Goal: Task Accomplishment & Management: Complete application form

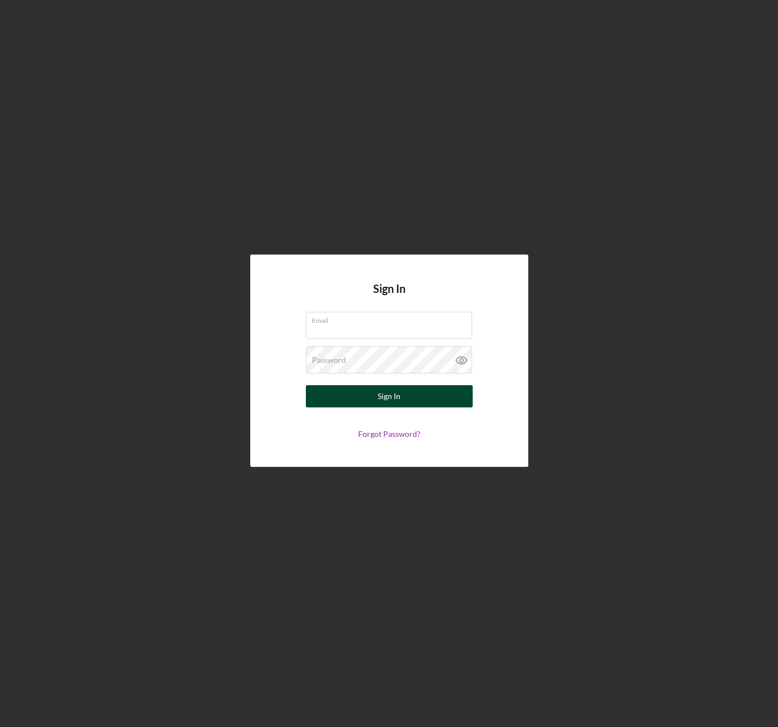
type input "[EMAIL_ADDRESS][DOMAIN_NAME]"
click at [419, 396] on button "Sign In" at bounding box center [389, 396] width 167 height 22
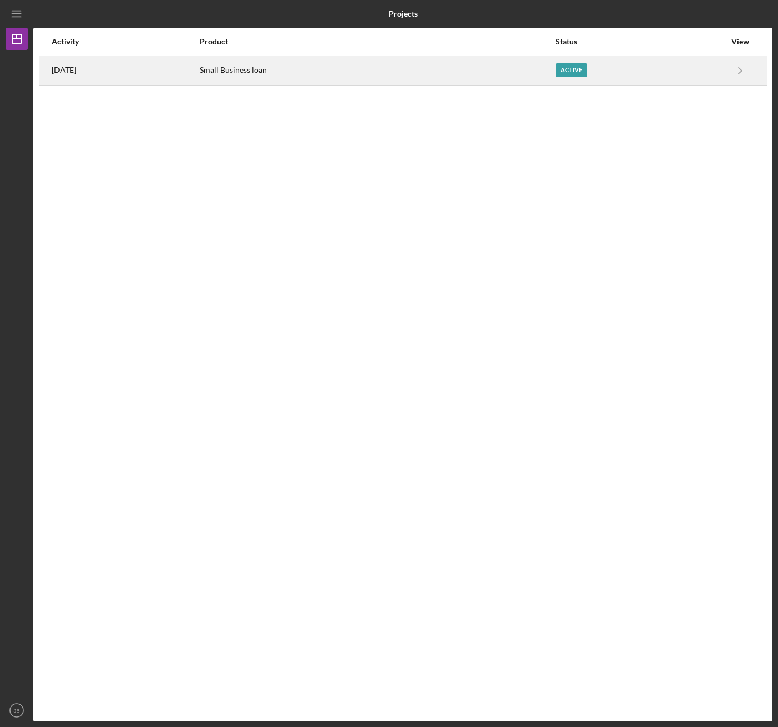
click at [565, 72] on div "Active" at bounding box center [571, 70] width 32 height 14
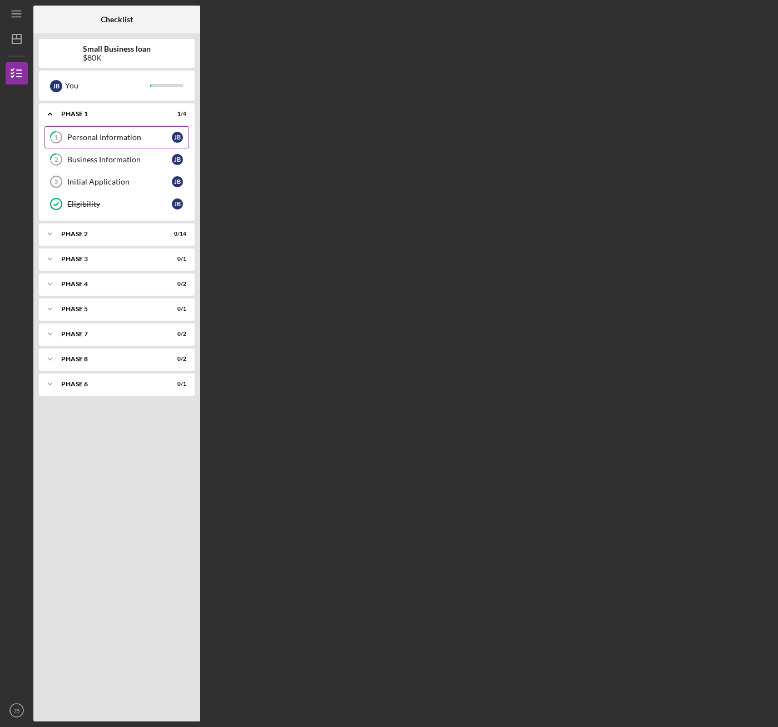
click at [100, 138] on div "Personal Information" at bounding box center [119, 137] width 105 height 9
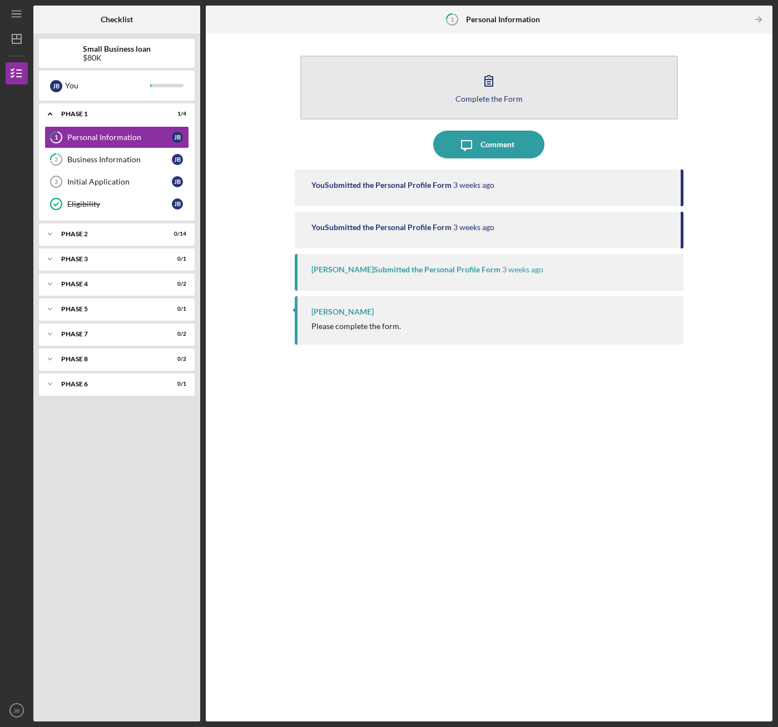
click at [441, 86] on button "Complete the Form Form" at bounding box center [488, 88] width 377 height 64
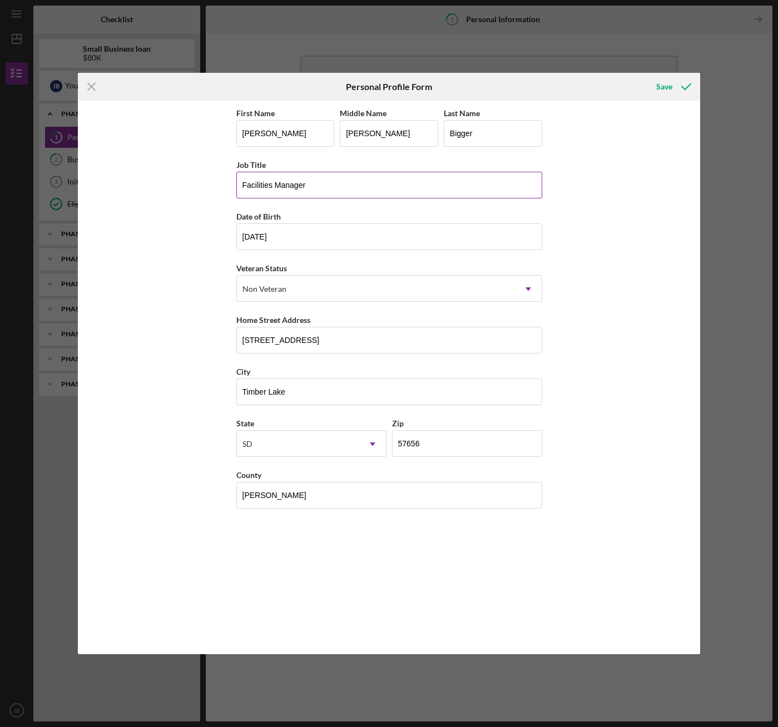
click at [330, 178] on input "Facilities Manager" at bounding box center [389, 185] width 306 height 27
type input "F"
type input "Self-Employed"
click at [376, 556] on div "First Name [PERSON_NAME] Middle Name [PERSON_NAME] Last Name Bigger Job Title […" at bounding box center [389, 377] width 306 height 543
click at [668, 85] on div "Save" at bounding box center [664, 87] width 16 height 22
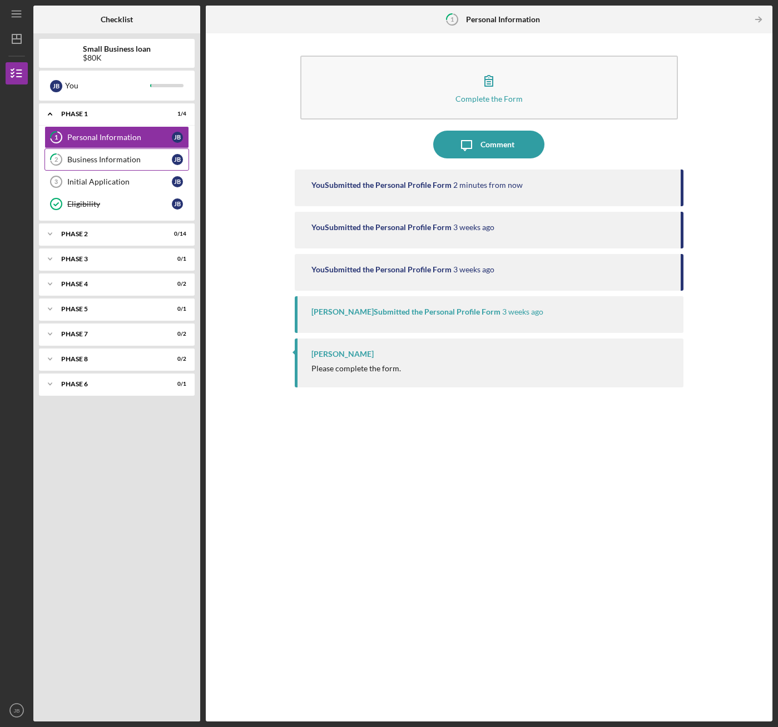
click at [105, 164] on div "Business Information" at bounding box center [119, 159] width 105 height 9
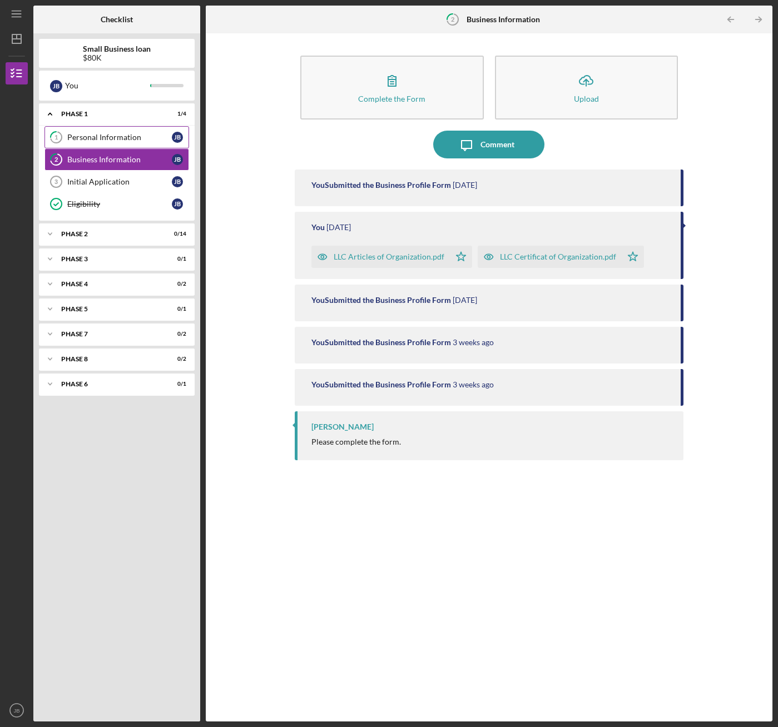
click at [98, 134] on div "Personal Information" at bounding box center [119, 137] width 105 height 9
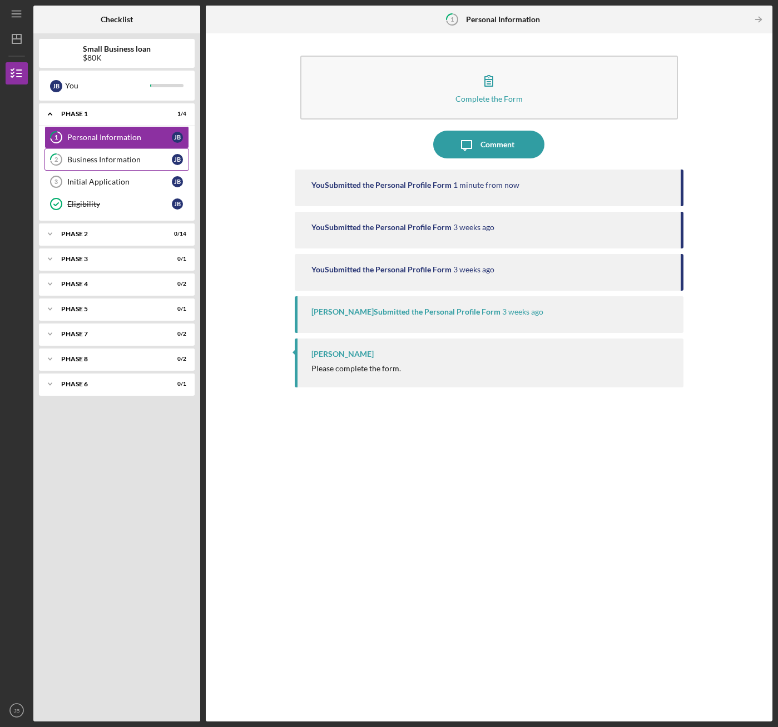
click at [104, 161] on div "Business Information" at bounding box center [119, 159] width 105 height 9
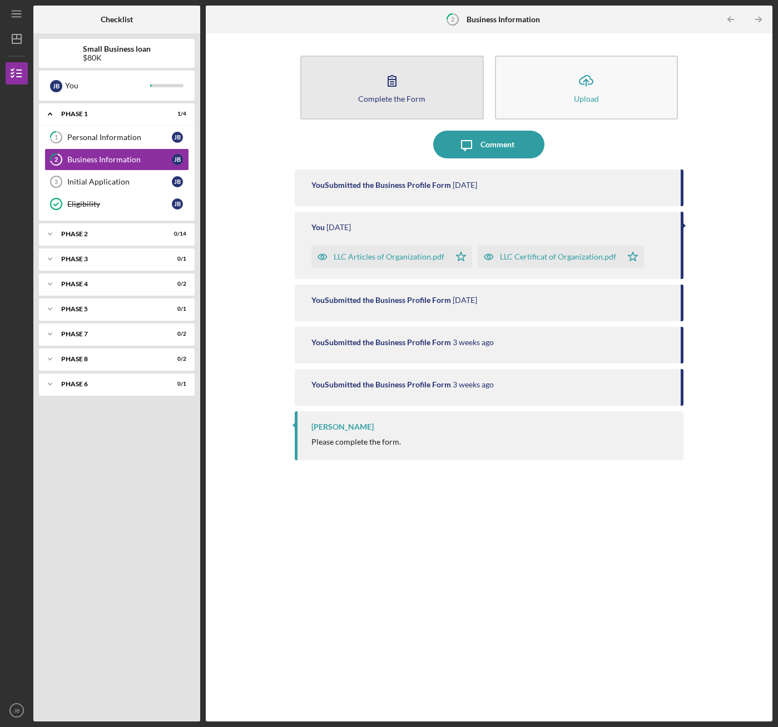
click at [410, 111] on button "Complete the Form Form" at bounding box center [391, 88] width 183 height 64
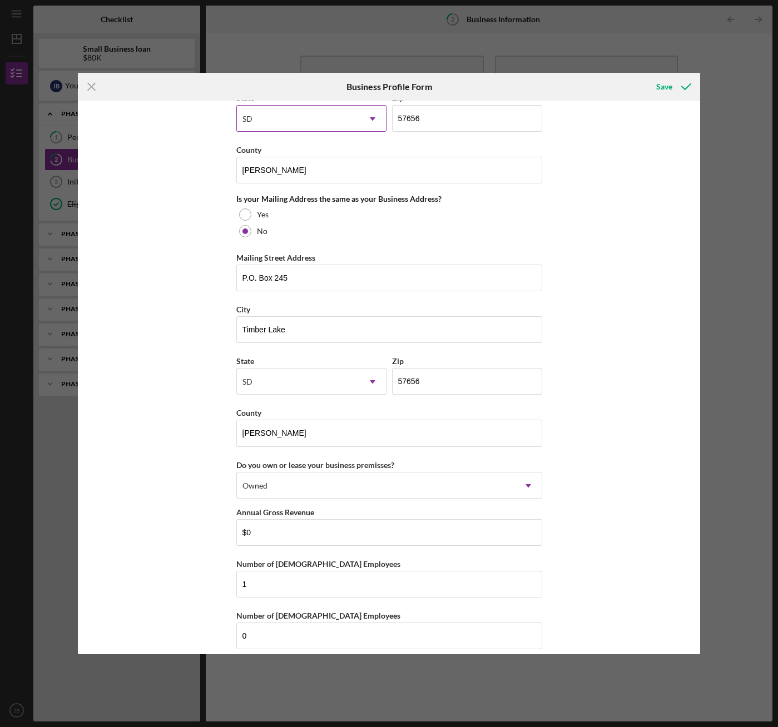
scroll to position [790, 0]
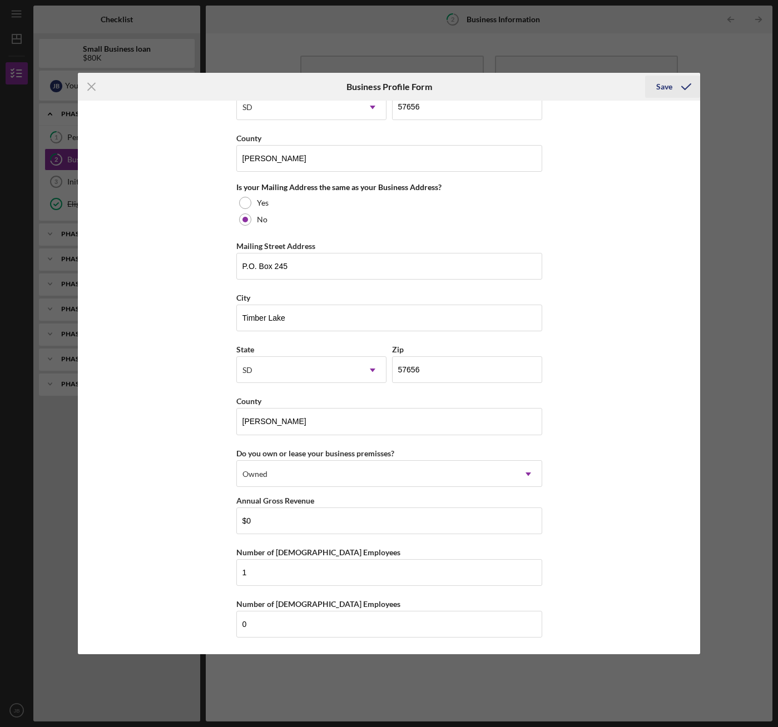
click at [683, 91] on icon "submit" at bounding box center [686, 87] width 28 height 28
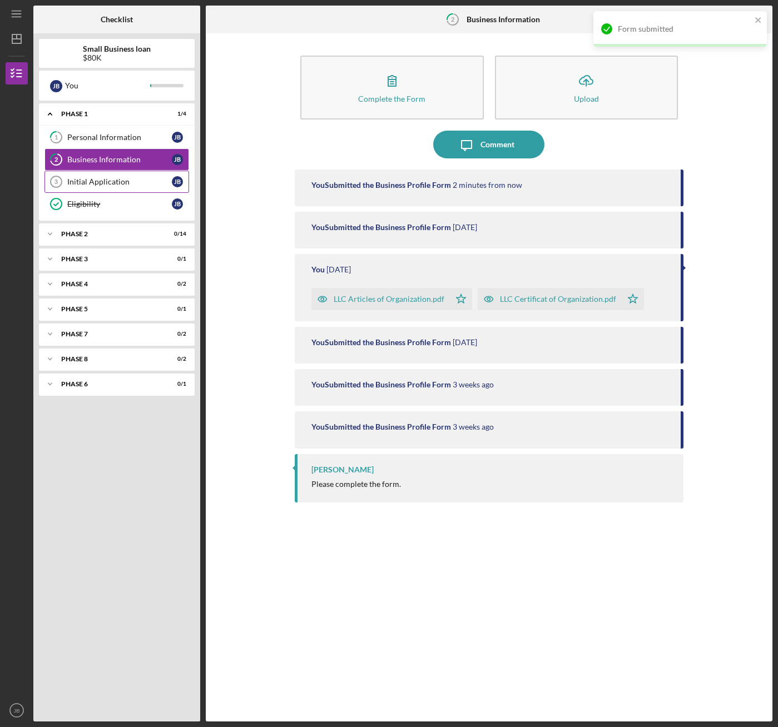
click at [73, 183] on div "Initial Application" at bounding box center [119, 181] width 105 height 9
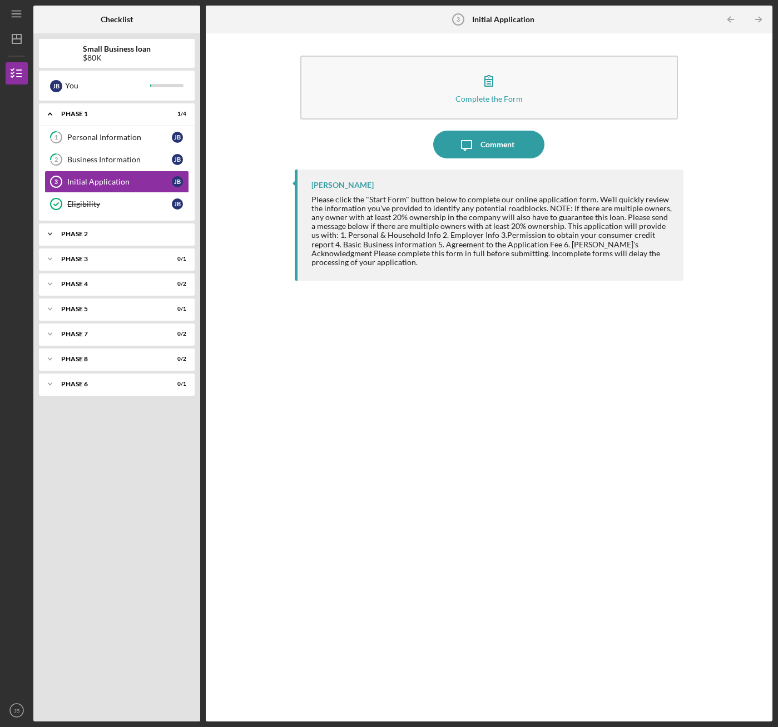
click at [118, 233] on div "Phase 2" at bounding box center [121, 234] width 120 height 7
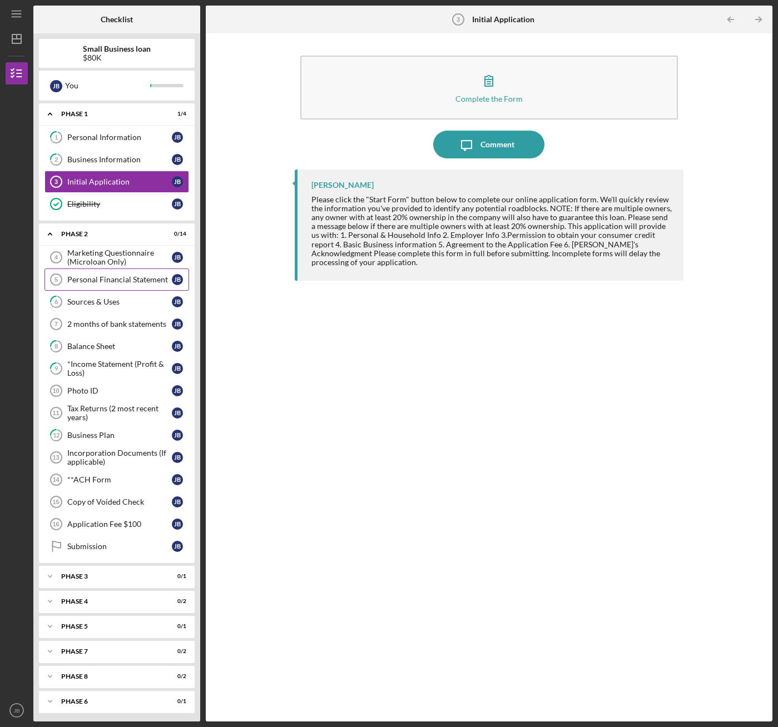
click at [118, 280] on div "Personal Financial Statement" at bounding box center [119, 279] width 105 height 9
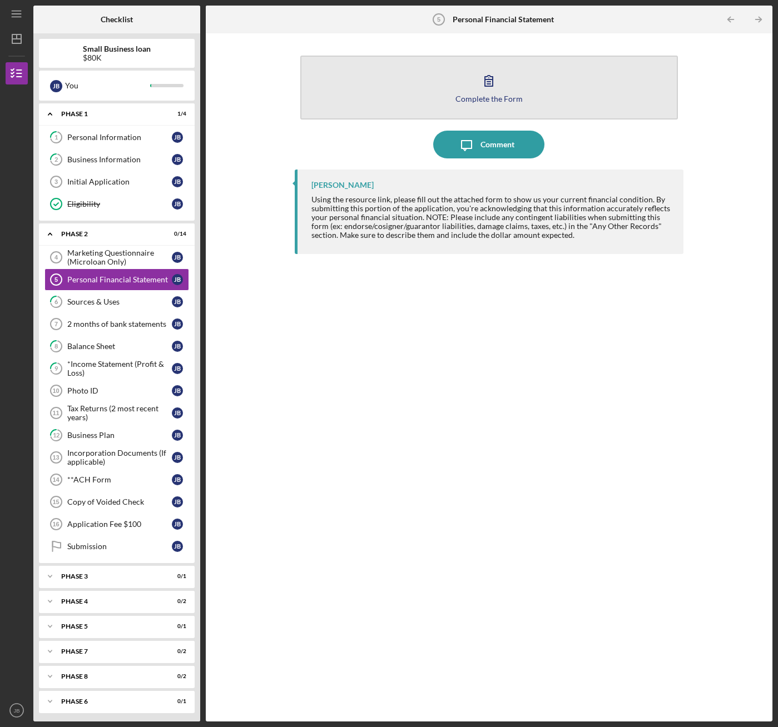
click at [466, 96] on div "Complete the Form" at bounding box center [488, 99] width 67 height 8
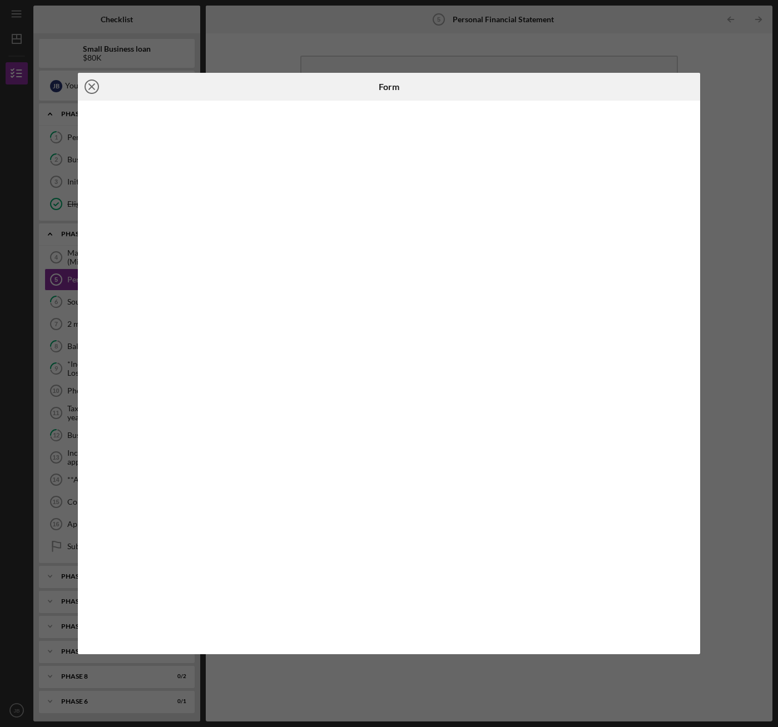
click at [92, 85] on icon "Icon/Close" at bounding box center [92, 87] width 28 height 28
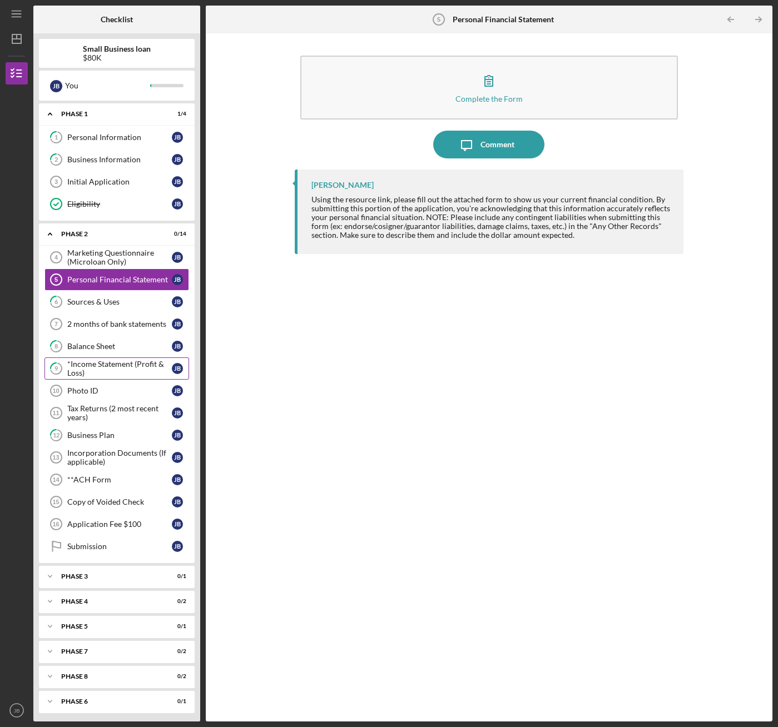
scroll to position [3, 0]
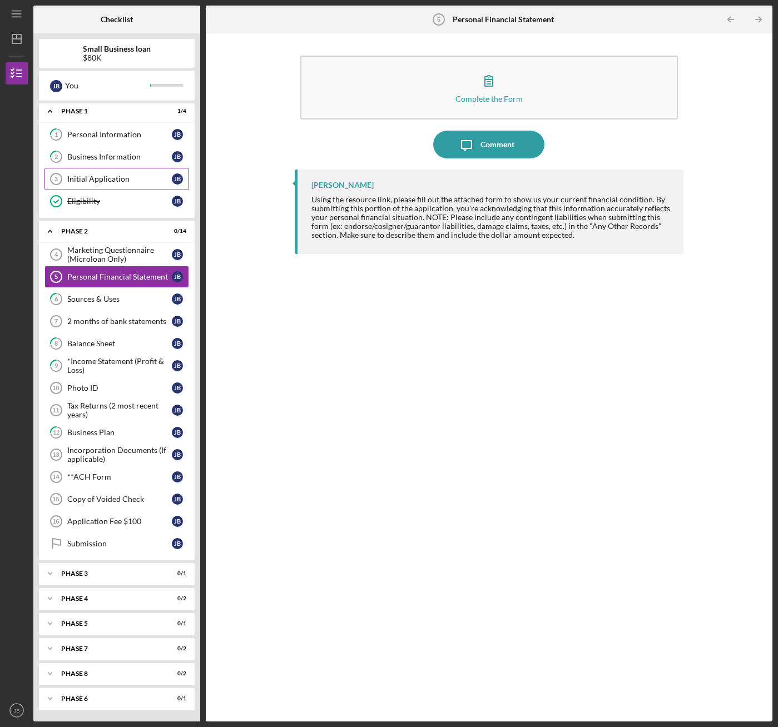
click at [87, 180] on div "Initial Application" at bounding box center [119, 179] width 105 height 9
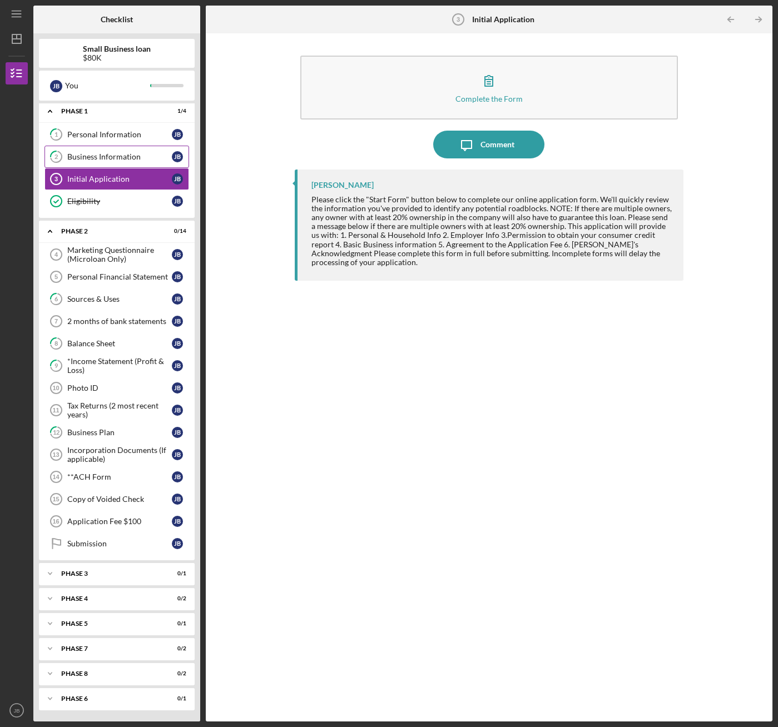
click at [86, 160] on div "Business Information" at bounding box center [119, 156] width 105 height 9
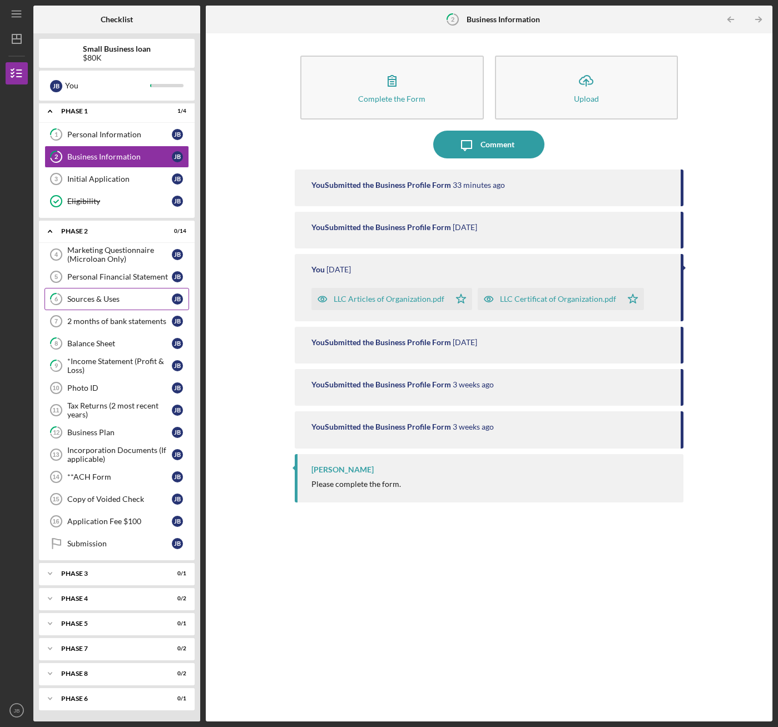
click at [77, 303] on div "Sources & Uses" at bounding box center [119, 299] width 105 height 9
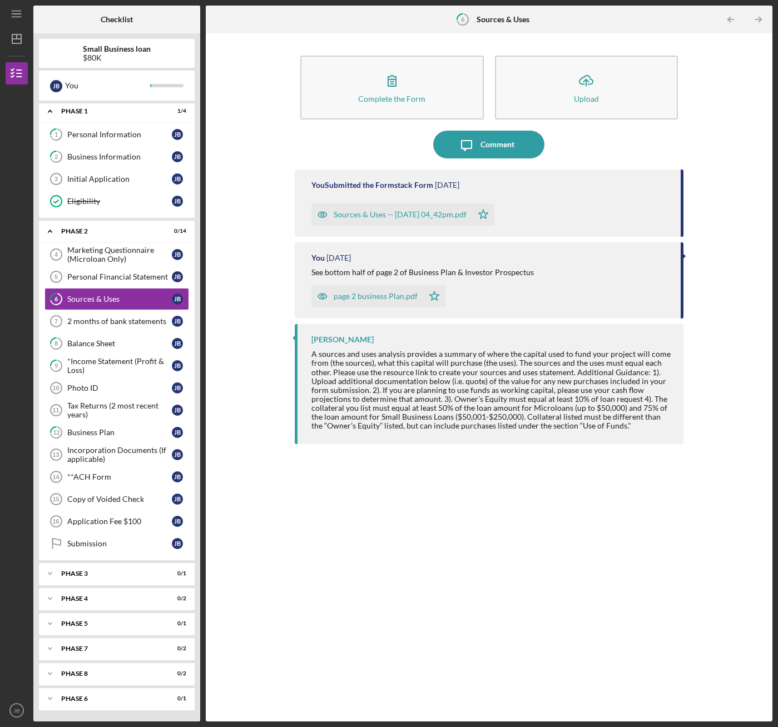
drag, startPoint x: 280, startPoint y: 48, endPoint x: 362, endPoint y: 39, distance: 82.8
click at [362, 39] on div "Complete the Form Form Icon/Upload Upload Icon/Message Comment You Submitted th…" at bounding box center [488, 377] width 555 height 677
click at [235, 266] on div "Complete the Form Form Icon/Upload Upload Icon/Message Comment You Submitted th…" at bounding box center [488, 377] width 555 height 677
click at [103, 322] on div "2 months of bank statements" at bounding box center [119, 321] width 105 height 9
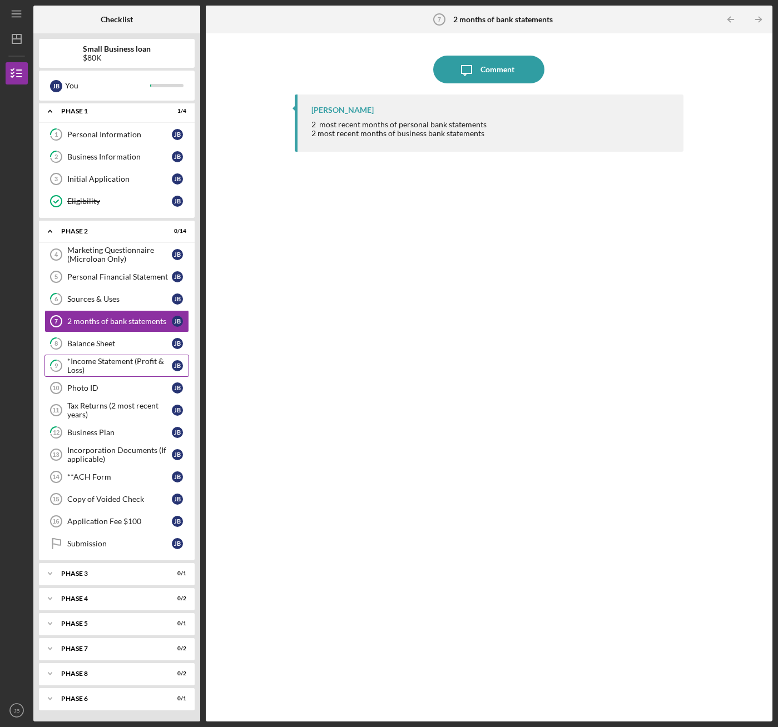
click at [86, 367] on div "*Income Statement (Profit & Loss)" at bounding box center [119, 366] width 105 height 18
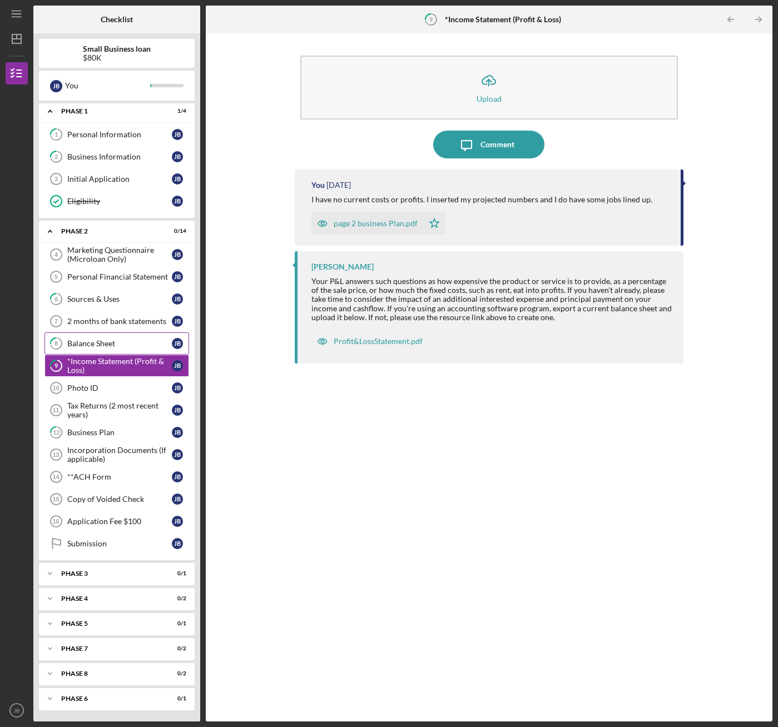
click at [103, 345] on div "Balance Sheet" at bounding box center [119, 343] width 105 height 9
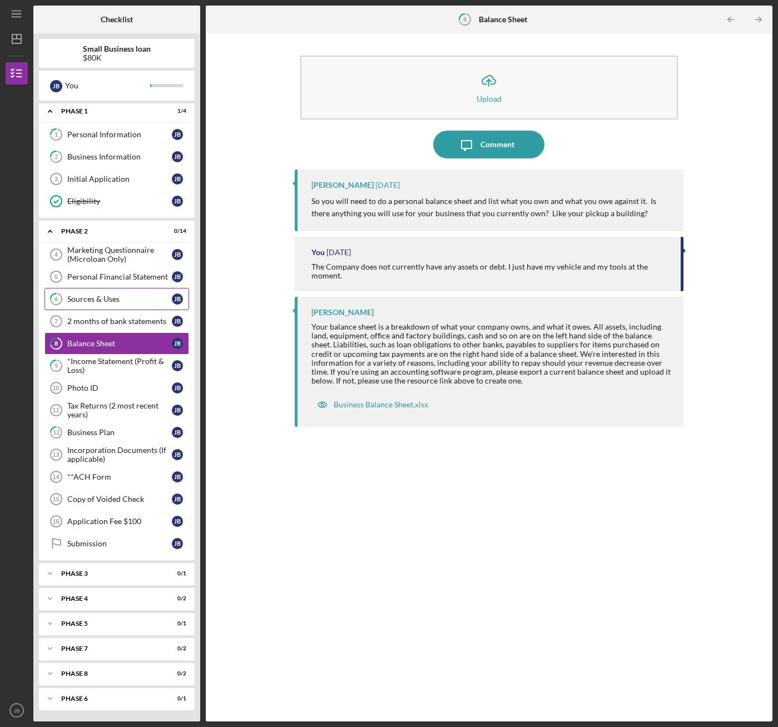
click at [88, 300] on div "Sources & Uses" at bounding box center [119, 299] width 105 height 9
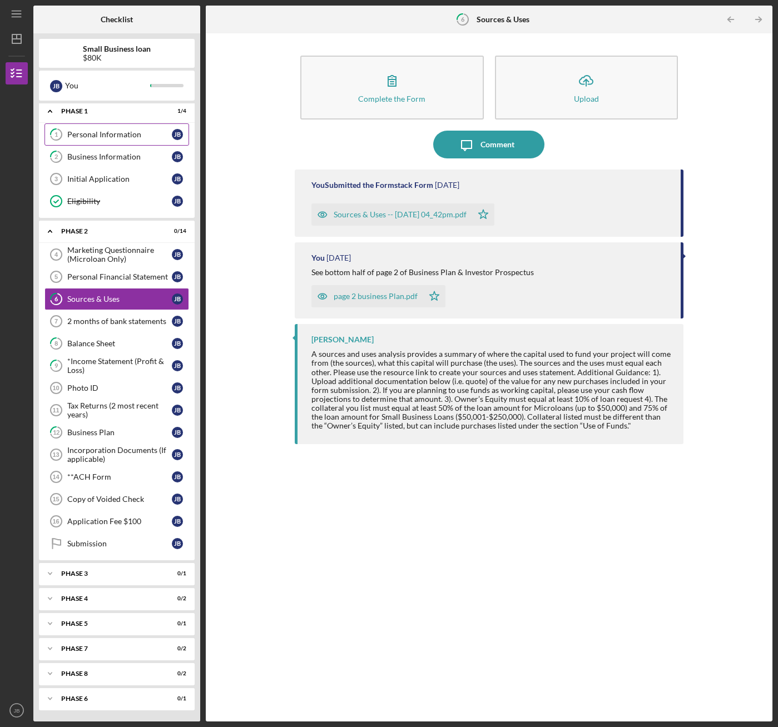
click at [74, 132] on div "Personal Information" at bounding box center [119, 134] width 105 height 9
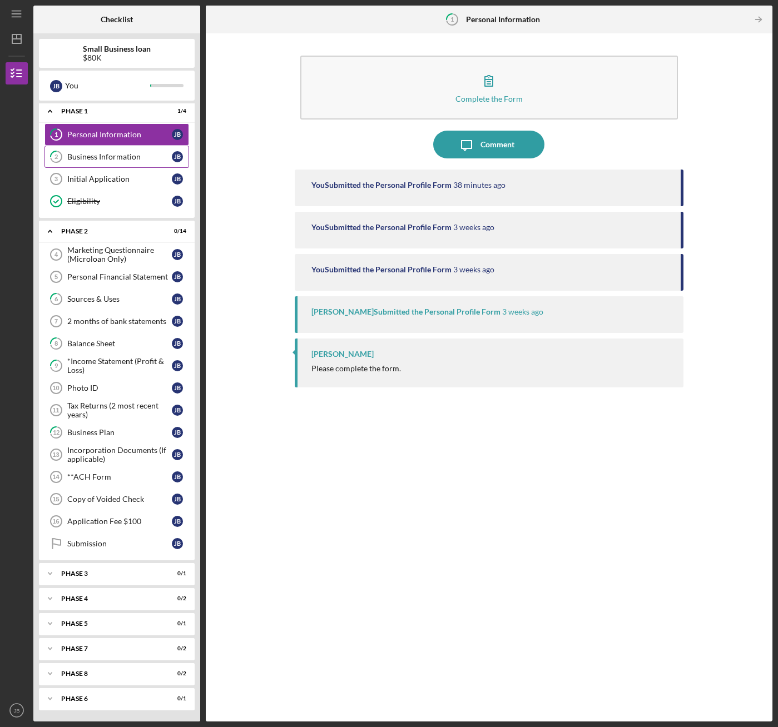
click at [81, 158] on div "Business Information" at bounding box center [119, 156] width 105 height 9
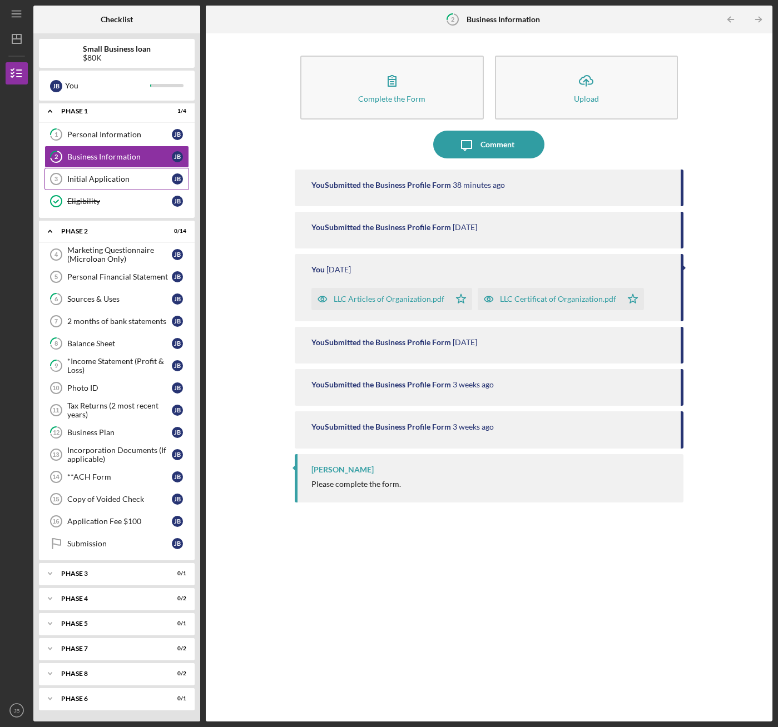
click at [78, 182] on div "Initial Application" at bounding box center [119, 179] width 105 height 9
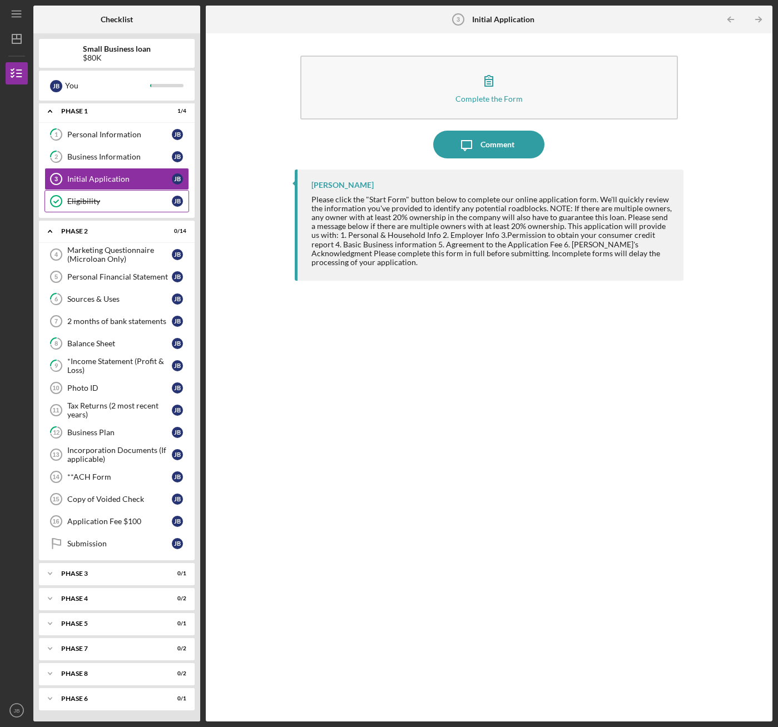
click at [72, 201] on div "Eligibility" at bounding box center [119, 201] width 105 height 9
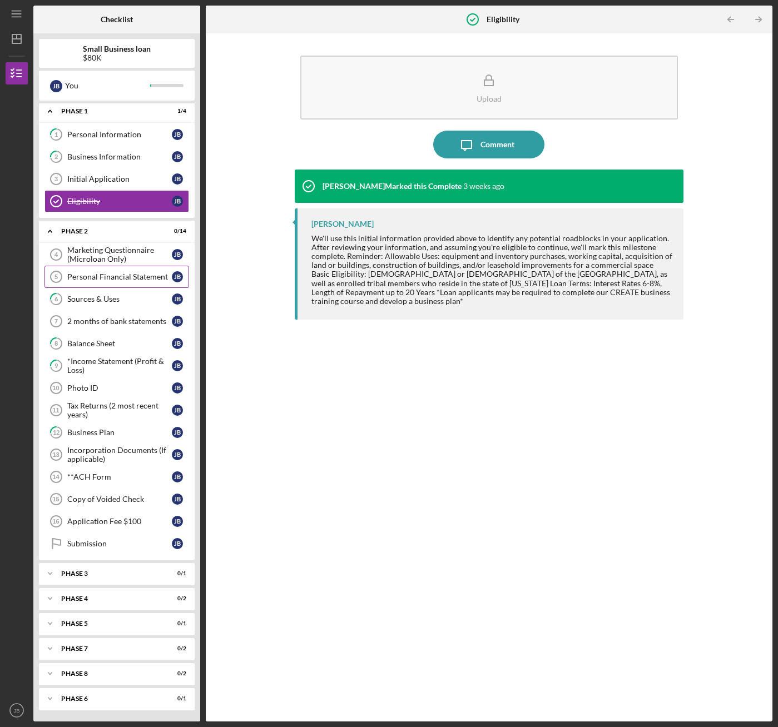
click at [78, 274] on div "Personal Financial Statement" at bounding box center [119, 276] width 105 height 9
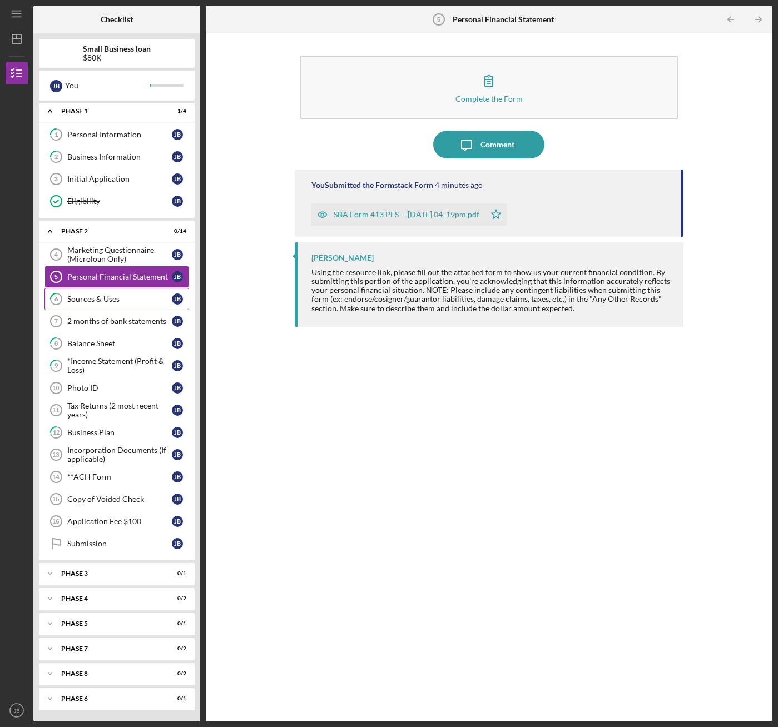
click at [76, 297] on div "Sources & Uses" at bounding box center [119, 299] width 105 height 9
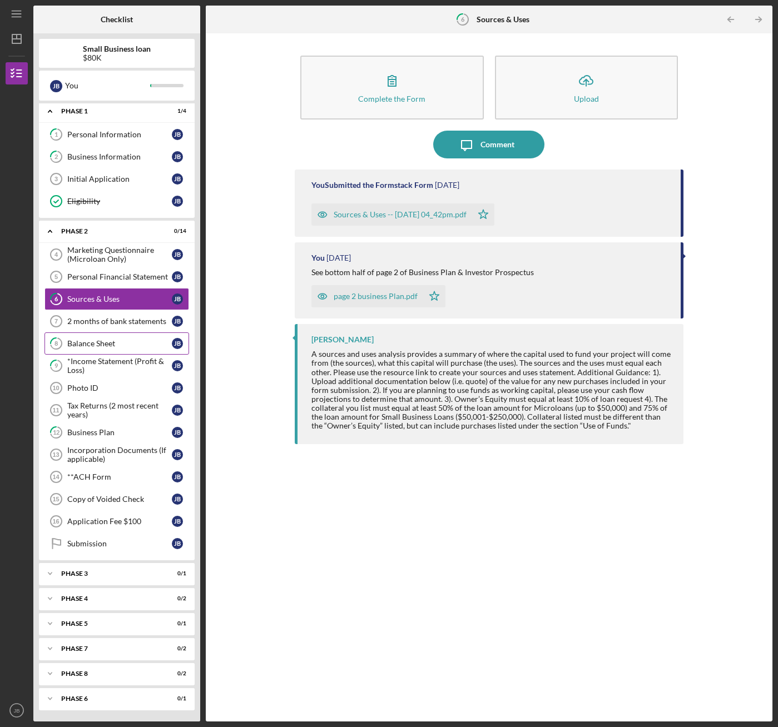
click at [71, 341] on div "Balance Sheet" at bounding box center [119, 343] width 105 height 9
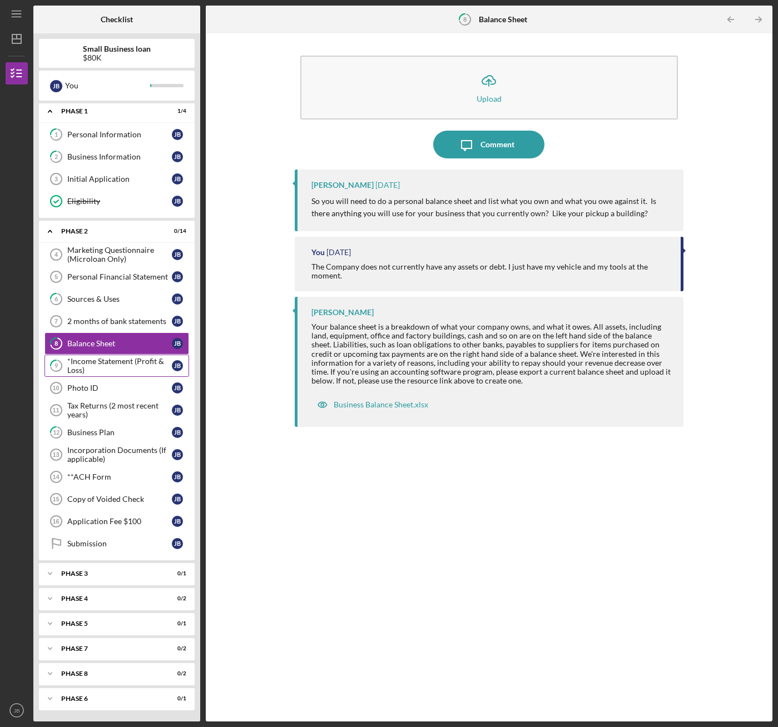
click at [81, 369] on div "*Income Statement (Profit & Loss)" at bounding box center [119, 366] width 105 height 18
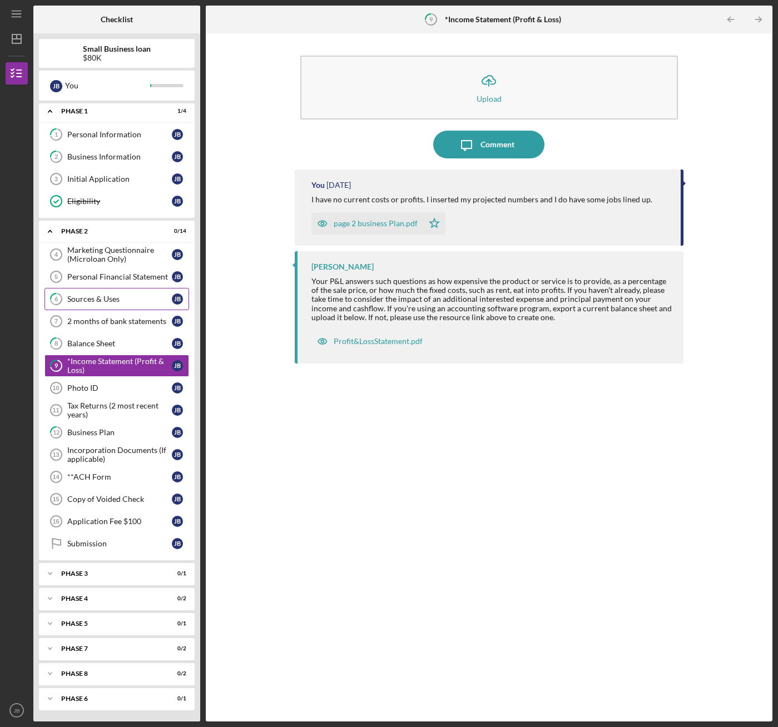
click at [98, 300] on div "Sources & Uses" at bounding box center [119, 299] width 105 height 9
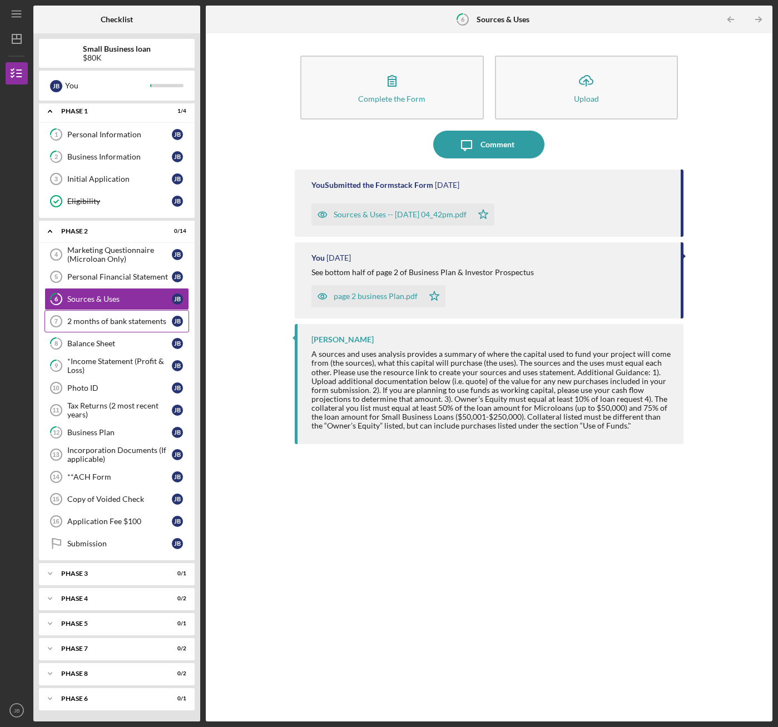
click at [94, 320] on div "2 months of bank statements" at bounding box center [119, 321] width 105 height 9
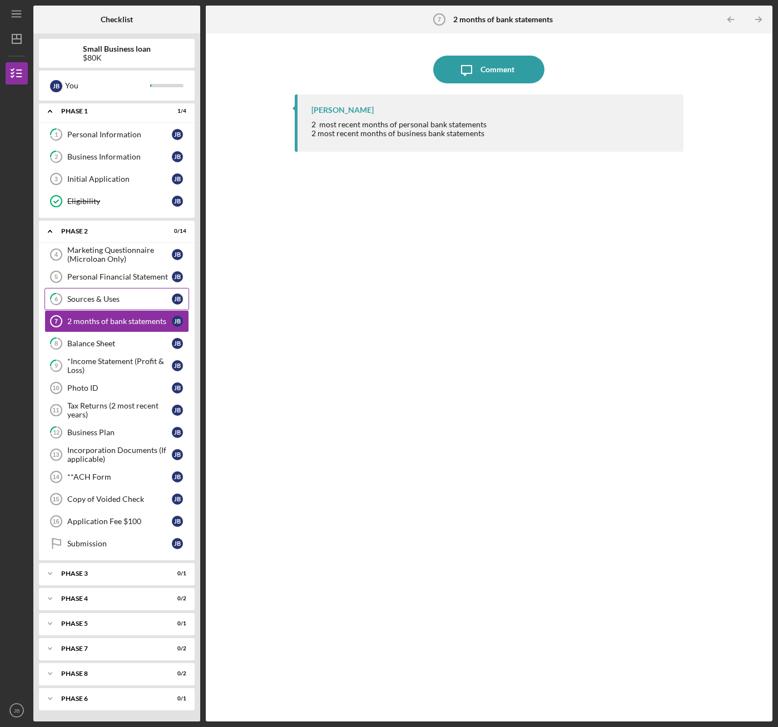
click at [88, 299] on div "Sources & Uses" at bounding box center [119, 299] width 105 height 9
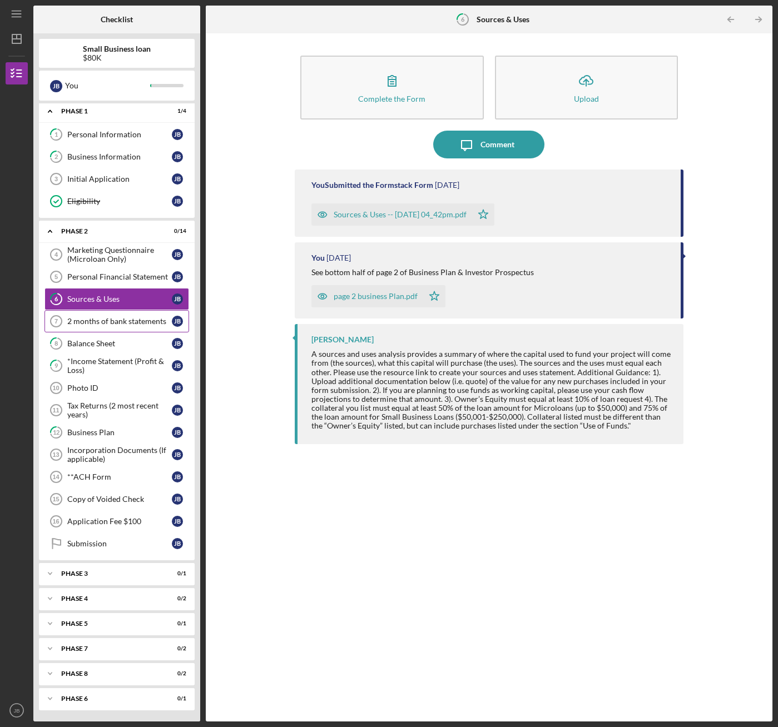
click at [86, 319] on div "2 months of bank statements" at bounding box center [119, 321] width 105 height 9
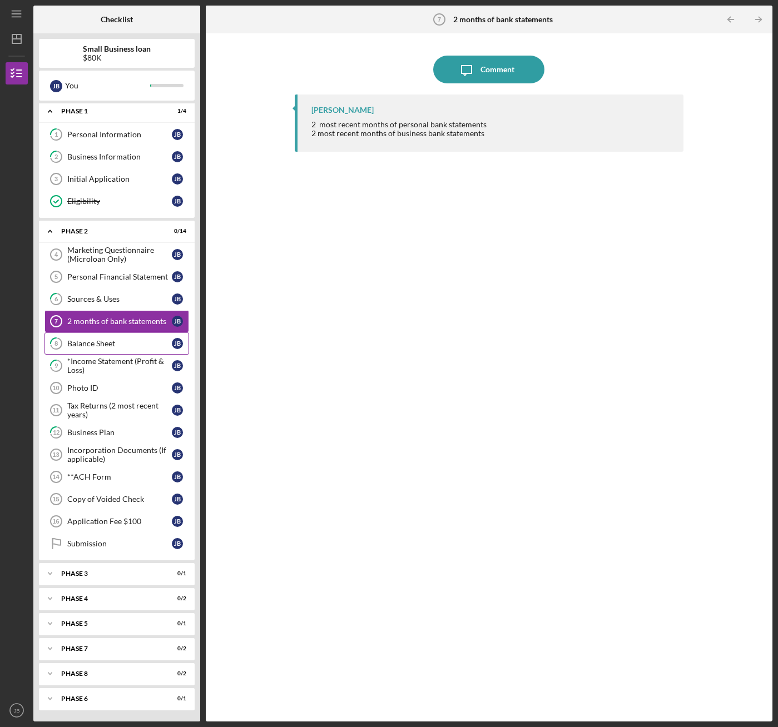
click at [83, 343] on div "Balance Sheet" at bounding box center [119, 343] width 105 height 9
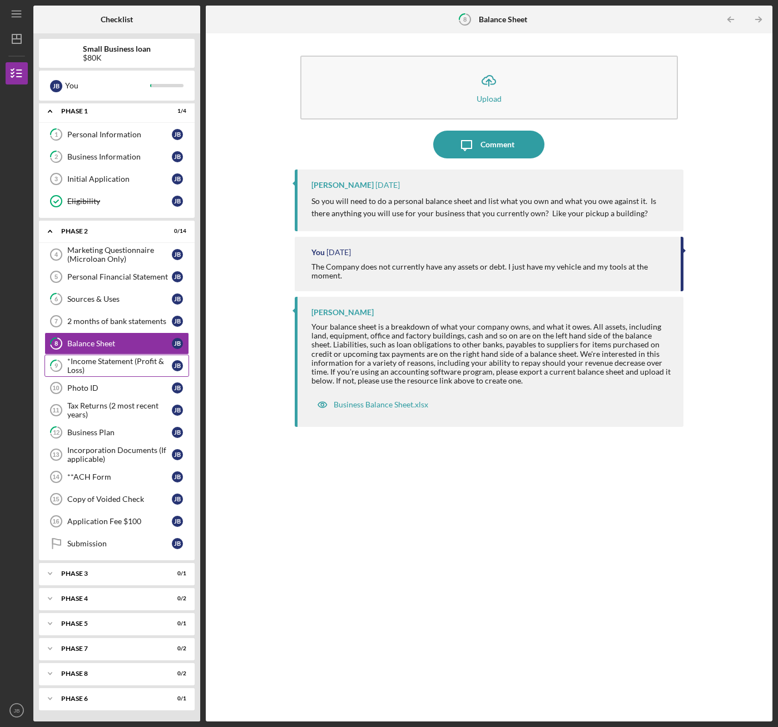
click at [91, 366] on div "*Income Statement (Profit & Loss)" at bounding box center [119, 366] width 105 height 18
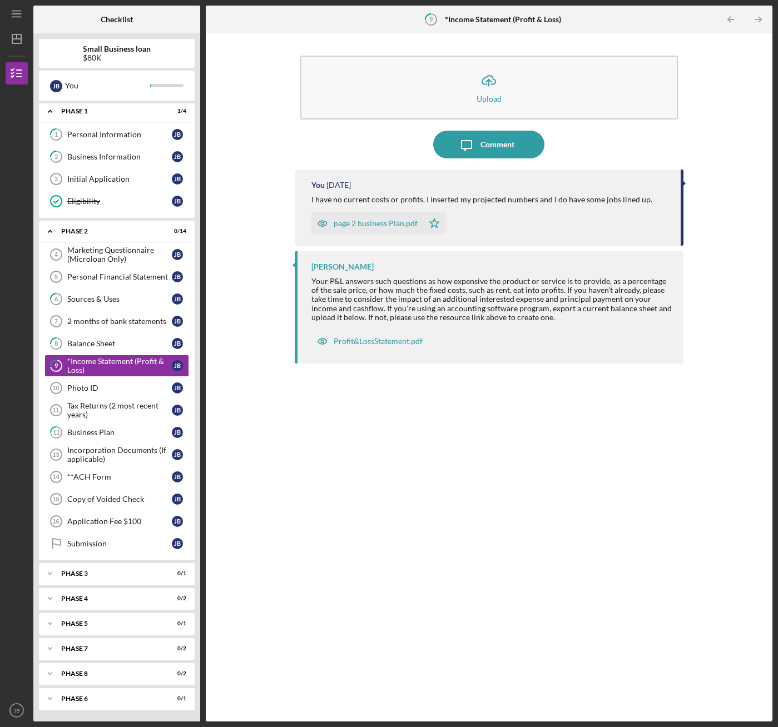
click at [280, 551] on div "Icon/Upload Upload Icon/Message Comment You [DATE] I have no current costs or p…" at bounding box center [488, 377] width 555 height 677
click at [97, 137] on div "Personal Information" at bounding box center [119, 134] width 105 height 9
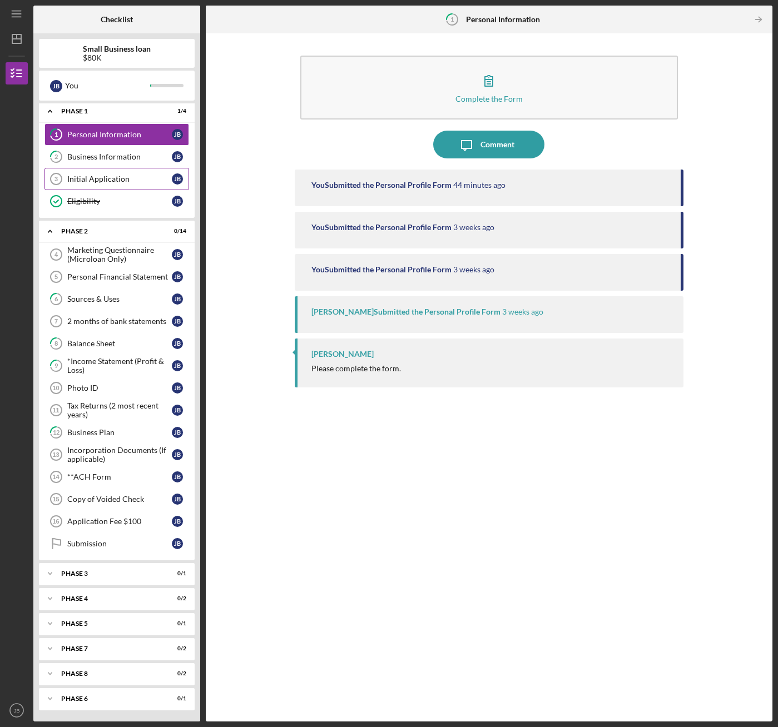
click at [85, 178] on div "Initial Application" at bounding box center [119, 179] width 105 height 9
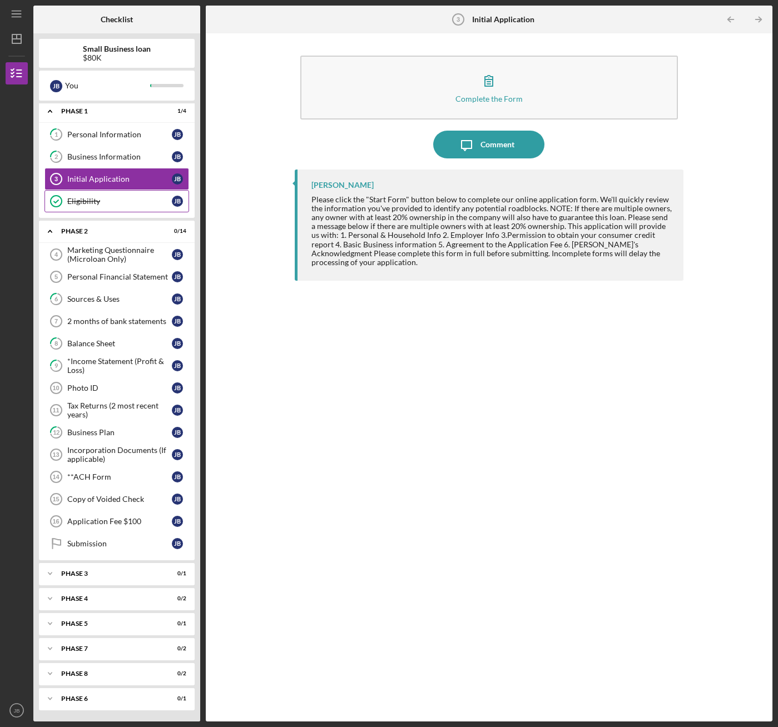
click at [87, 198] on div "Eligibility" at bounding box center [119, 201] width 105 height 9
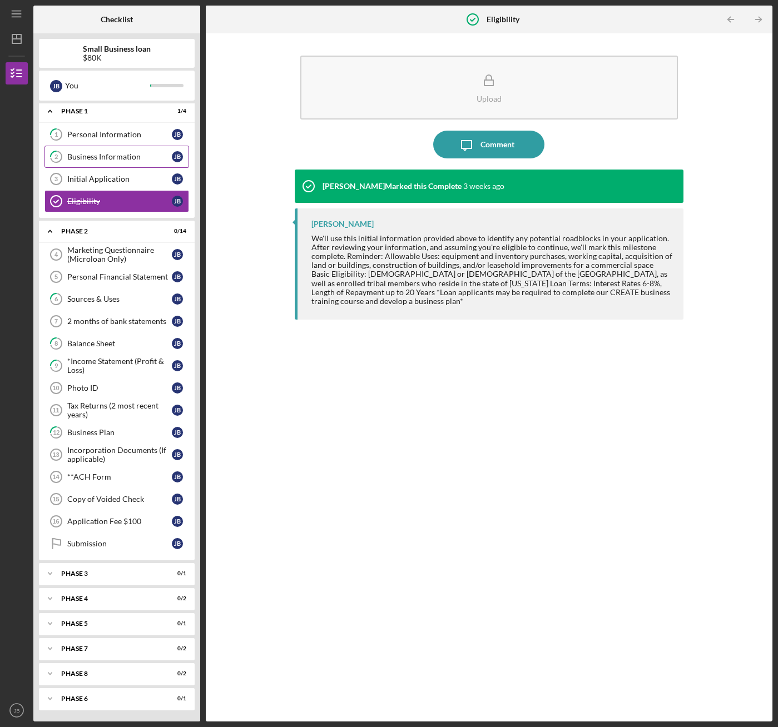
click at [96, 158] on div "Business Information" at bounding box center [119, 156] width 105 height 9
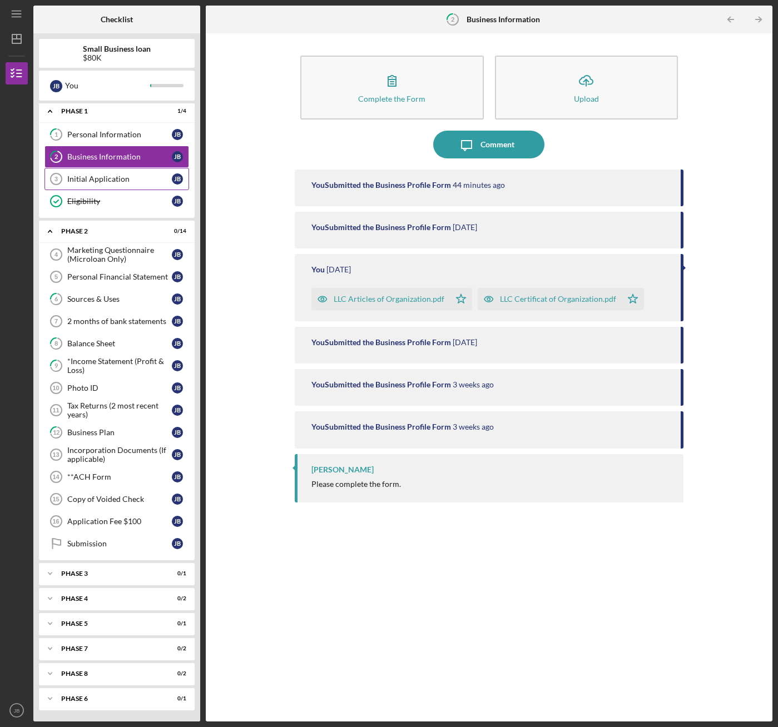
click at [105, 177] on div "Initial Application" at bounding box center [119, 179] width 105 height 9
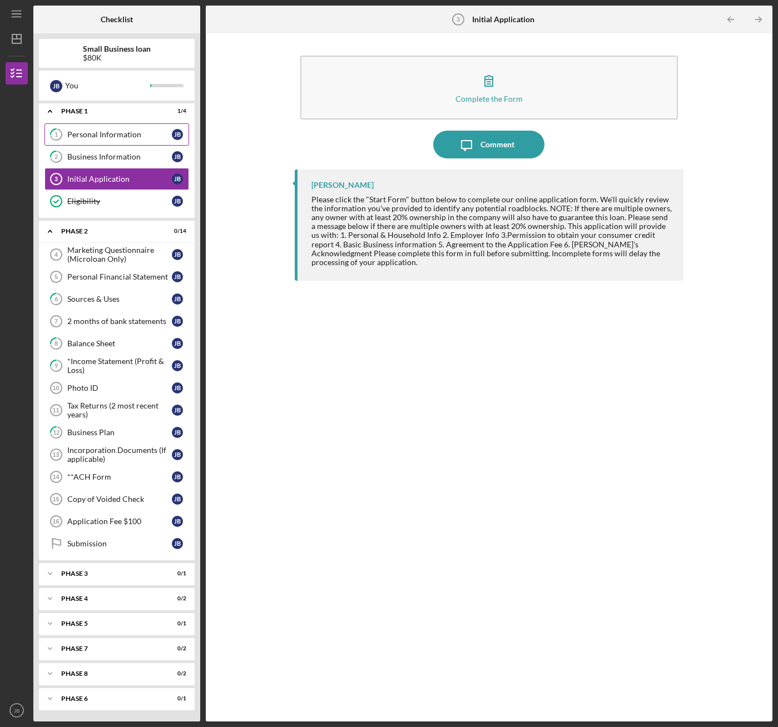
click at [83, 136] on div "Personal Information" at bounding box center [119, 134] width 105 height 9
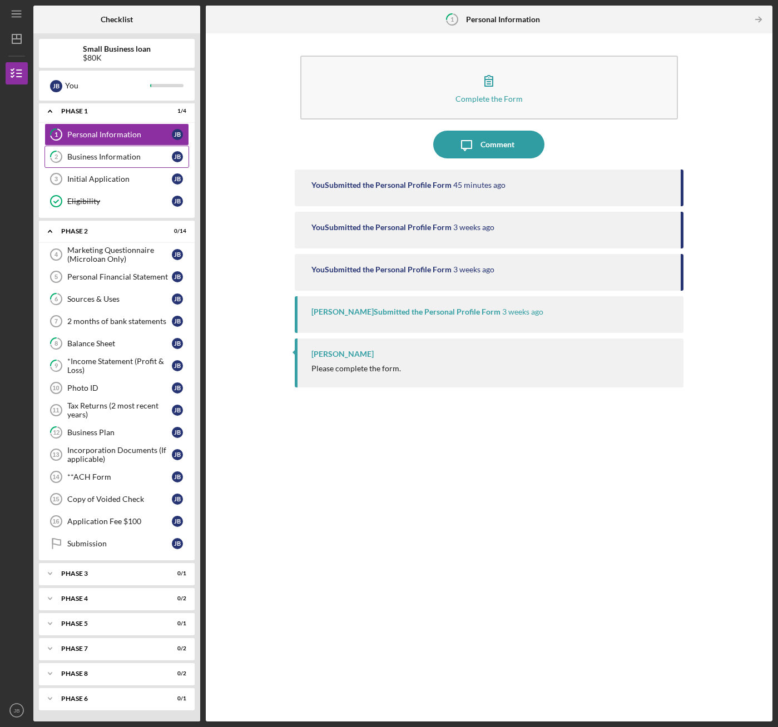
click at [131, 153] on div "Business Information" at bounding box center [119, 156] width 105 height 9
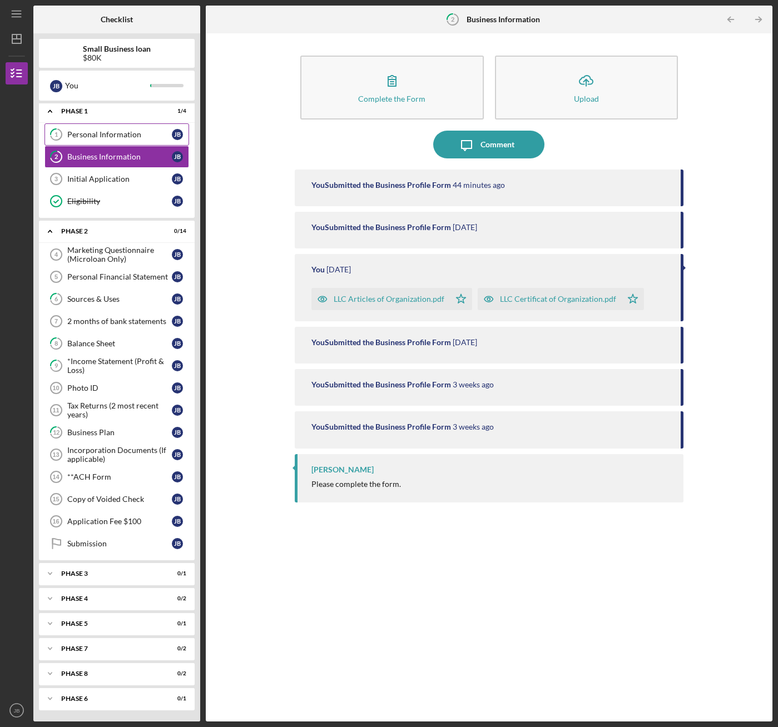
click at [110, 140] on link "1 Personal Information [PERSON_NAME]" at bounding box center [116, 134] width 145 height 22
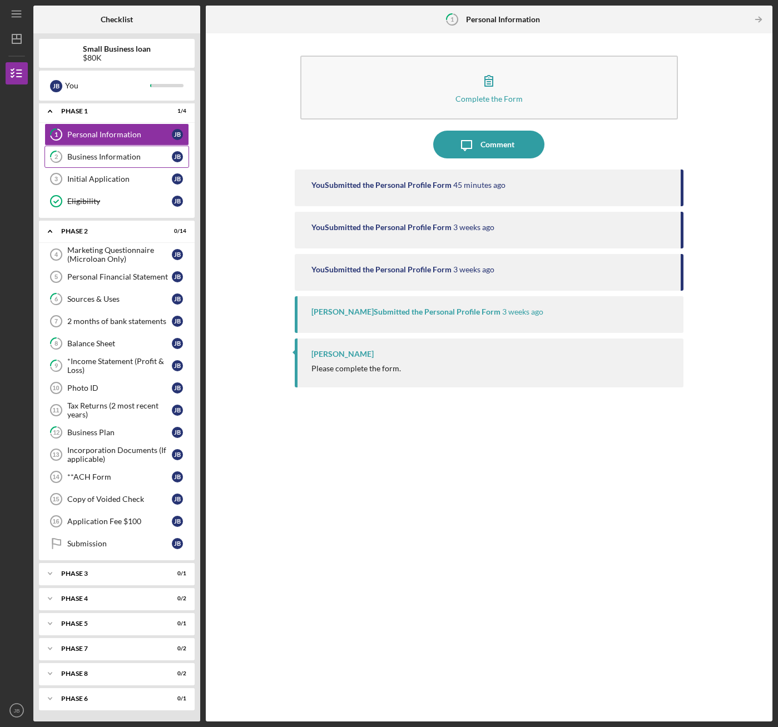
click at [95, 155] on div "Business Information" at bounding box center [119, 156] width 105 height 9
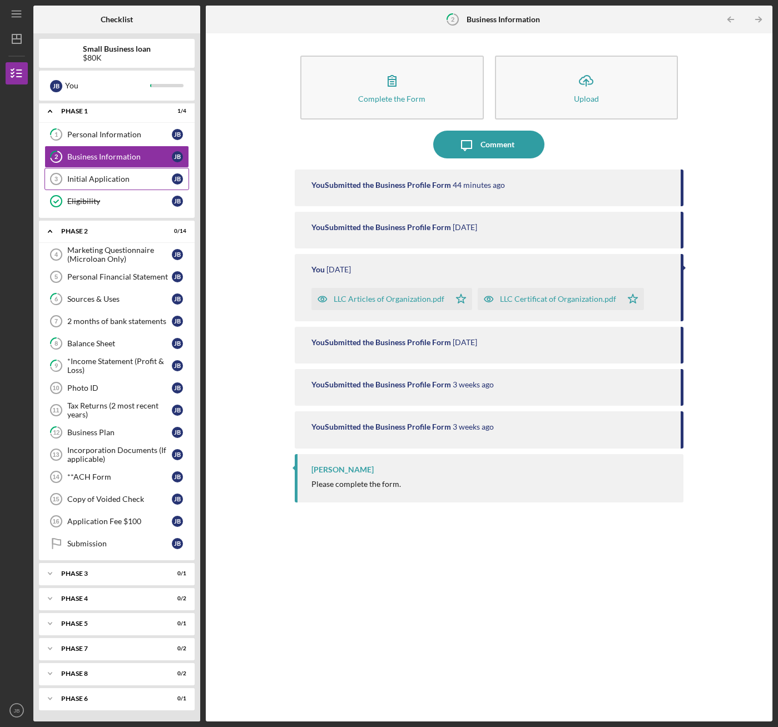
click at [90, 180] on div "Initial Application" at bounding box center [119, 179] width 105 height 9
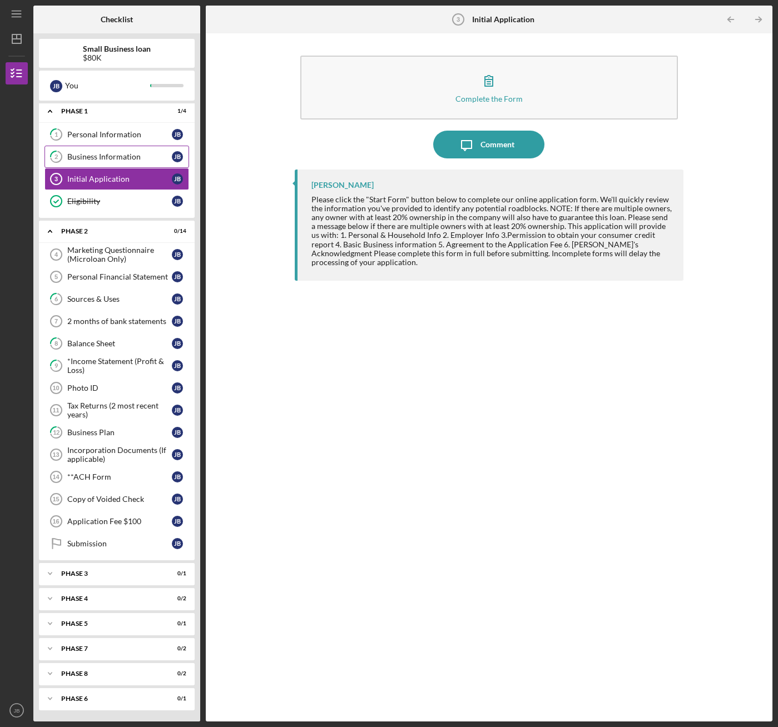
click at [90, 155] on div "Business Information" at bounding box center [119, 156] width 105 height 9
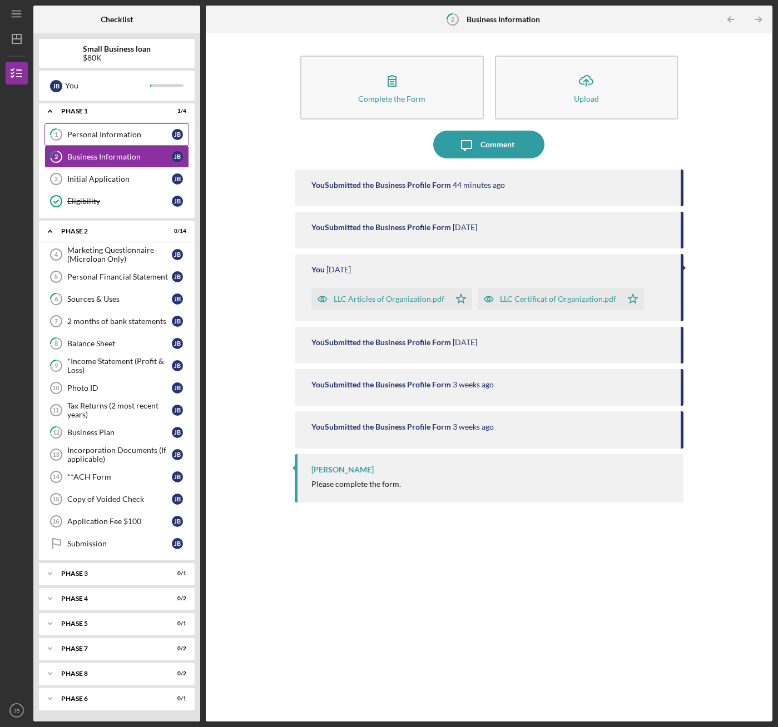
click at [96, 137] on div "Personal Information" at bounding box center [119, 134] width 105 height 9
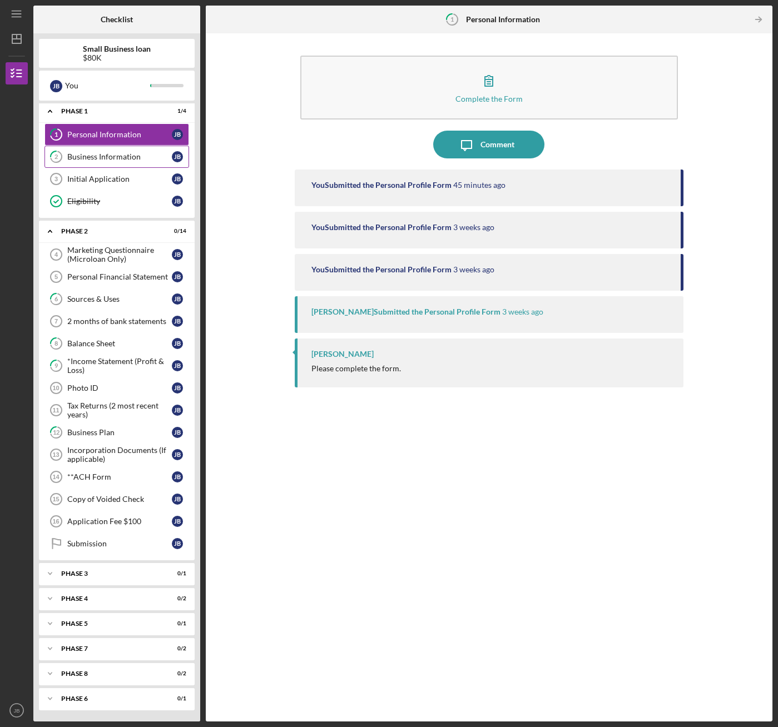
click at [97, 157] on div "Business Information" at bounding box center [119, 156] width 105 height 9
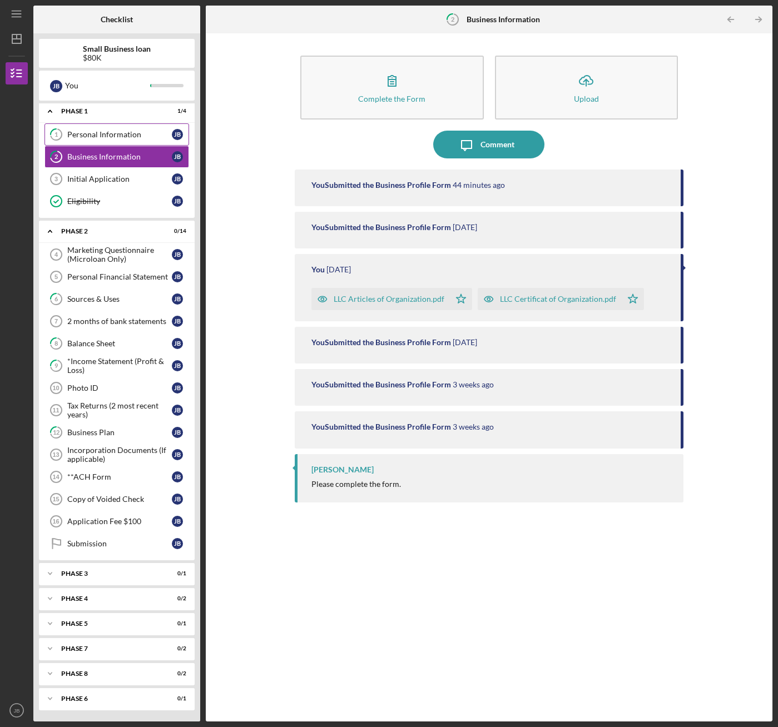
click at [101, 141] on link "1 Personal Information [PERSON_NAME]" at bounding box center [116, 134] width 145 height 22
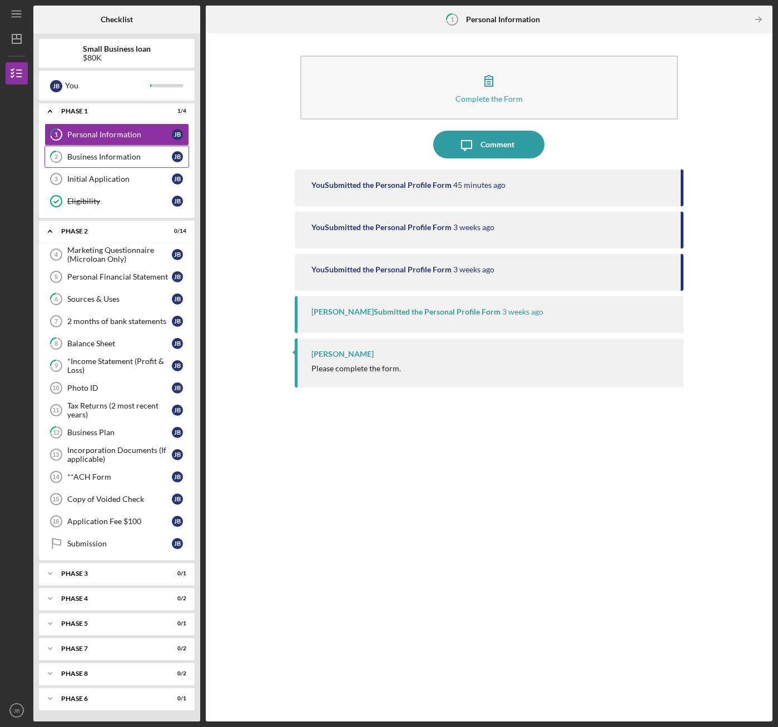
click at [101, 163] on link "2 Business Information [PERSON_NAME]" at bounding box center [116, 157] width 145 height 22
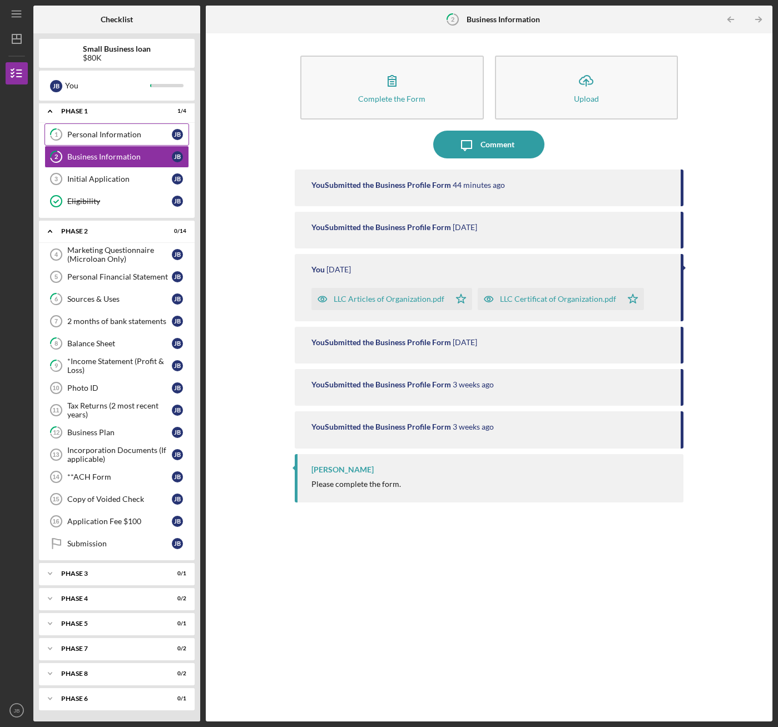
click at [101, 133] on div "Personal Information" at bounding box center [119, 134] width 105 height 9
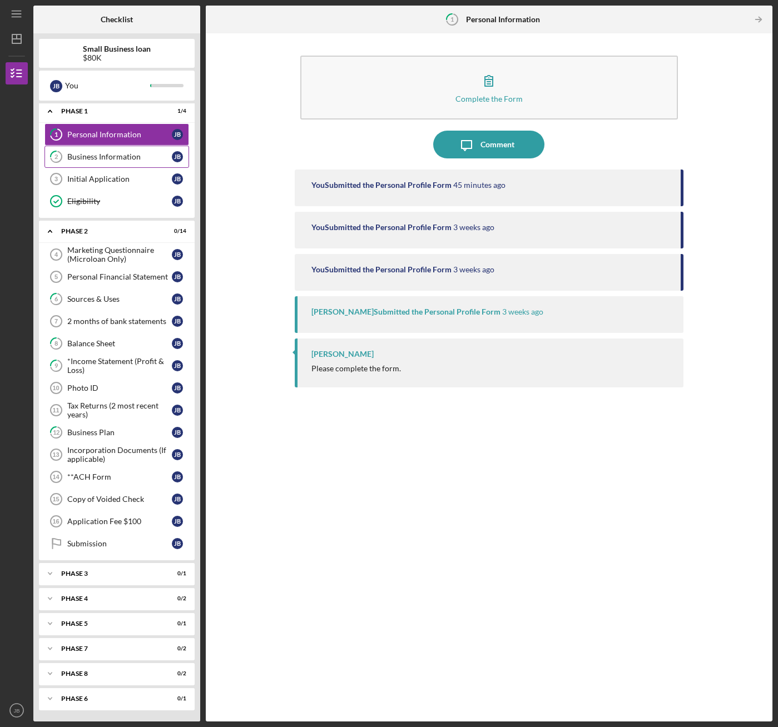
click at [102, 160] on div "Business Information" at bounding box center [119, 156] width 105 height 9
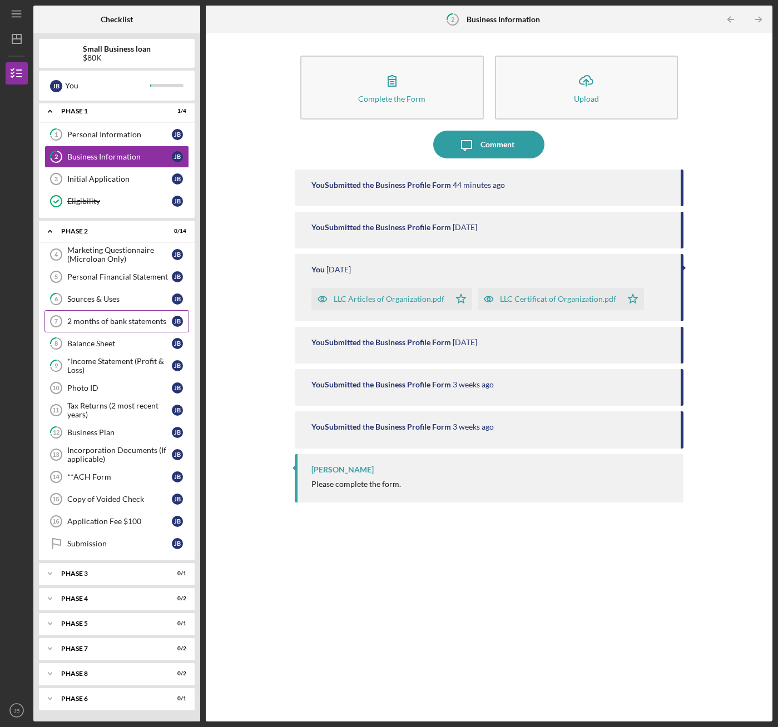
click at [120, 318] on div "2 months of bank statements" at bounding box center [119, 321] width 105 height 9
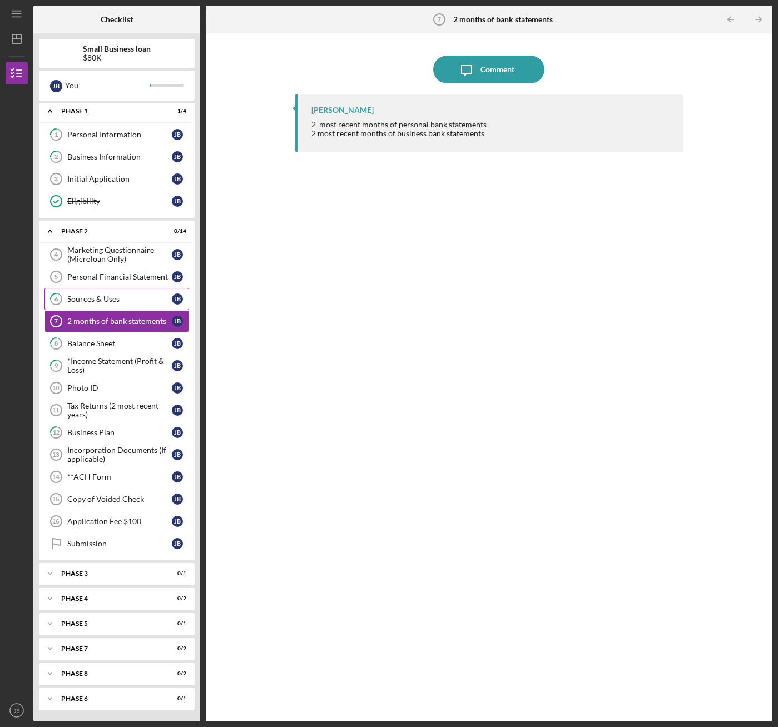
click at [98, 304] on div "Sources & Uses" at bounding box center [119, 299] width 105 height 9
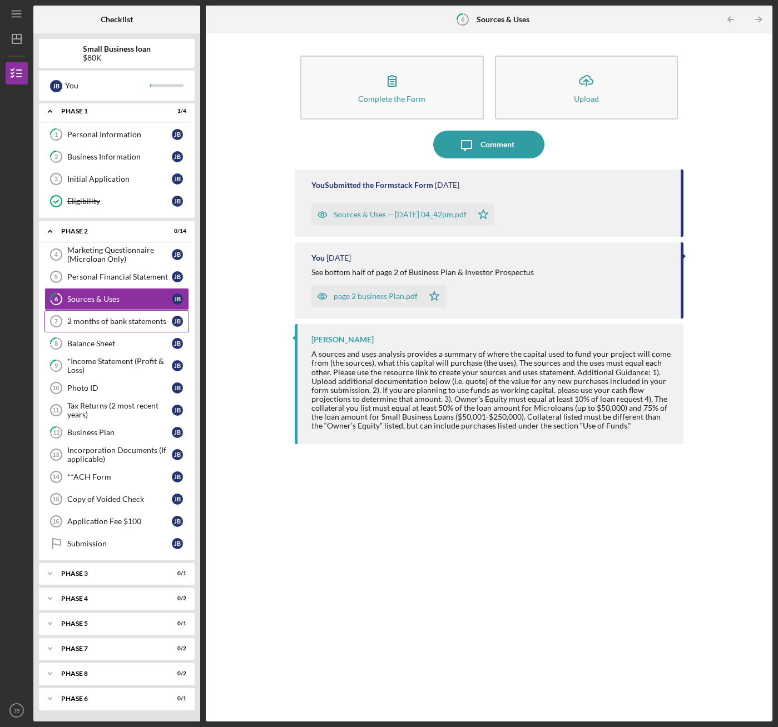
click at [102, 317] on div "2 months of bank statements" at bounding box center [119, 321] width 105 height 9
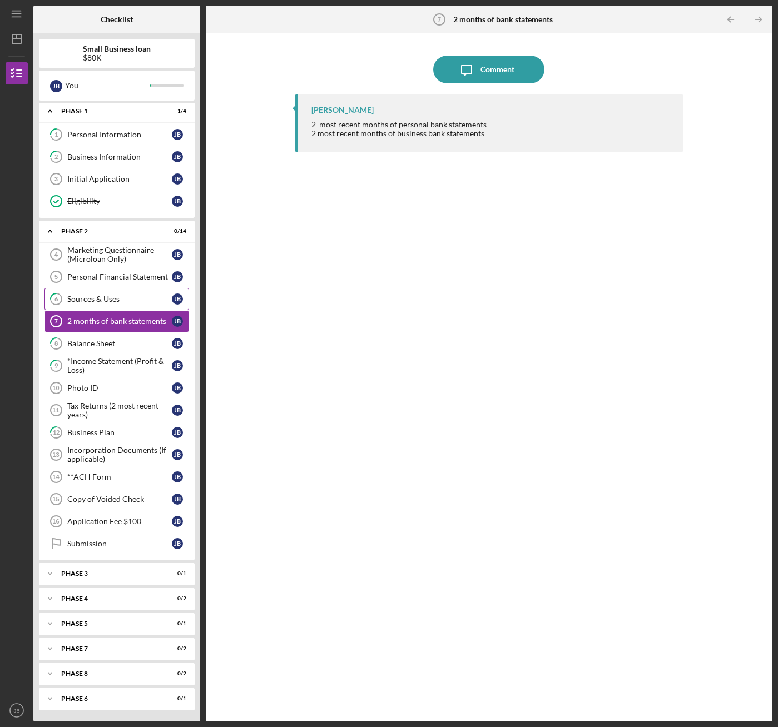
click at [98, 304] on div "Sources & Uses" at bounding box center [119, 299] width 105 height 9
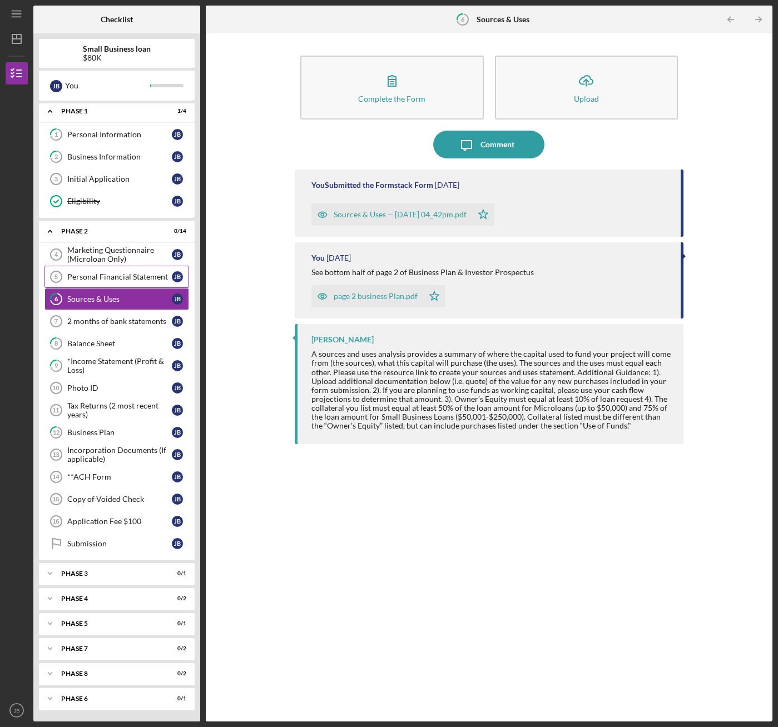
click at [111, 279] on div "Personal Financial Statement" at bounding box center [119, 276] width 105 height 9
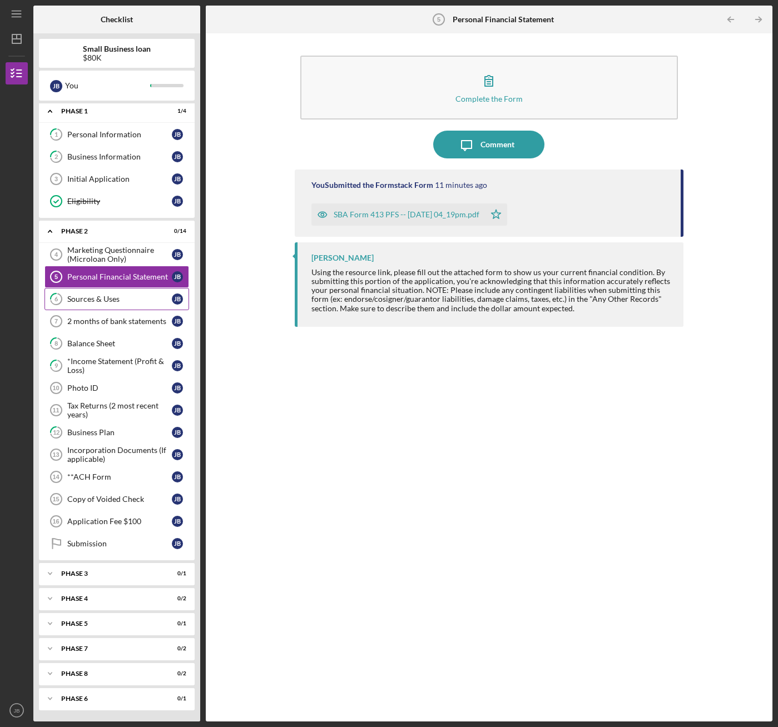
click at [98, 300] on div "Sources & Uses" at bounding box center [119, 299] width 105 height 9
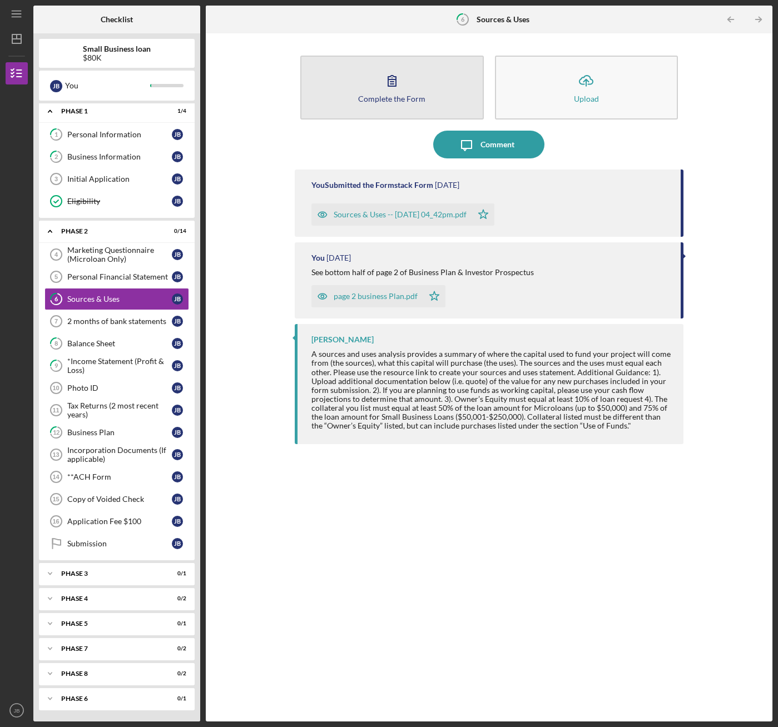
click at [392, 93] on icon "button" at bounding box center [392, 81] width 28 height 28
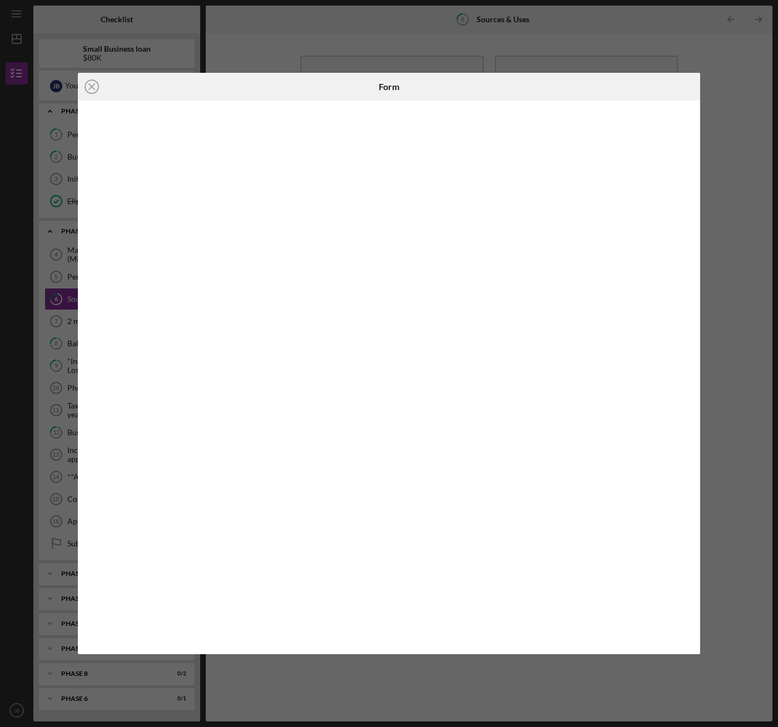
click at [737, 55] on div "Icon/Close Form" at bounding box center [389, 363] width 778 height 727
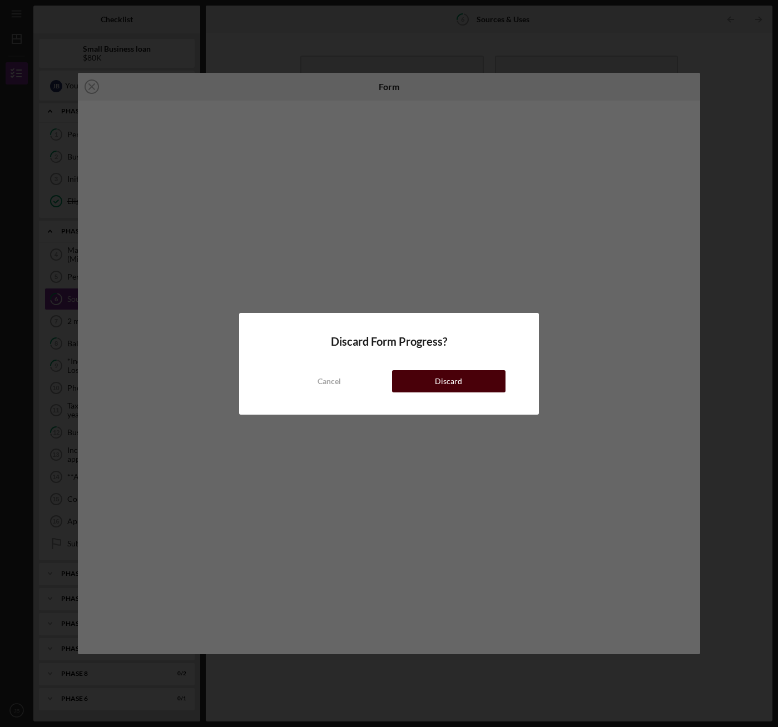
click at [425, 380] on button "Discard" at bounding box center [449, 381] width 114 height 22
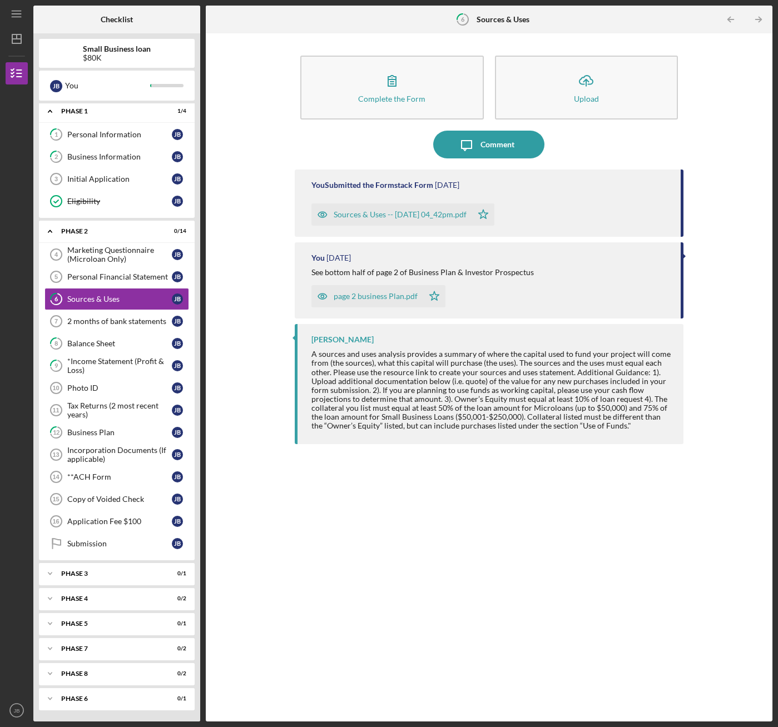
click at [394, 213] on div "Sources & Uses -- [DATE] 04_42pm.pdf" at bounding box center [400, 214] width 133 height 9
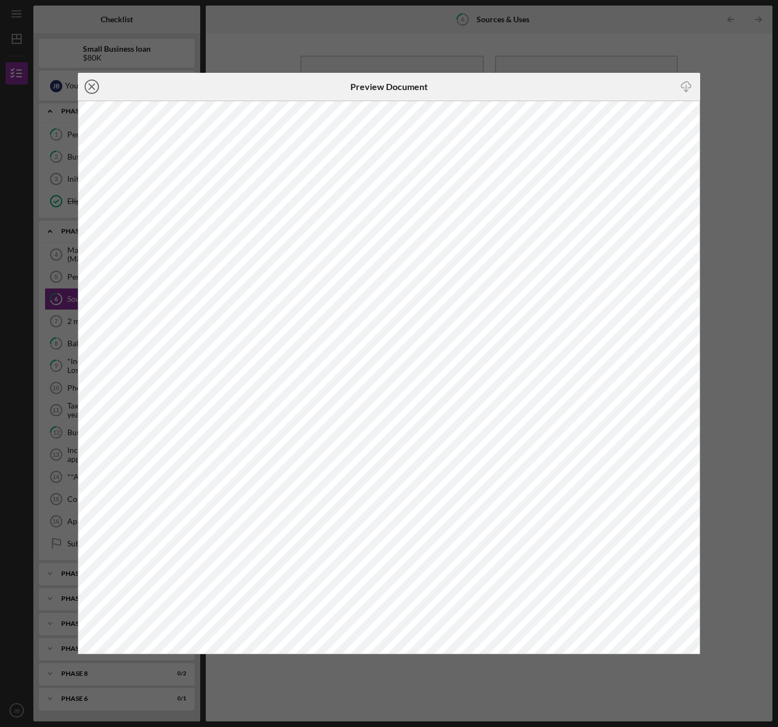
click at [91, 84] on icon "Icon/Close" at bounding box center [92, 87] width 28 height 28
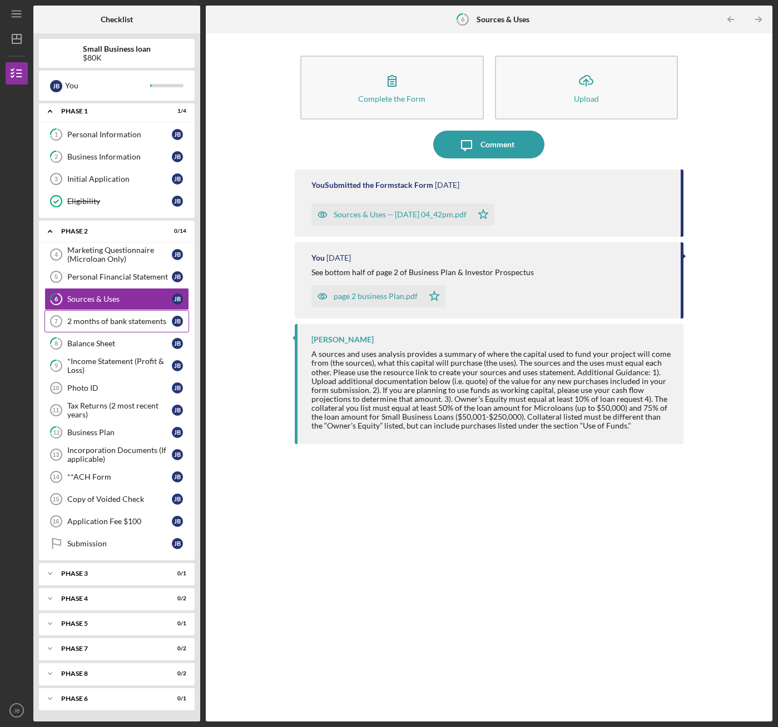
click at [77, 316] on link "2 months of bank statements 7 2 months of bank statements [PERSON_NAME]" at bounding box center [116, 321] width 145 height 22
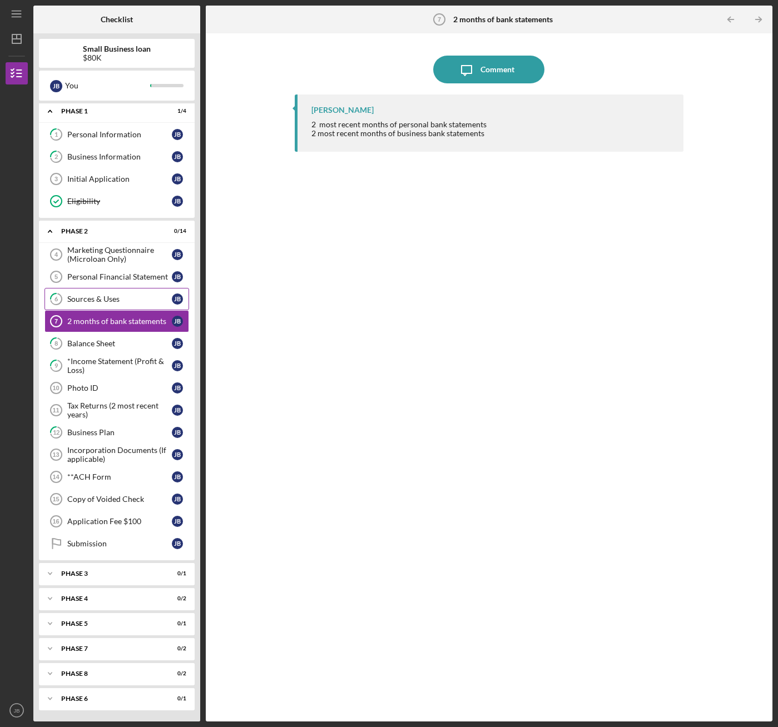
click at [87, 304] on link "6 Sources & Uses [PERSON_NAME]" at bounding box center [116, 299] width 145 height 22
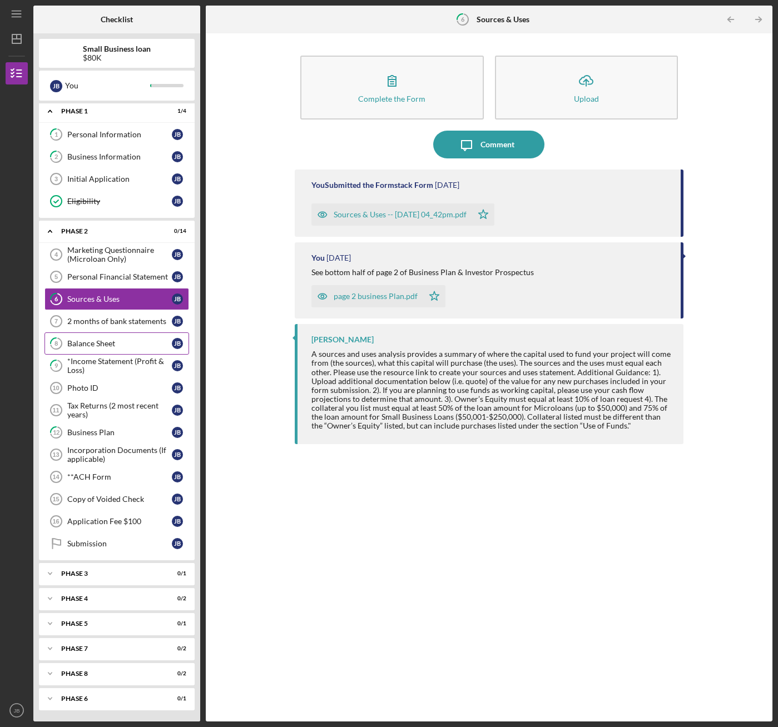
click at [83, 350] on link "8 Balance Sheet [PERSON_NAME]" at bounding box center [116, 343] width 145 height 22
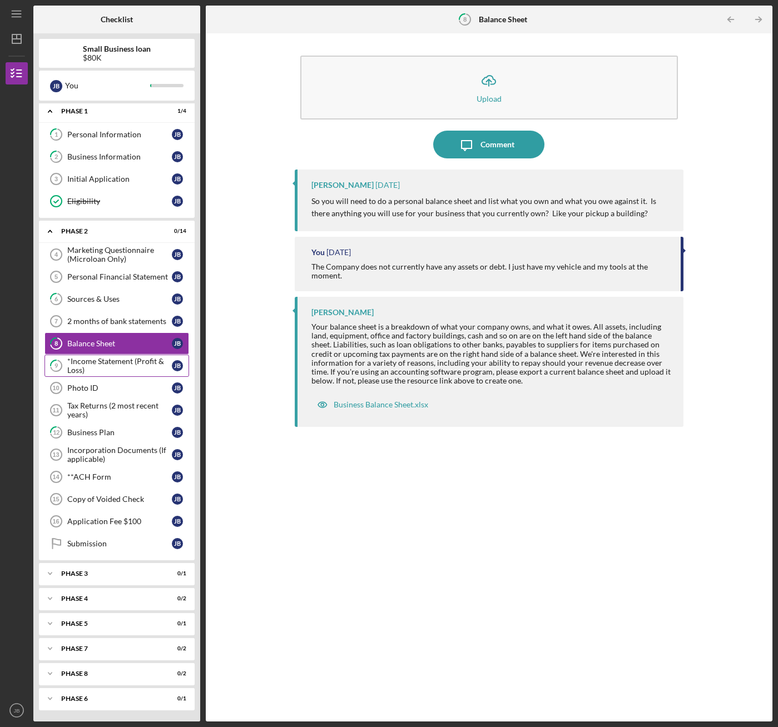
click at [92, 366] on div "*Income Statement (Profit & Loss)" at bounding box center [119, 366] width 105 height 18
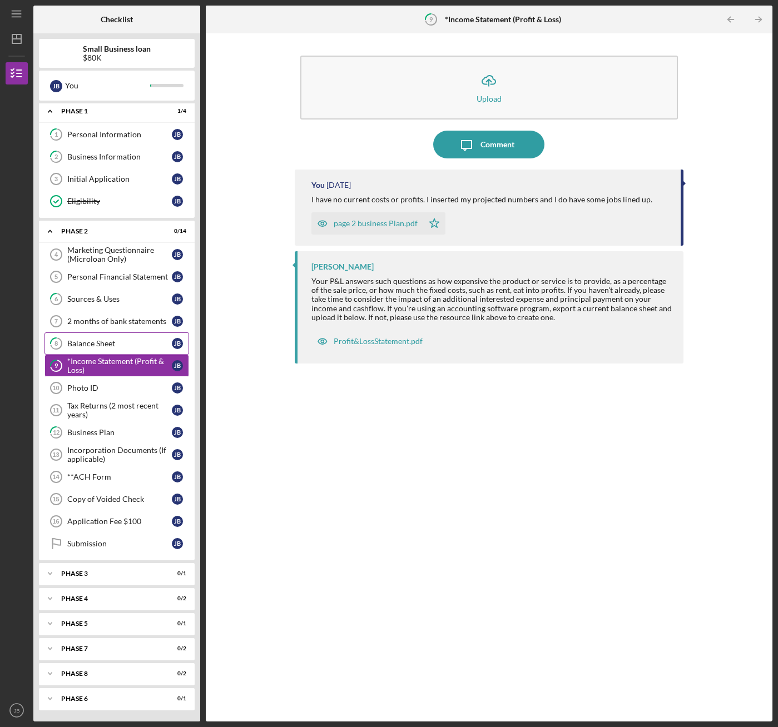
click at [77, 340] on div "Balance Sheet" at bounding box center [119, 343] width 105 height 9
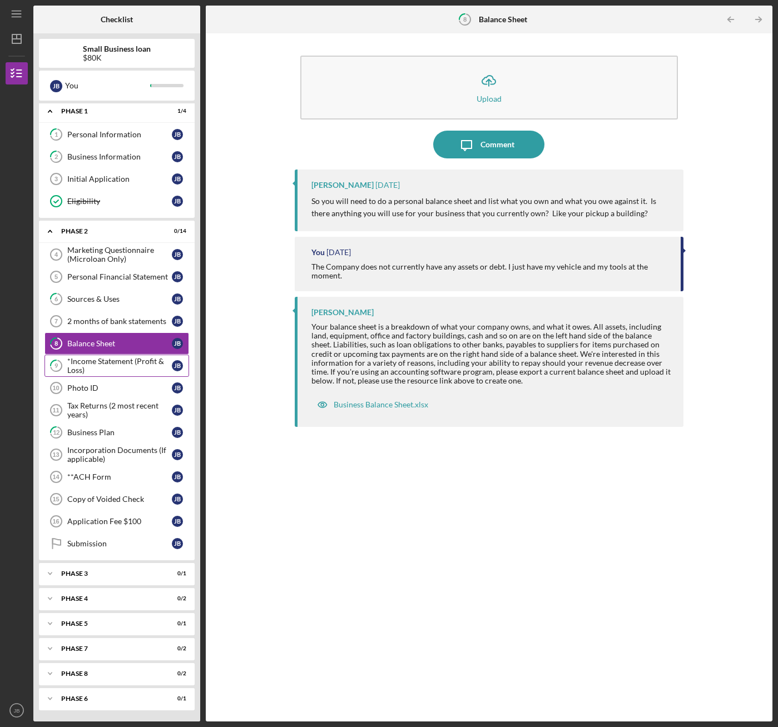
click at [90, 364] on div "*Income Statement (Profit & Loss)" at bounding box center [119, 366] width 105 height 18
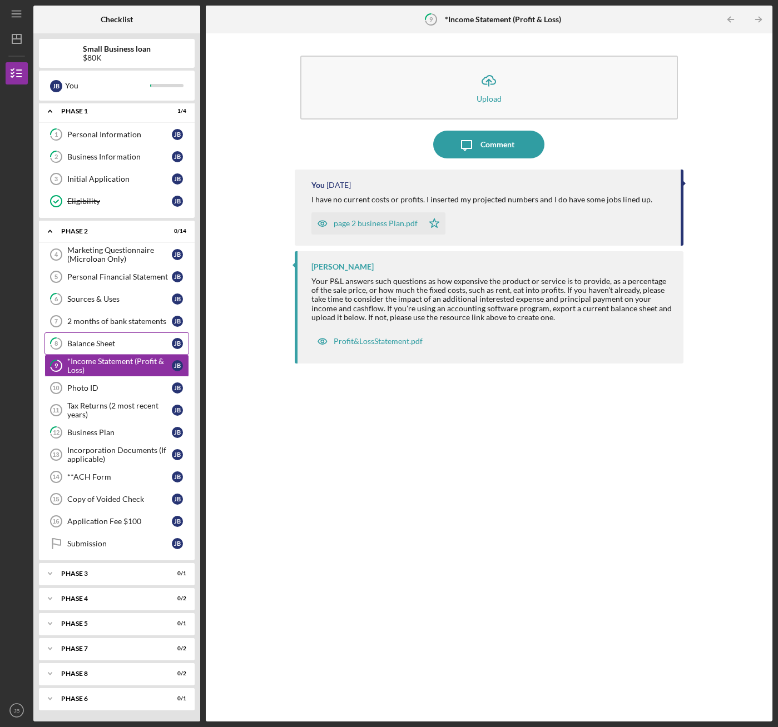
click at [86, 347] on div "Balance Sheet" at bounding box center [119, 343] width 105 height 9
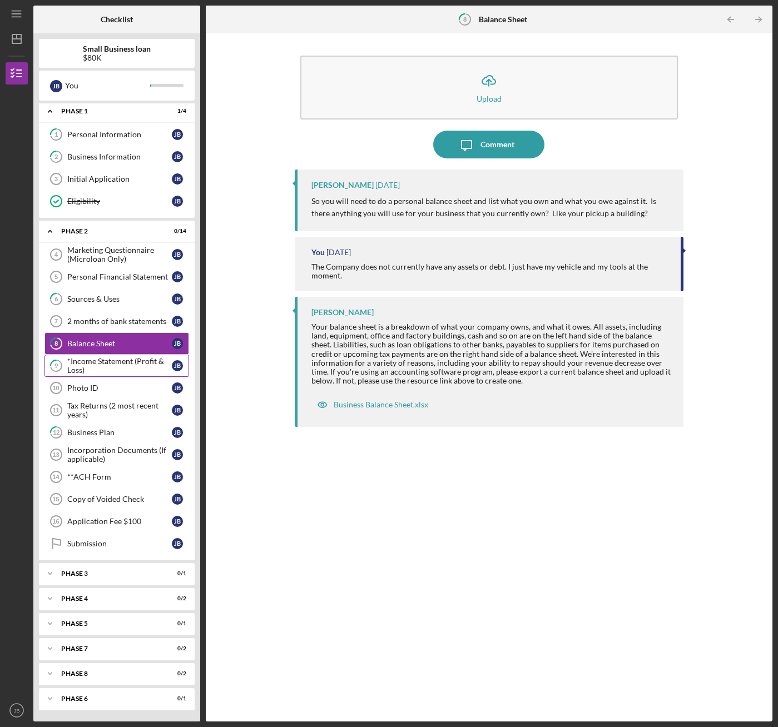
click at [91, 366] on div "*Income Statement (Profit & Loss)" at bounding box center [119, 366] width 105 height 18
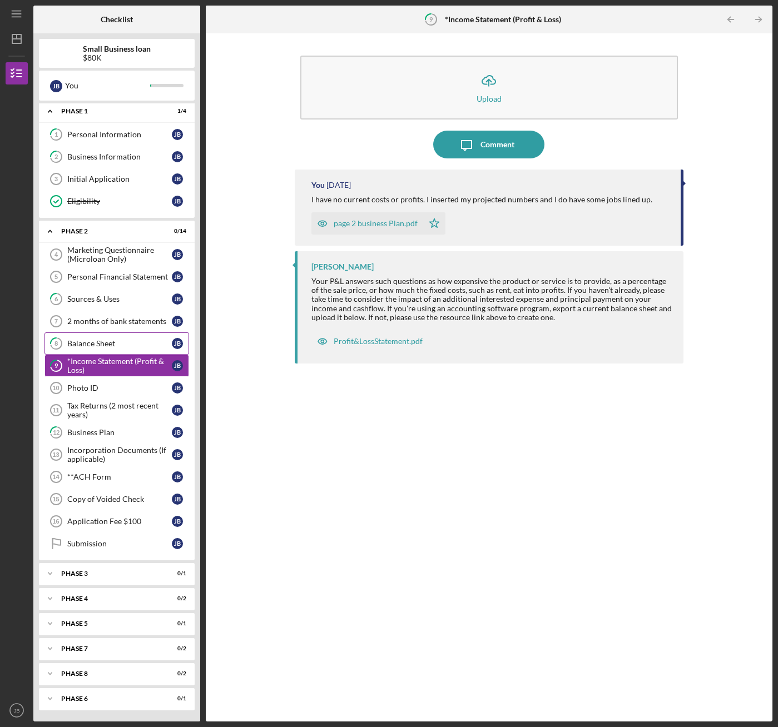
click at [89, 346] on div "Balance Sheet" at bounding box center [119, 343] width 105 height 9
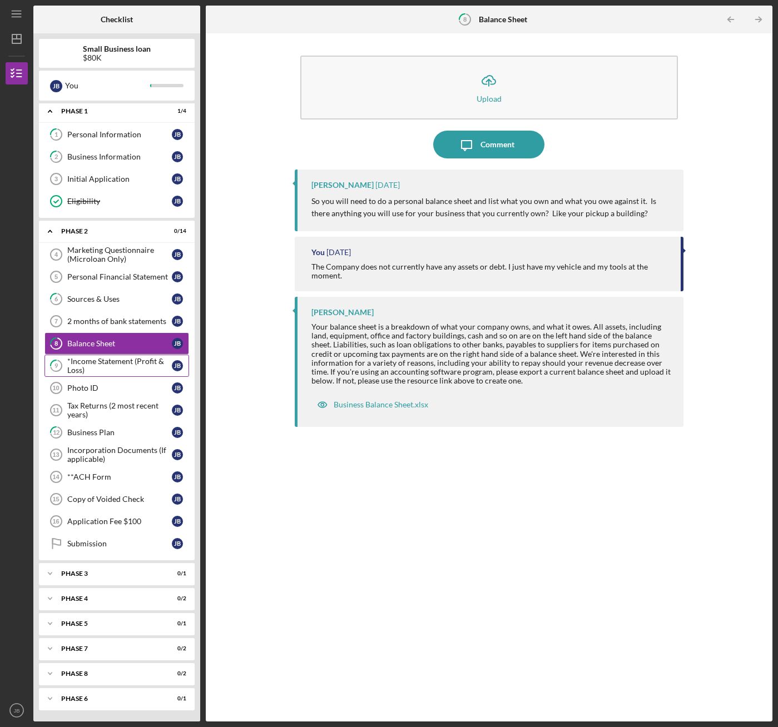
click at [93, 362] on div "*Income Statement (Profit & Loss)" at bounding box center [119, 366] width 105 height 18
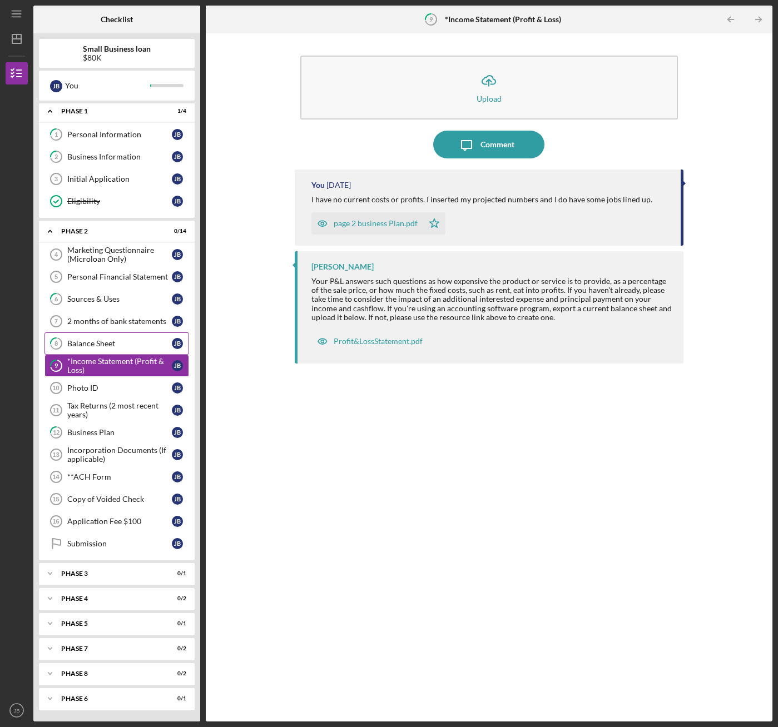
click at [93, 351] on link "8 Balance Sheet [PERSON_NAME]" at bounding box center [116, 343] width 145 height 22
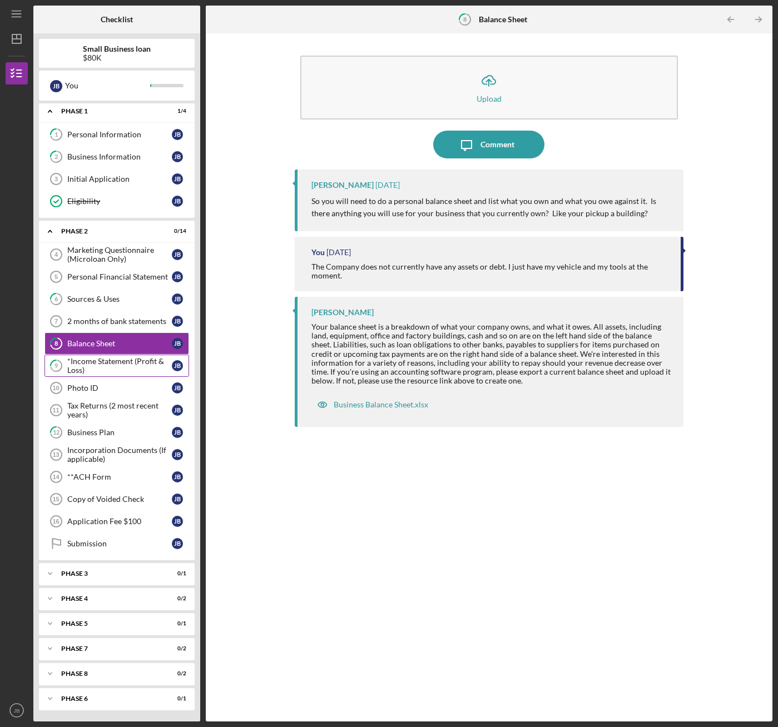
click at [94, 364] on div "*Income Statement (Profit & Loss)" at bounding box center [119, 366] width 105 height 18
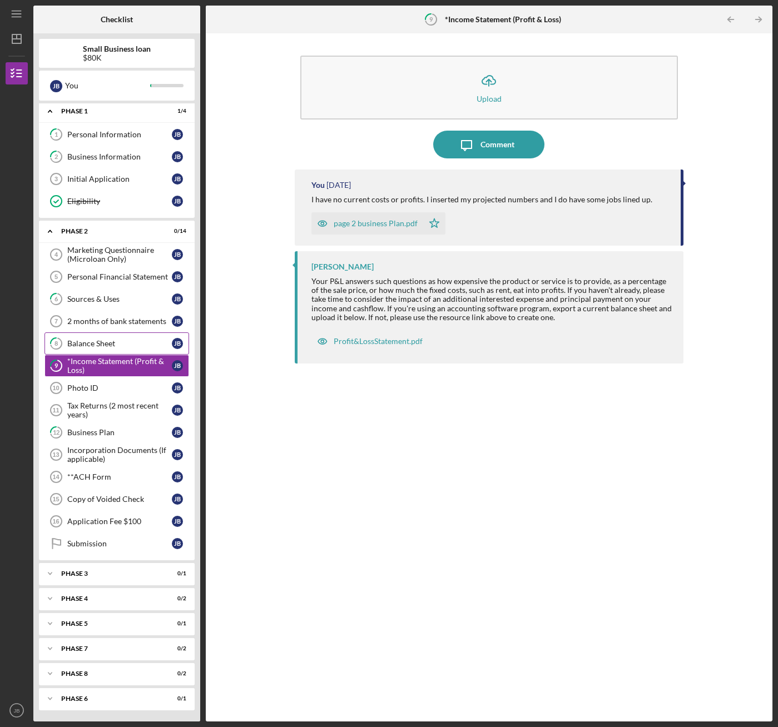
click at [91, 343] on div "Balance Sheet" at bounding box center [119, 343] width 105 height 9
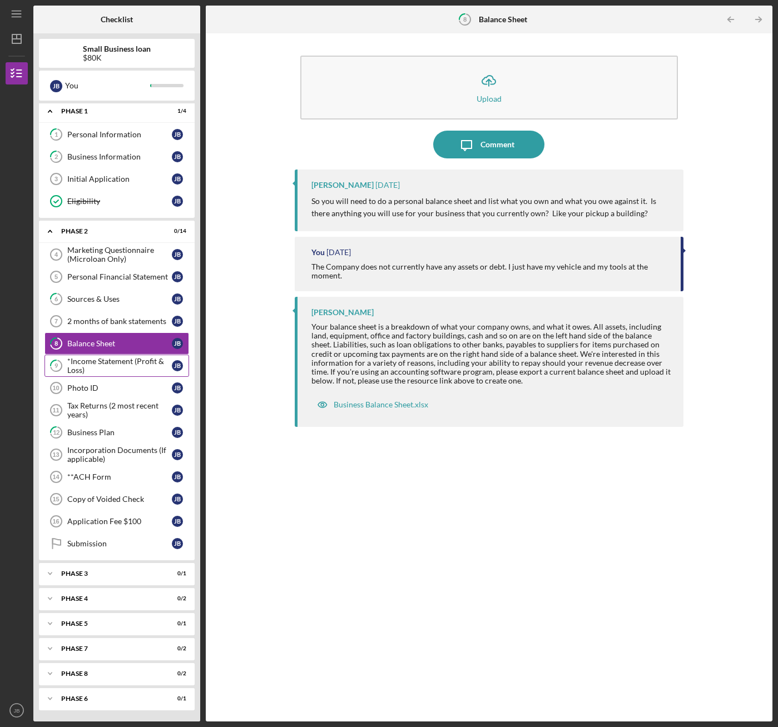
click at [95, 361] on div "*Income Statement (Profit & Loss)" at bounding box center [119, 366] width 105 height 18
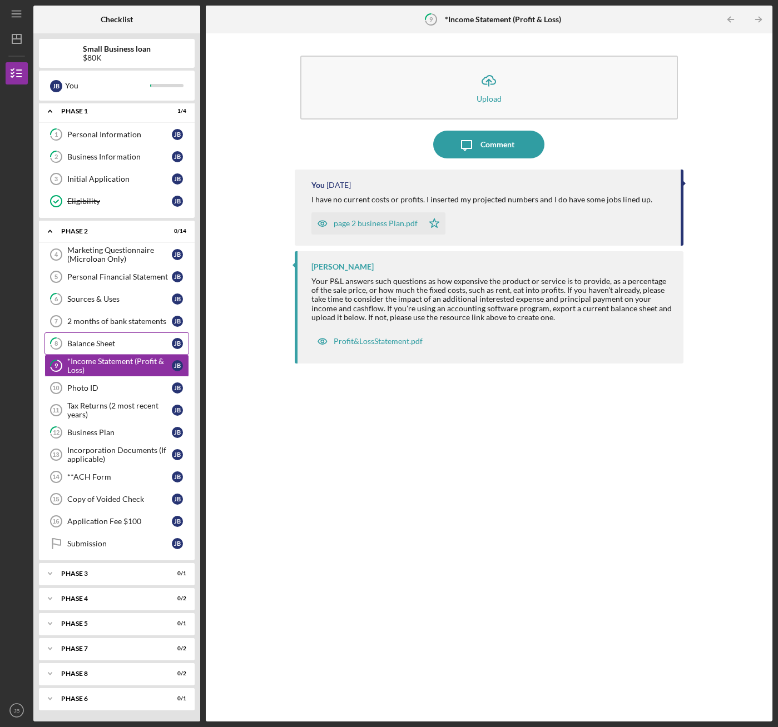
drag, startPoint x: 98, startPoint y: 336, endPoint x: 99, endPoint y: 351, distance: 14.5
click at [98, 339] on link "8 Balance Sheet [PERSON_NAME]" at bounding box center [116, 343] width 145 height 22
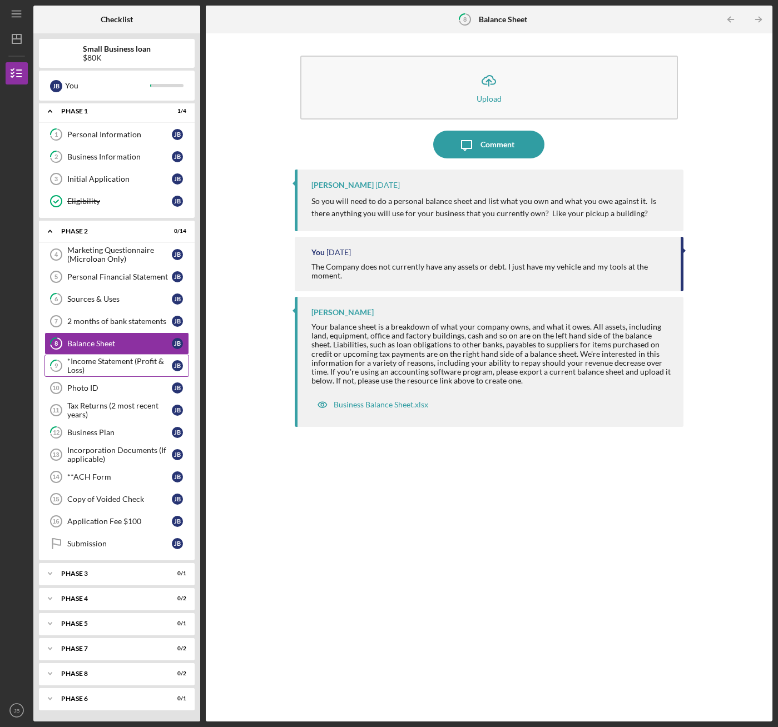
click at [98, 369] on div "*Income Statement (Profit & Loss)" at bounding box center [119, 366] width 105 height 18
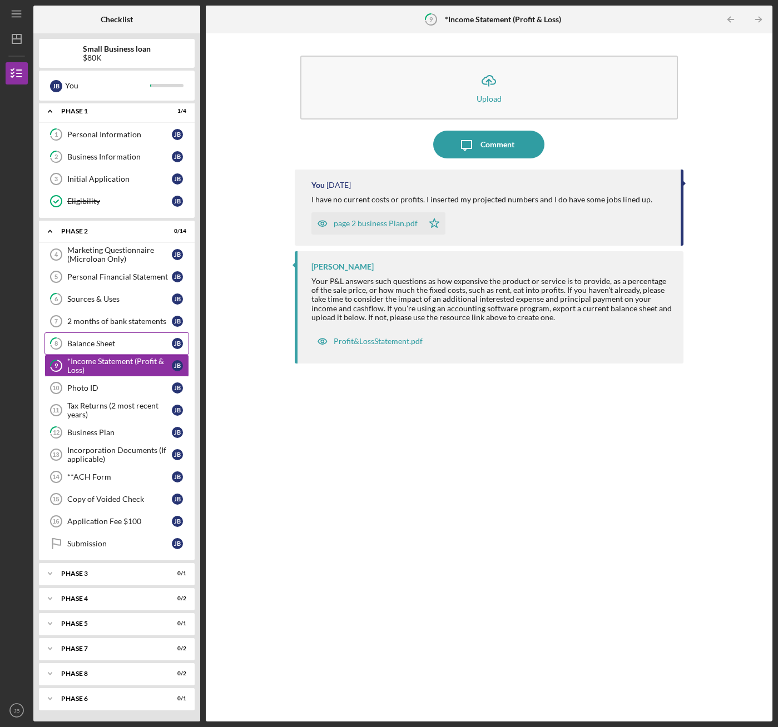
click at [98, 351] on link "8 Balance Sheet [PERSON_NAME]" at bounding box center [116, 343] width 145 height 22
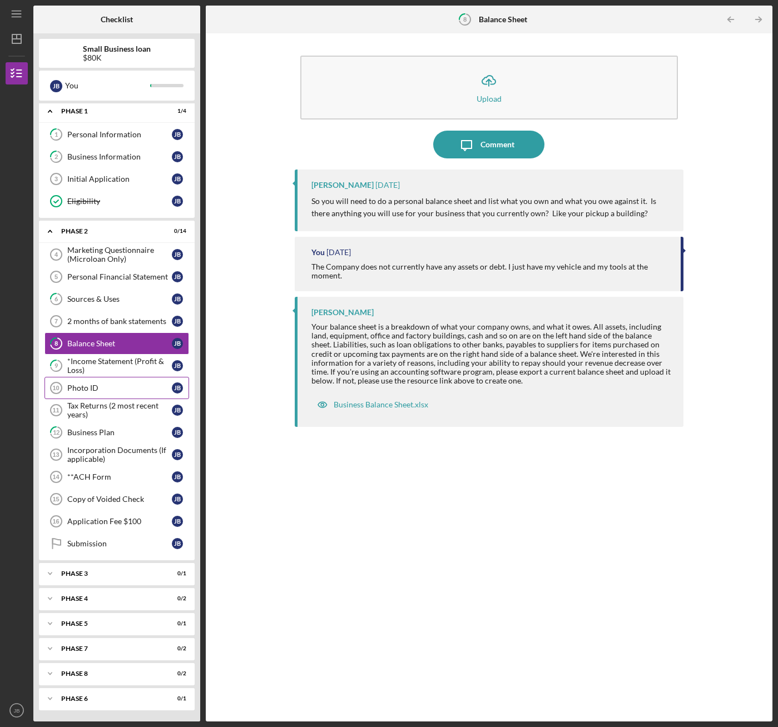
click at [85, 385] on div "Photo ID" at bounding box center [119, 388] width 105 height 9
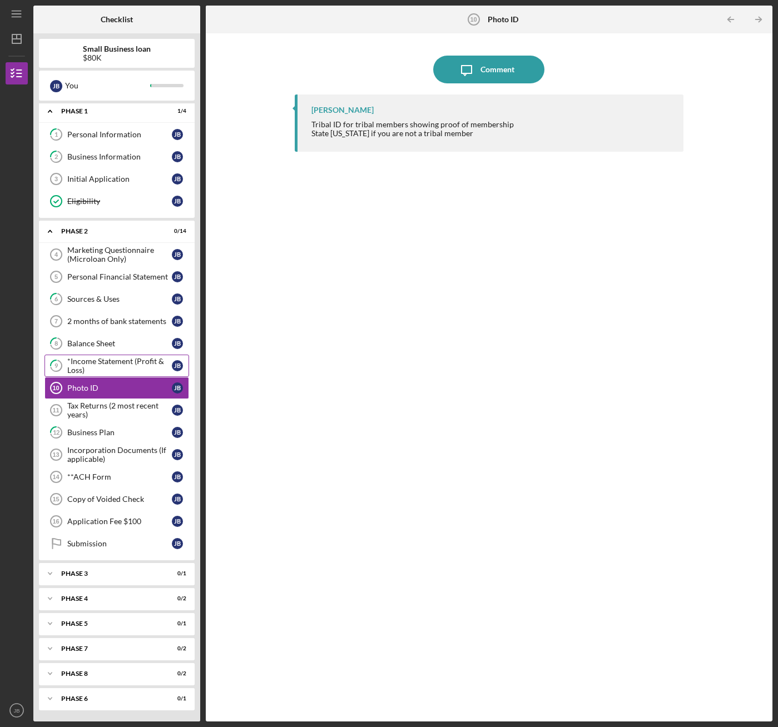
click at [93, 361] on div "*Income Statement (Profit & Loss)" at bounding box center [119, 366] width 105 height 18
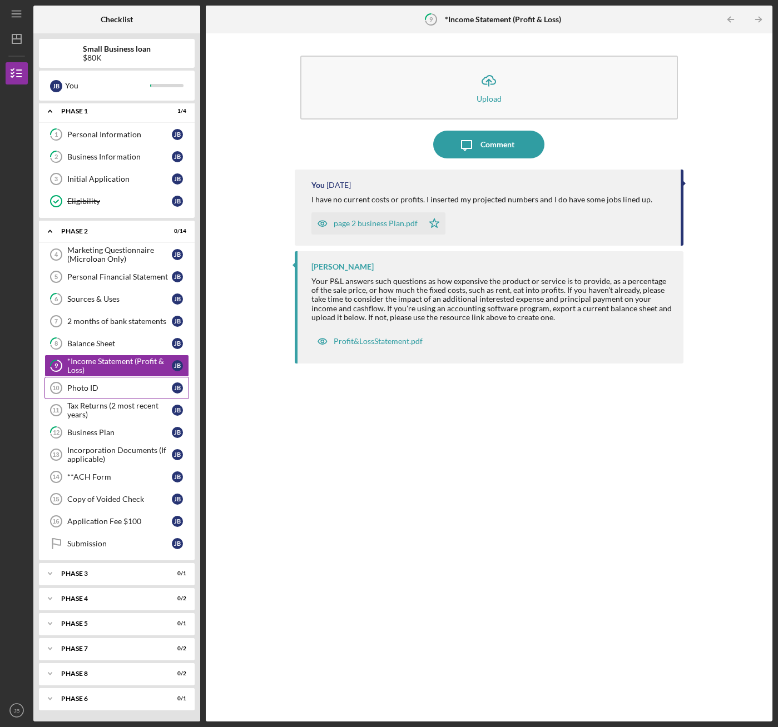
click at [95, 393] on link "Photo ID 10 Photo ID [PERSON_NAME]" at bounding box center [116, 388] width 145 height 22
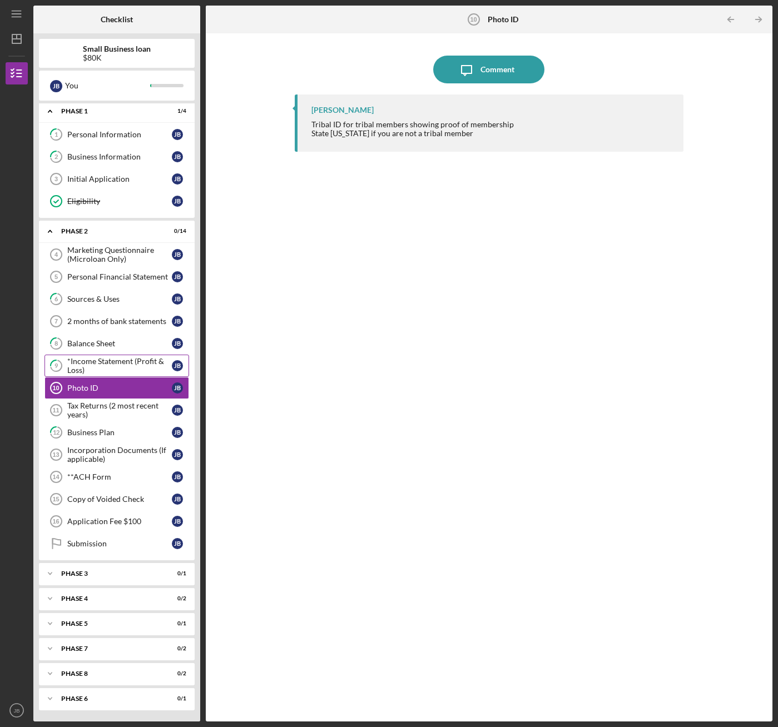
click at [85, 360] on div "*Income Statement (Profit & Loss)" at bounding box center [119, 366] width 105 height 18
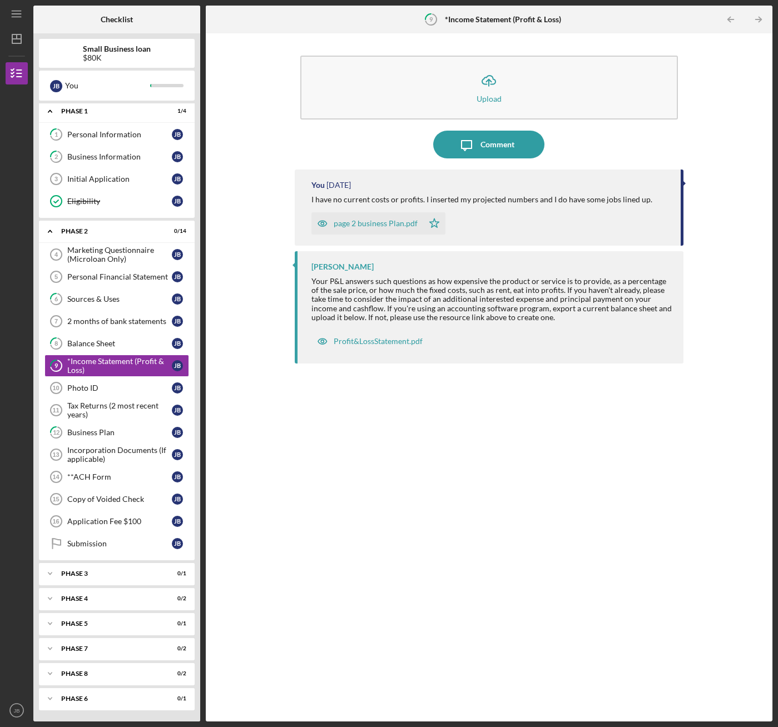
click at [248, 183] on div "Icon/Upload Upload Icon/Message Comment You [DATE] I have no current costs or p…" at bounding box center [488, 377] width 555 height 677
click at [101, 344] on div "Balance Sheet" at bounding box center [119, 343] width 105 height 9
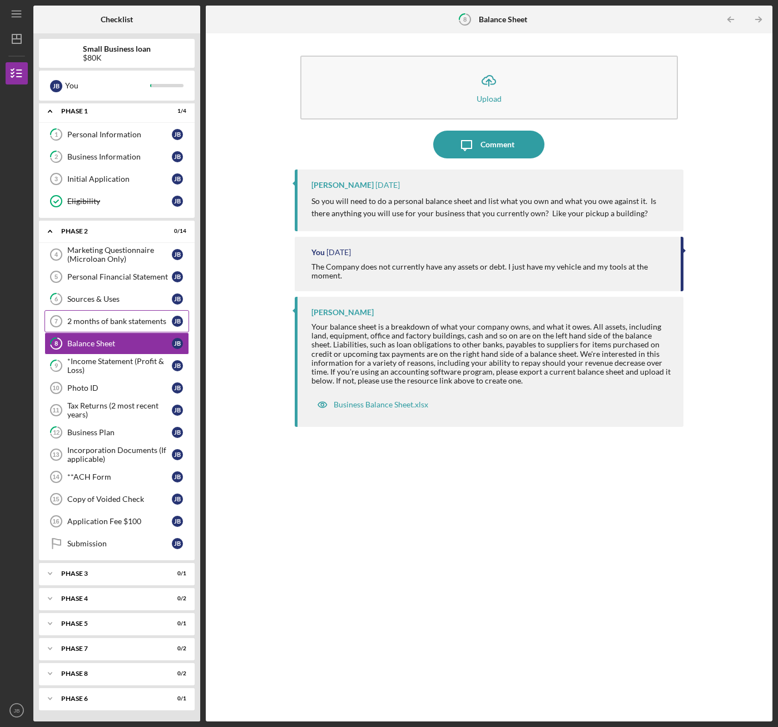
click at [96, 316] on link "2 months of bank statements 7 2 months of bank statements [PERSON_NAME]" at bounding box center [116, 321] width 145 height 22
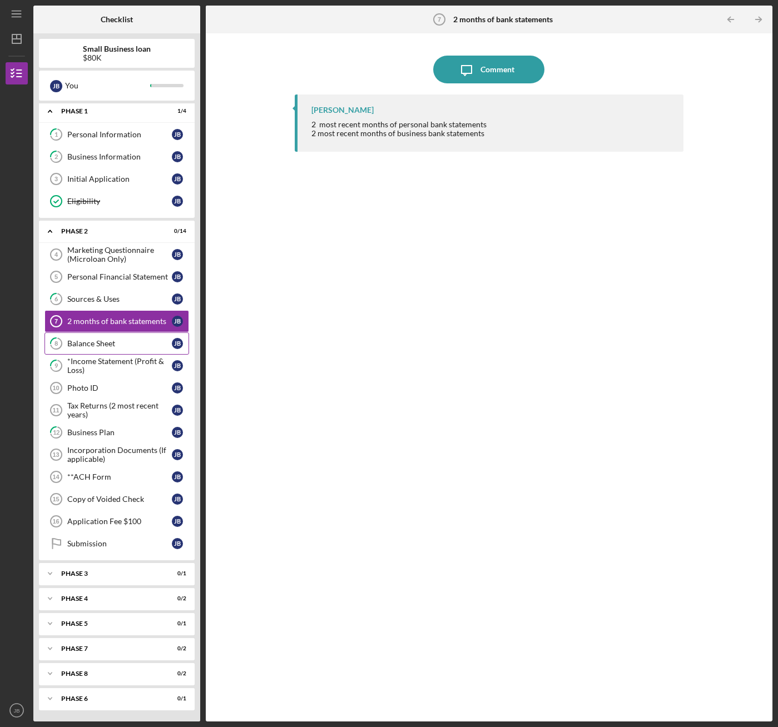
click at [98, 347] on div "Balance Sheet" at bounding box center [119, 343] width 105 height 9
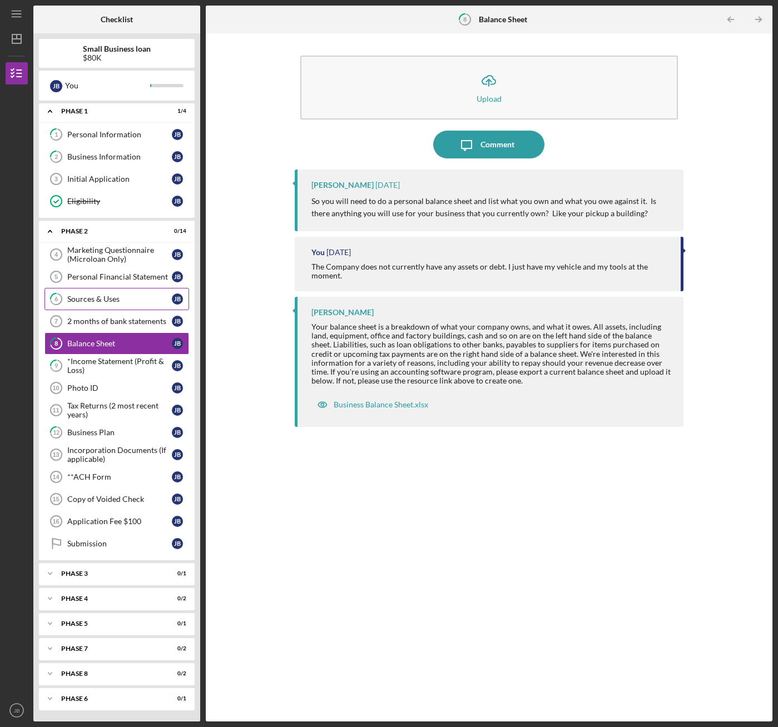
click at [98, 303] on div "Sources & Uses" at bounding box center [119, 299] width 105 height 9
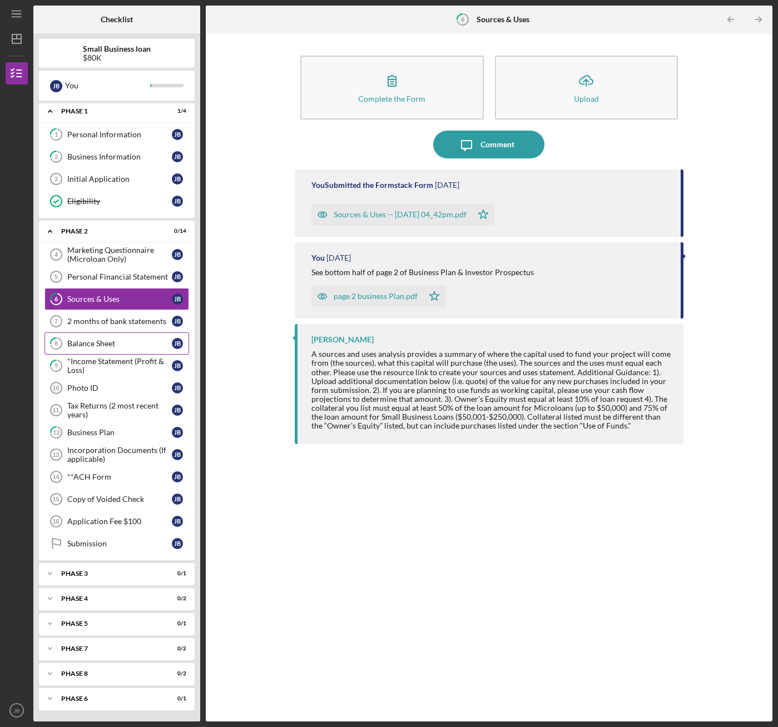
click at [98, 348] on div "Balance Sheet" at bounding box center [119, 343] width 105 height 9
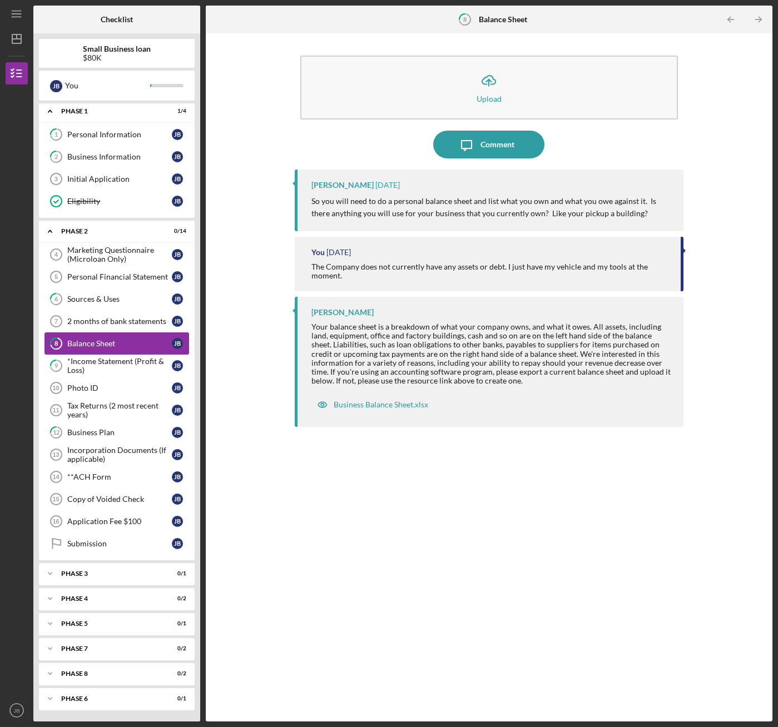
click at [106, 341] on div "Balance Sheet" at bounding box center [119, 343] width 105 height 9
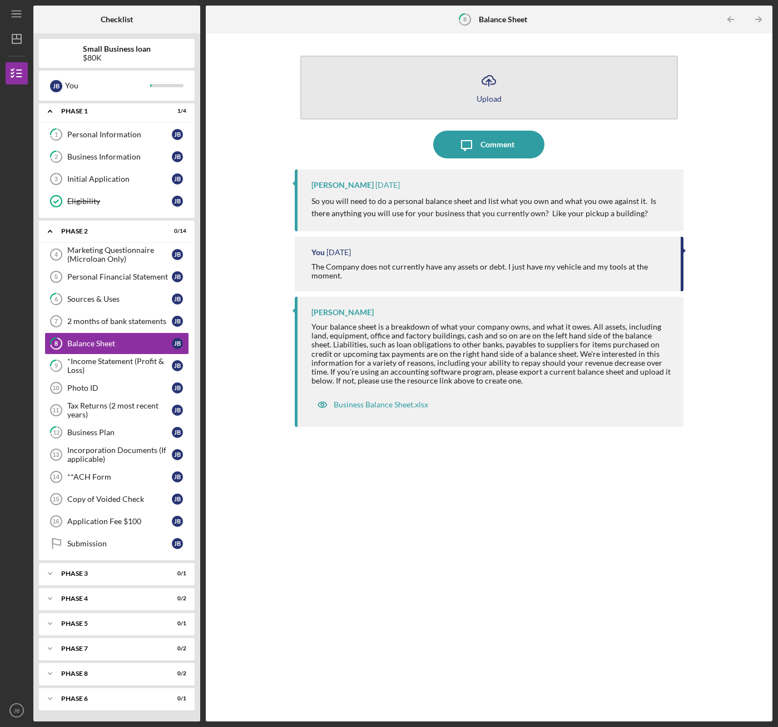
click at [435, 94] on button "Icon/Upload Upload" at bounding box center [488, 88] width 377 height 64
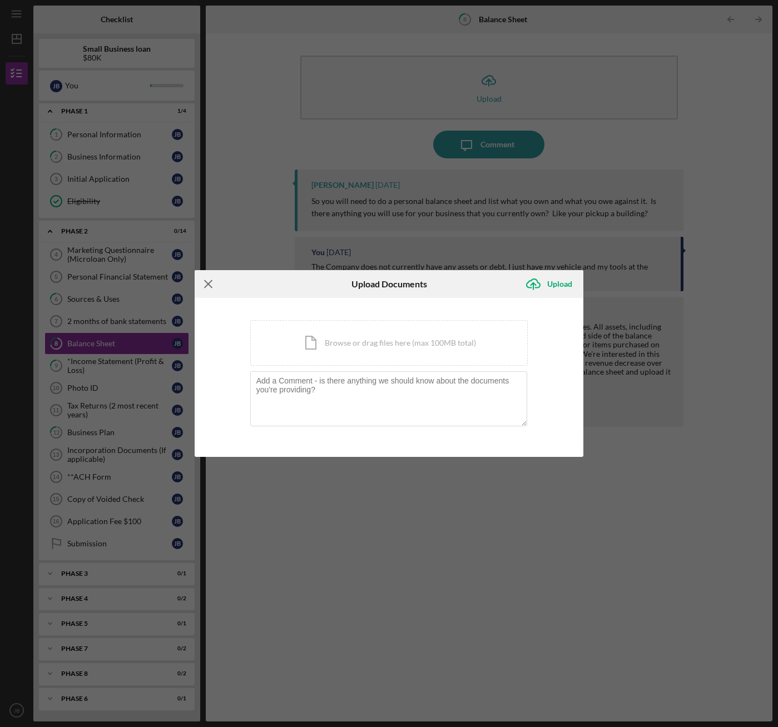
click at [207, 285] on line at bounding box center [208, 284] width 7 height 7
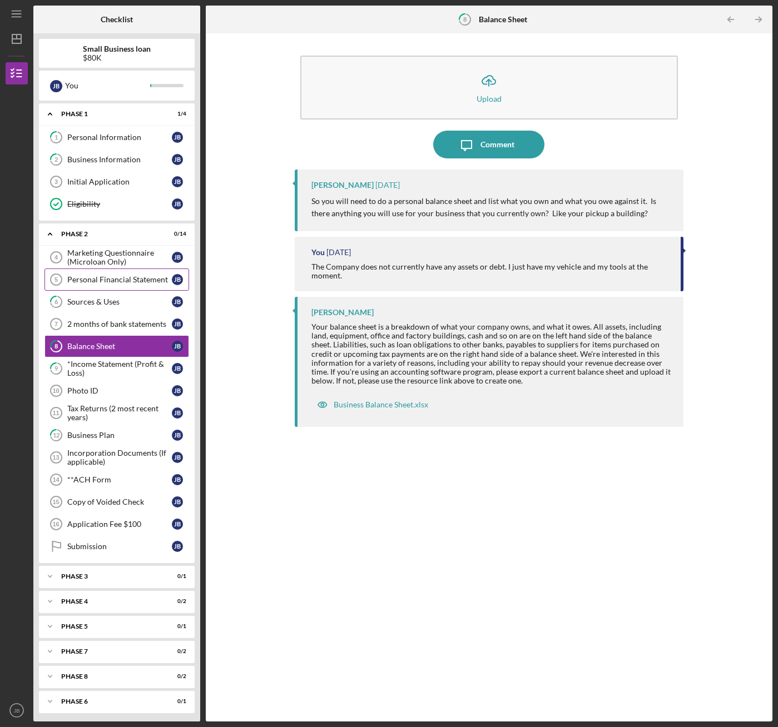
click at [117, 281] on div "Personal Financial Statement" at bounding box center [119, 279] width 105 height 9
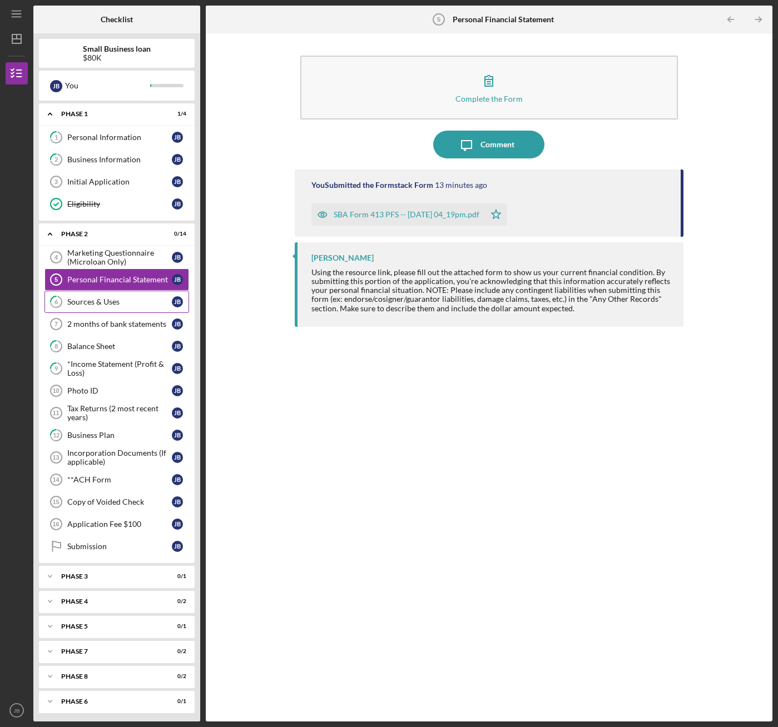
click at [96, 301] on div "Sources & Uses" at bounding box center [119, 301] width 105 height 9
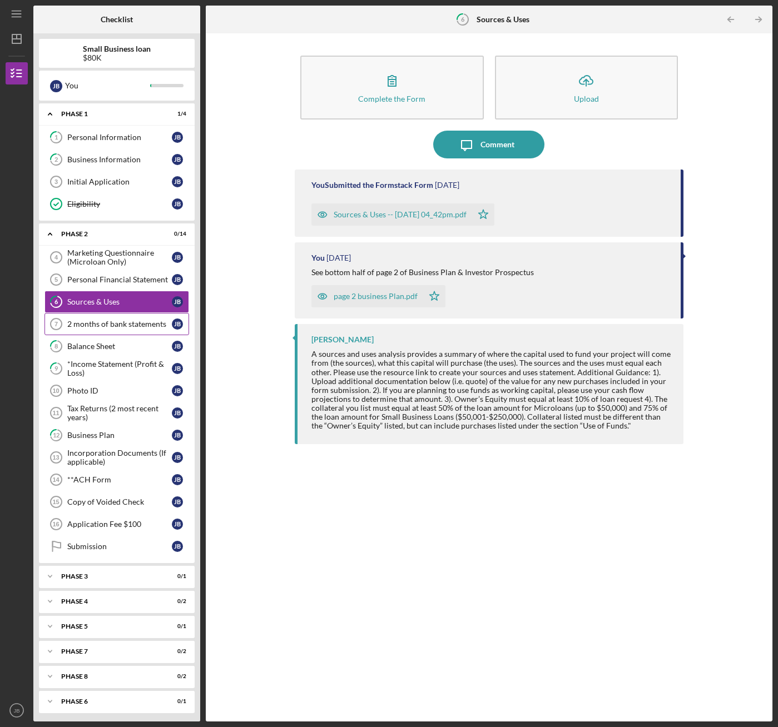
scroll to position [3, 0]
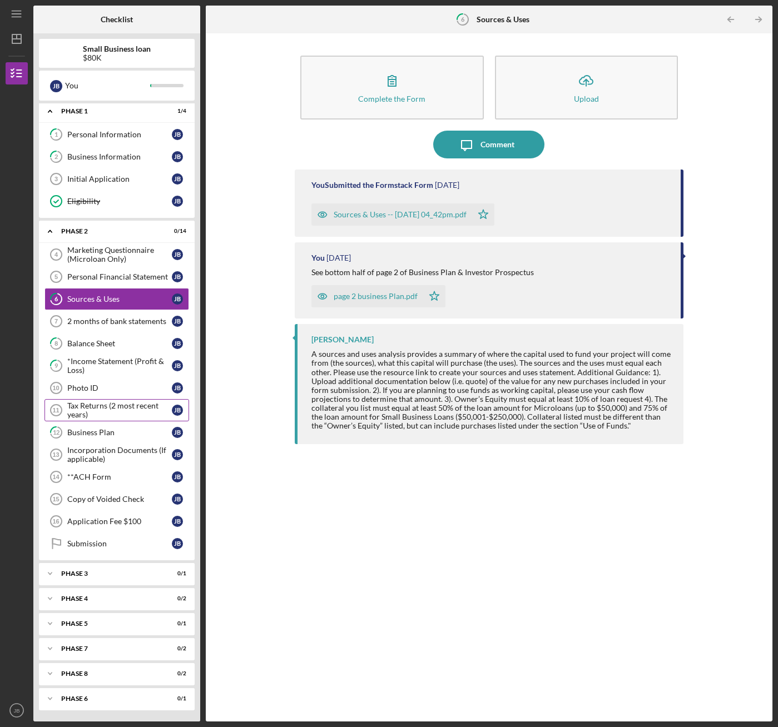
click at [90, 407] on div "Tax Returns (2 most recent years)" at bounding box center [119, 410] width 105 height 18
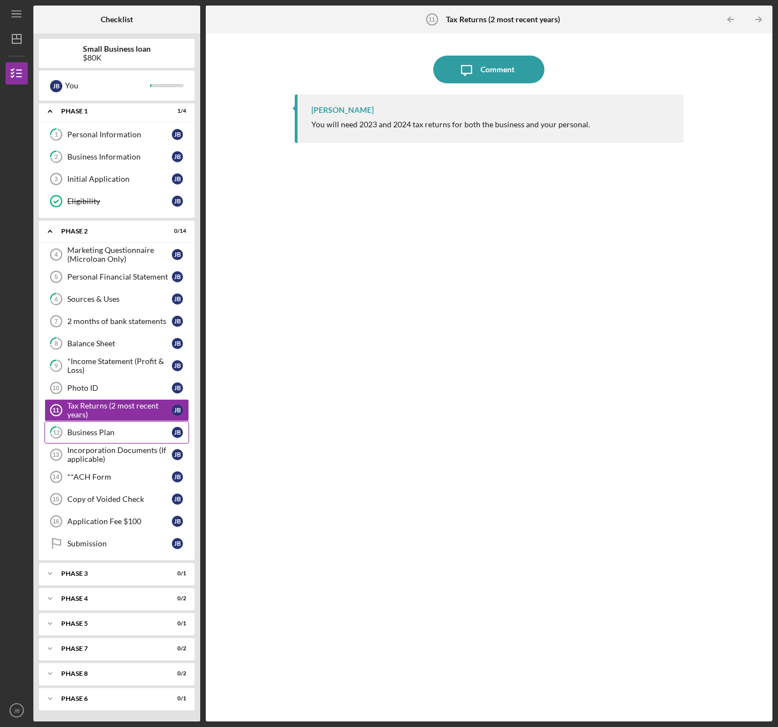
click at [87, 439] on link "12 Business Plan [PERSON_NAME]" at bounding box center [116, 432] width 145 height 22
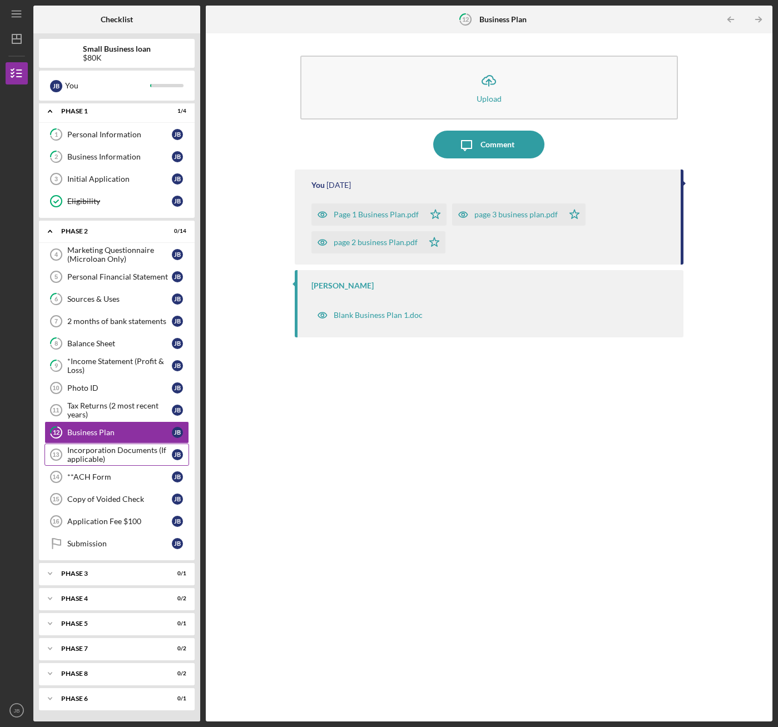
click at [90, 455] on div "Incorporation Documents (If applicable)" at bounding box center [119, 455] width 105 height 18
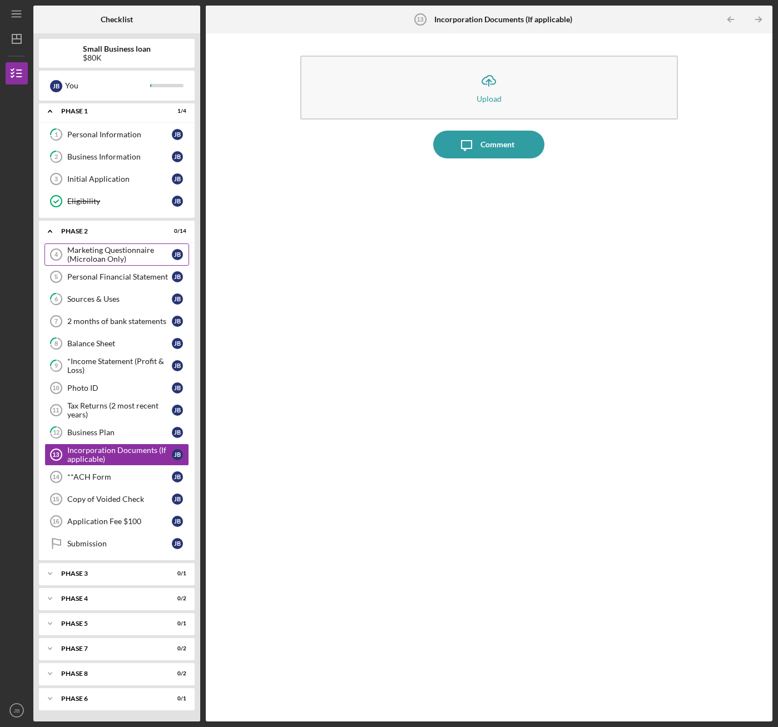
click at [101, 263] on div "Marketing Questionnaire (Microloan Only)" at bounding box center [119, 255] width 105 height 18
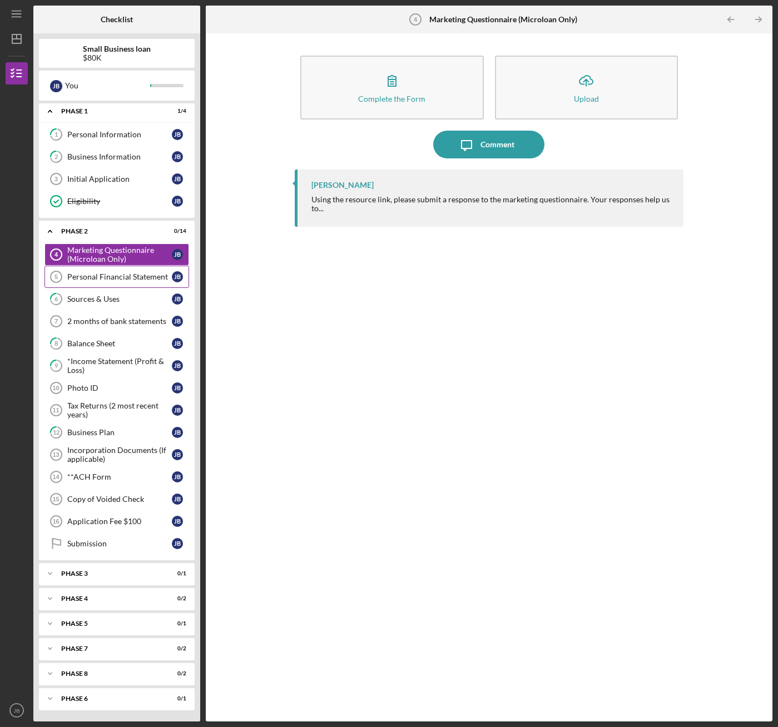
click at [100, 284] on link "Personal Financial Statement 5 Personal Financial Statement [PERSON_NAME]" at bounding box center [116, 277] width 145 height 22
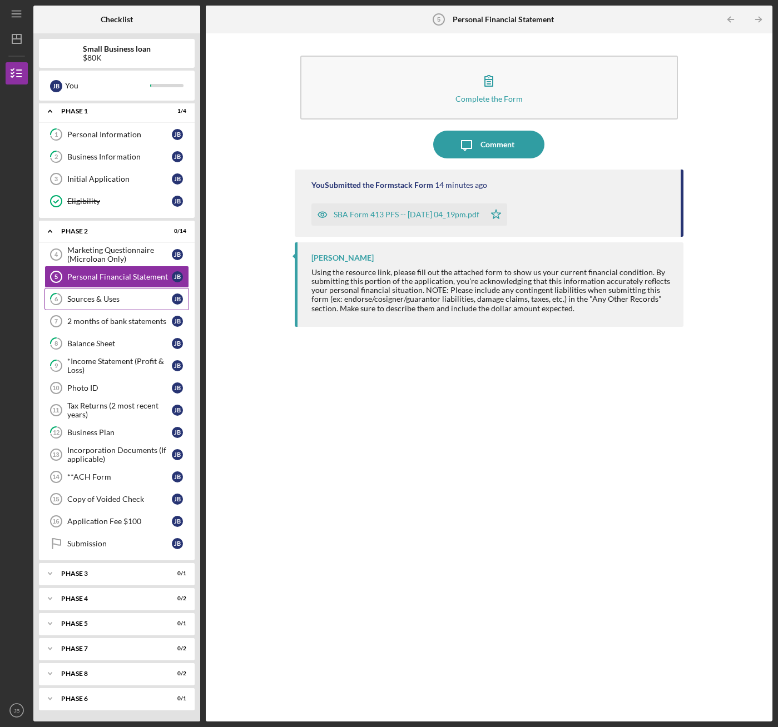
click at [102, 302] on div "Sources & Uses" at bounding box center [119, 299] width 105 height 9
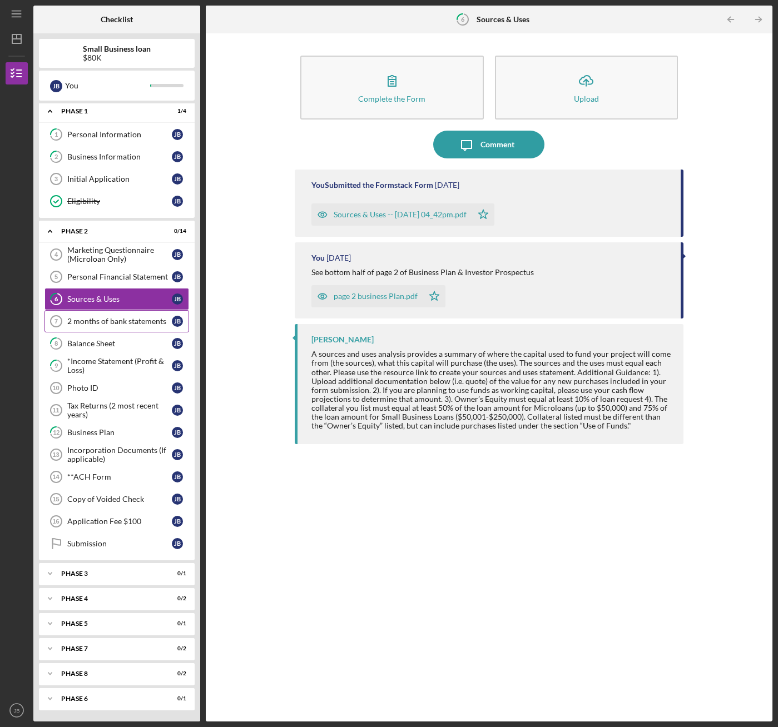
click at [113, 327] on link "2 months of bank statements 7 2 months of bank statements [PERSON_NAME]" at bounding box center [116, 321] width 145 height 22
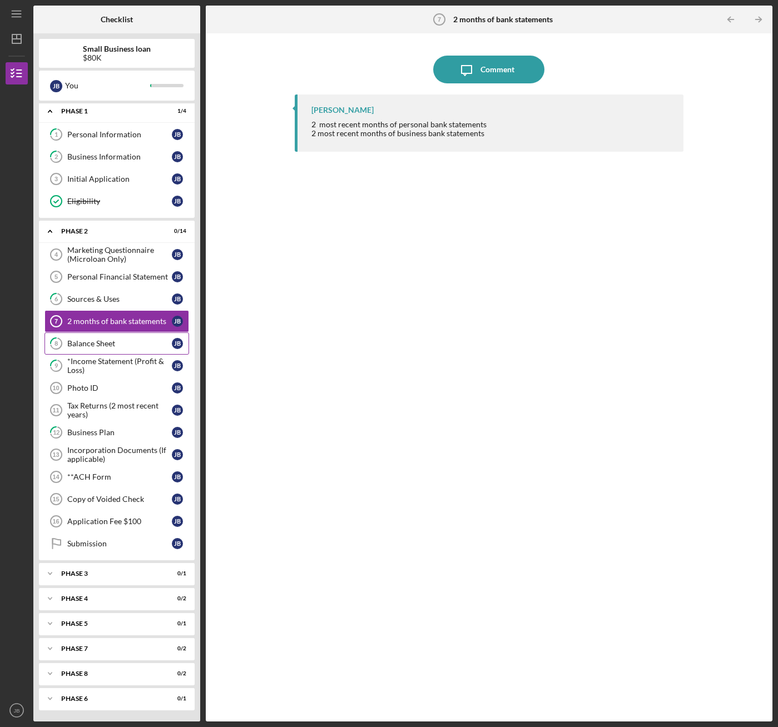
click at [90, 346] on div "Balance Sheet" at bounding box center [119, 343] width 105 height 9
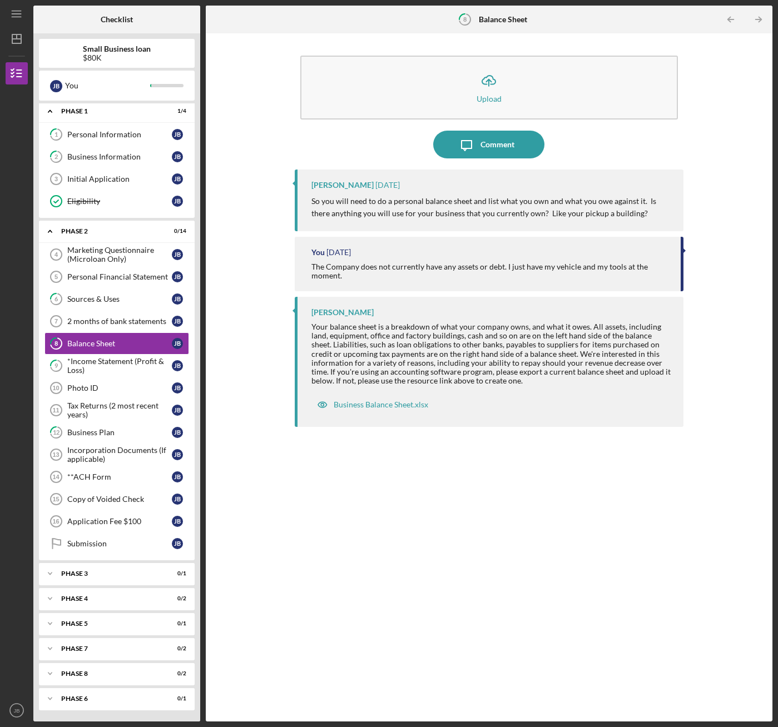
click at [222, 370] on div "Icon/Upload Upload Icon/Message Comment [PERSON_NAME] [DATE] So you will need t…" at bounding box center [488, 377] width 555 height 677
click at [95, 153] on div "Business Information" at bounding box center [119, 156] width 105 height 9
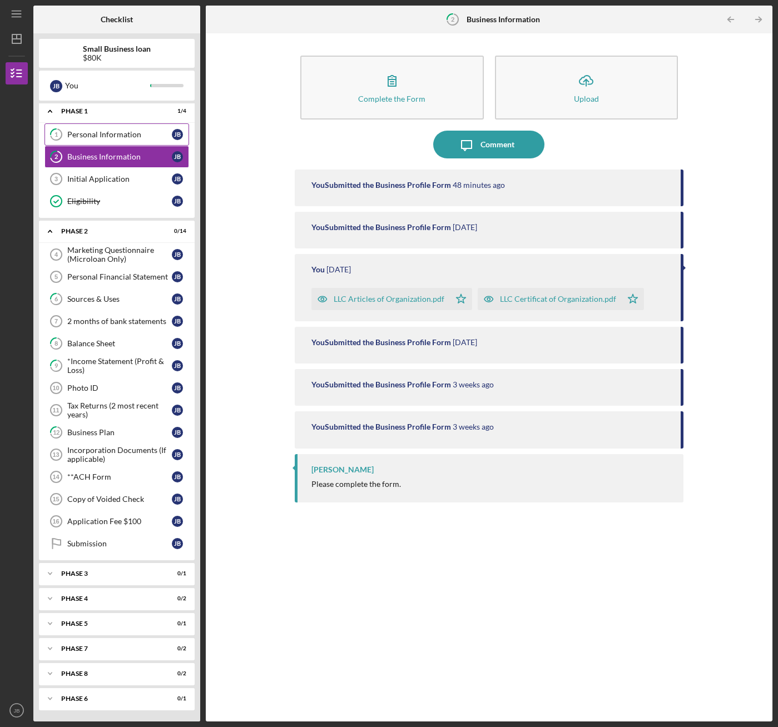
click at [83, 133] on div "Personal Information" at bounding box center [119, 134] width 105 height 9
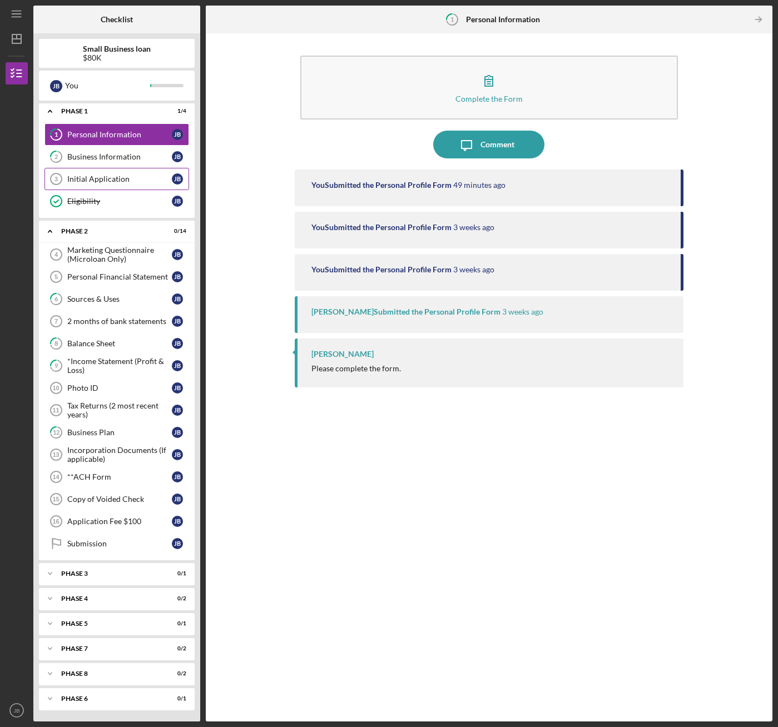
click at [95, 182] on div "Initial Application" at bounding box center [119, 179] width 105 height 9
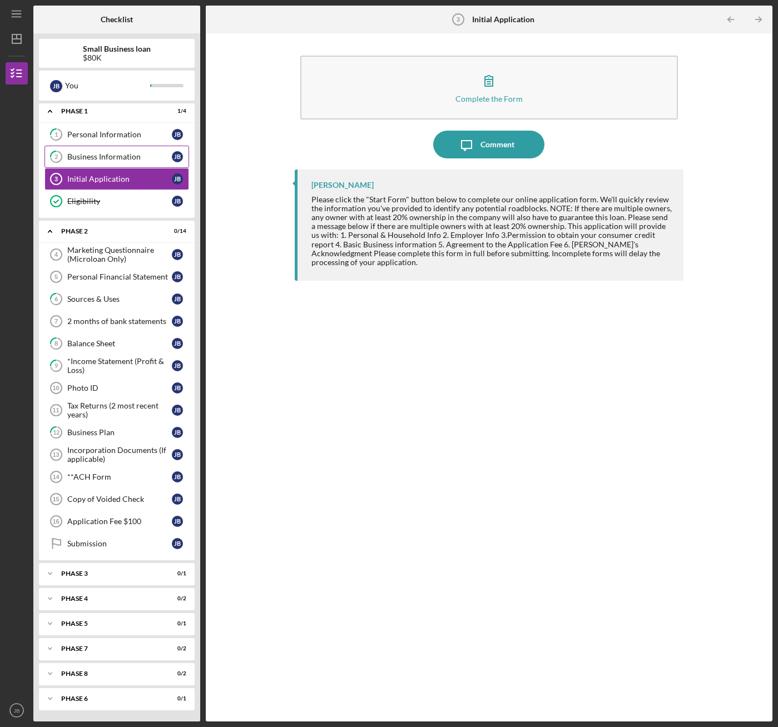
click at [83, 157] on div "Business Information" at bounding box center [119, 156] width 105 height 9
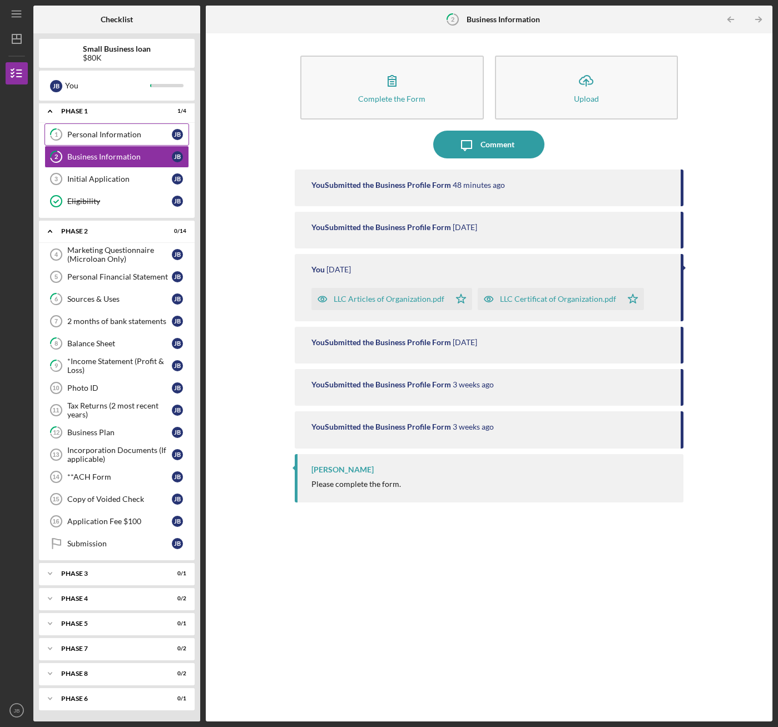
click at [87, 138] on div "Personal Information" at bounding box center [119, 134] width 105 height 9
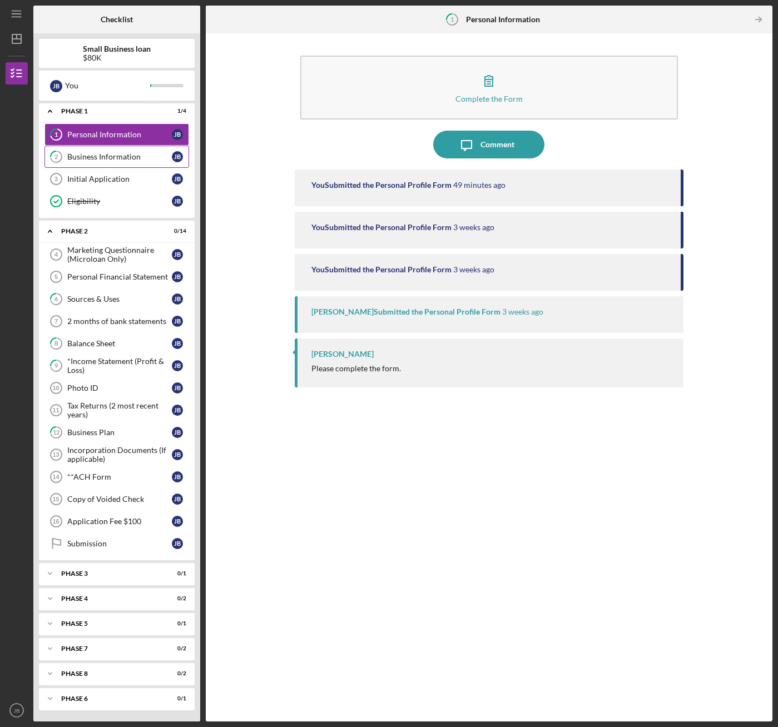
click at [94, 161] on div "Business Information" at bounding box center [119, 156] width 105 height 9
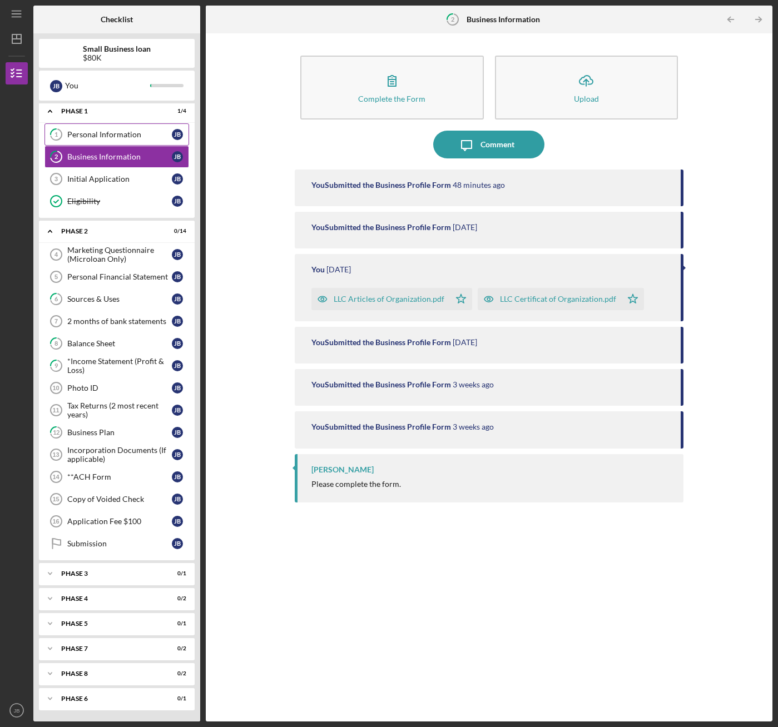
click at [92, 141] on link "1 Personal Information [PERSON_NAME]" at bounding box center [116, 134] width 145 height 22
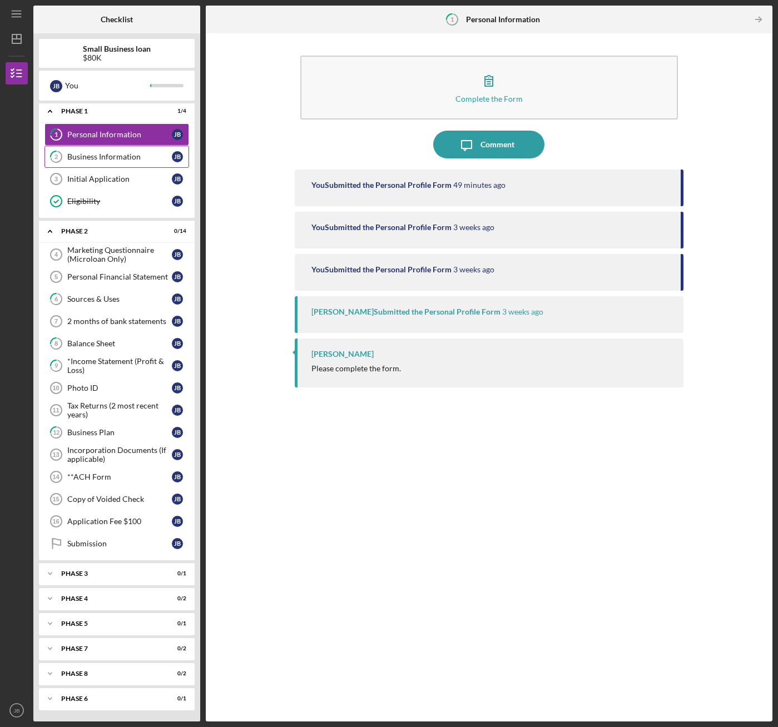
click at [97, 155] on div "Business Information" at bounding box center [119, 156] width 105 height 9
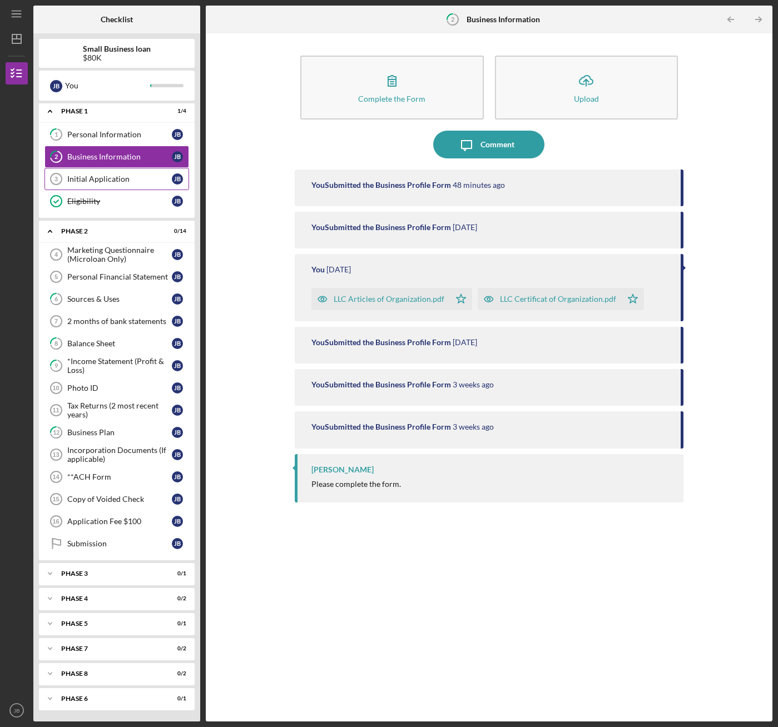
click at [100, 178] on div "Initial Application" at bounding box center [119, 179] width 105 height 9
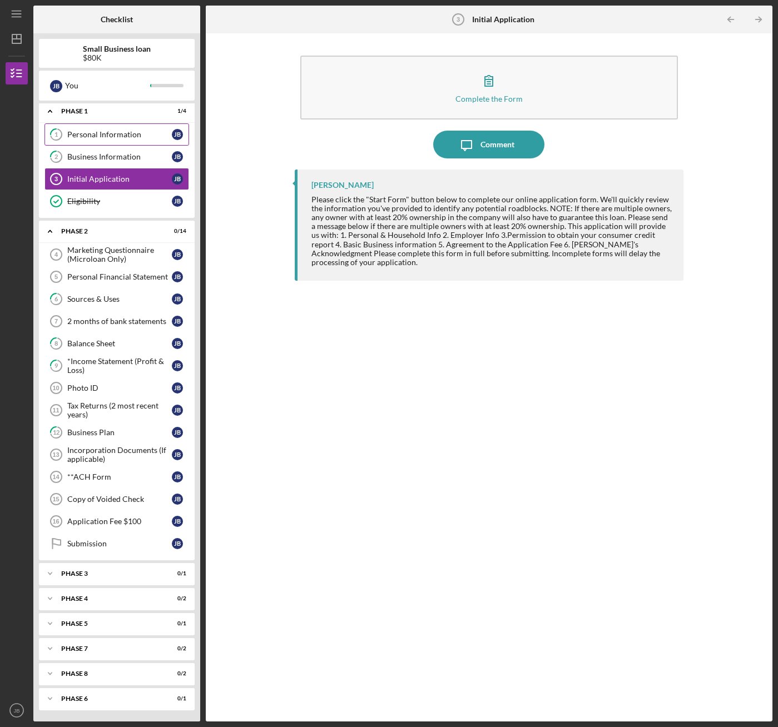
click at [96, 142] on link "1 Personal Information [PERSON_NAME]" at bounding box center [116, 134] width 145 height 22
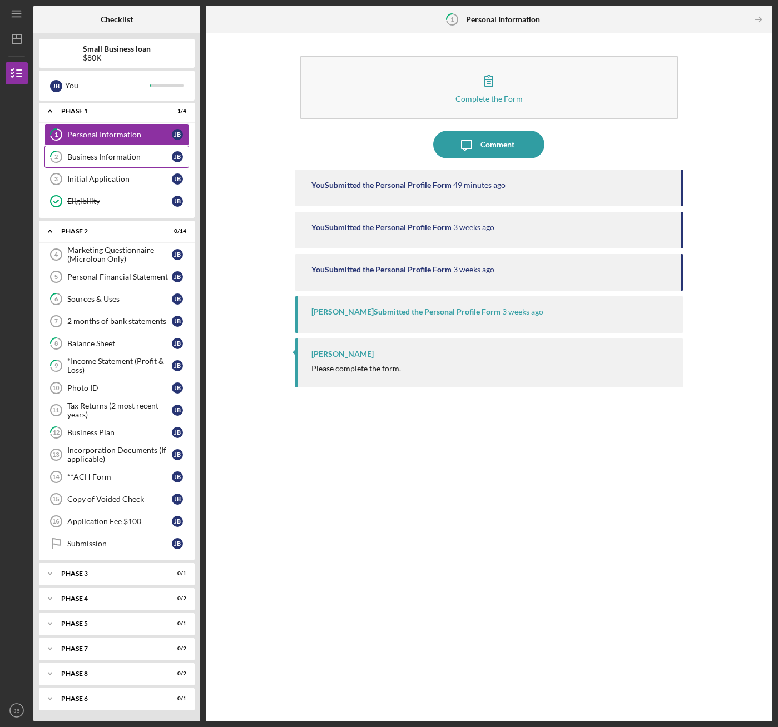
click at [98, 156] on div "Business Information" at bounding box center [119, 156] width 105 height 9
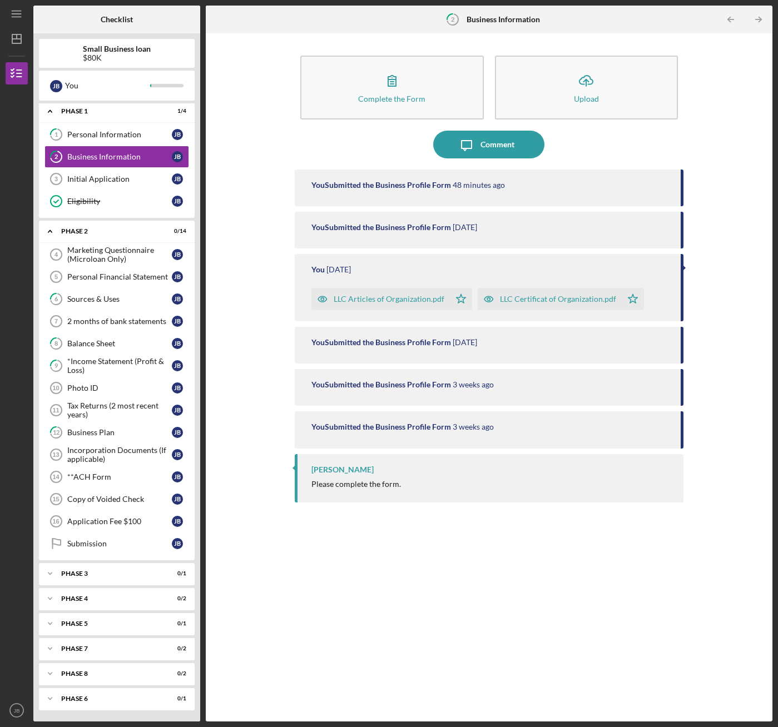
drag, startPoint x: 95, startPoint y: 178, endPoint x: 97, endPoint y: 219, distance: 41.2
click at [95, 178] on div "Initial Application" at bounding box center [119, 179] width 105 height 9
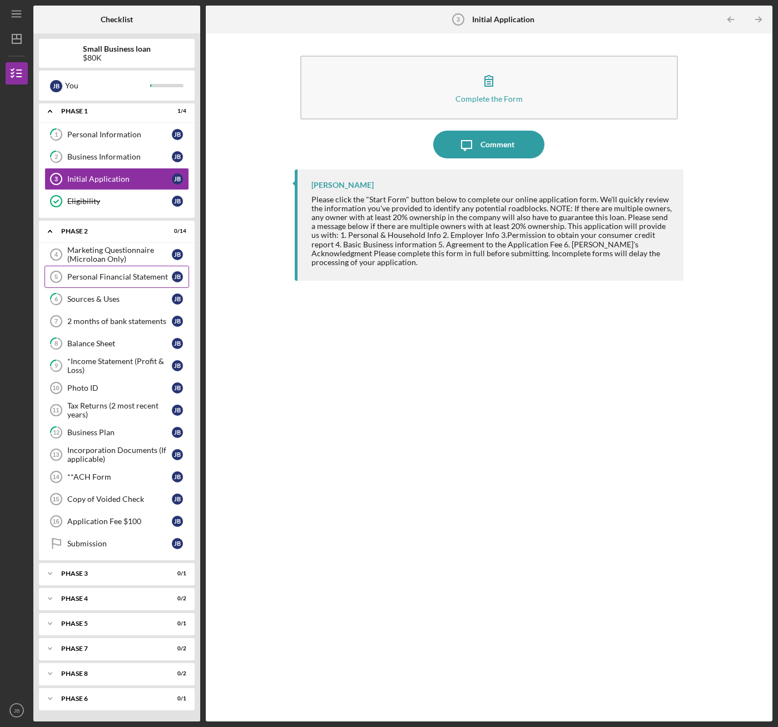
click at [97, 276] on div "Personal Financial Statement" at bounding box center [119, 276] width 105 height 9
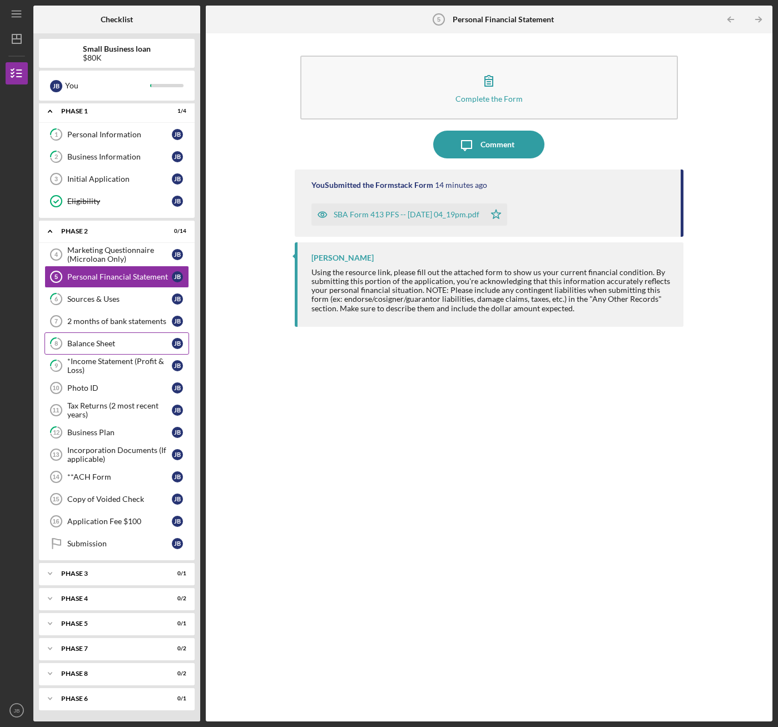
click at [92, 348] on div "Balance Sheet" at bounding box center [119, 343] width 105 height 9
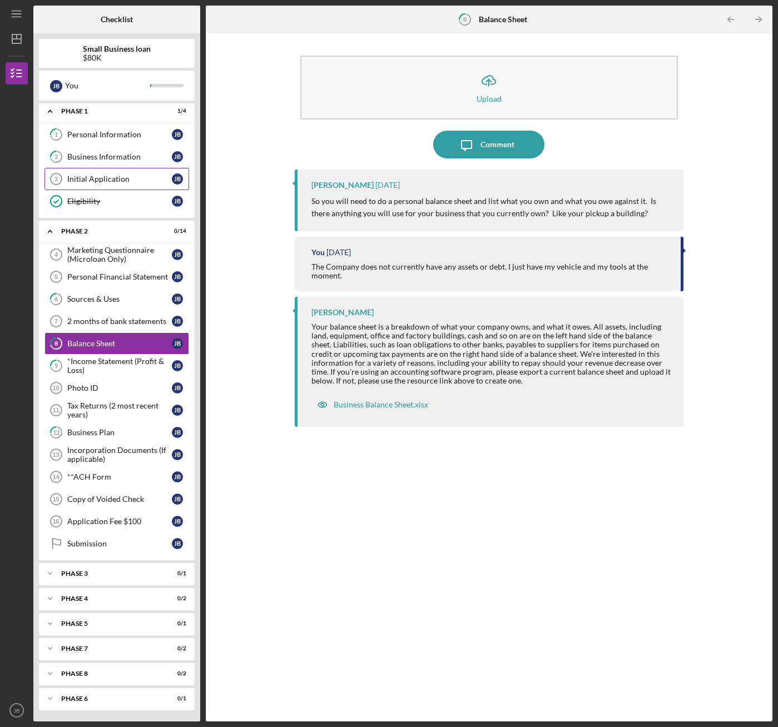
click at [107, 178] on div "Initial Application" at bounding box center [119, 179] width 105 height 9
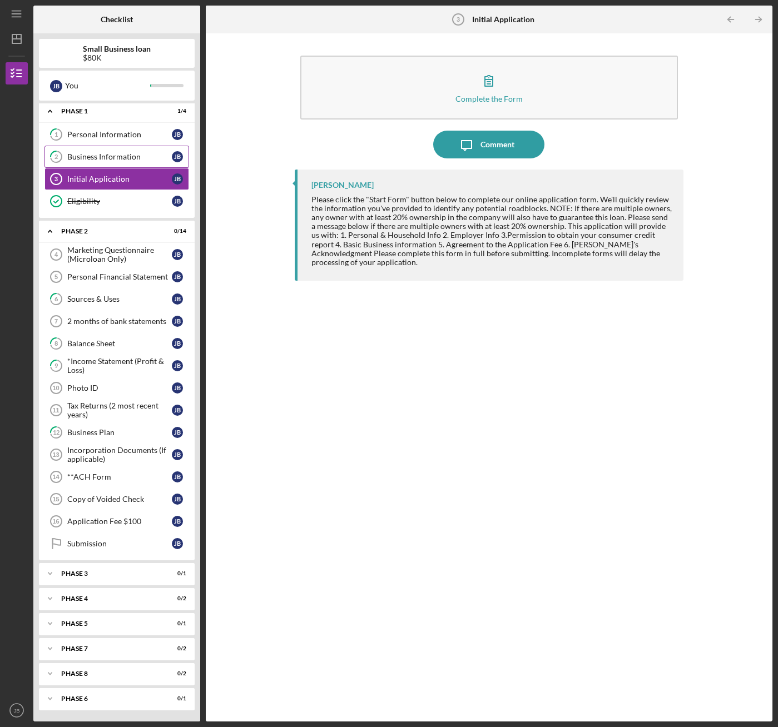
click at [120, 150] on link "2 Business Information [PERSON_NAME]" at bounding box center [116, 157] width 145 height 22
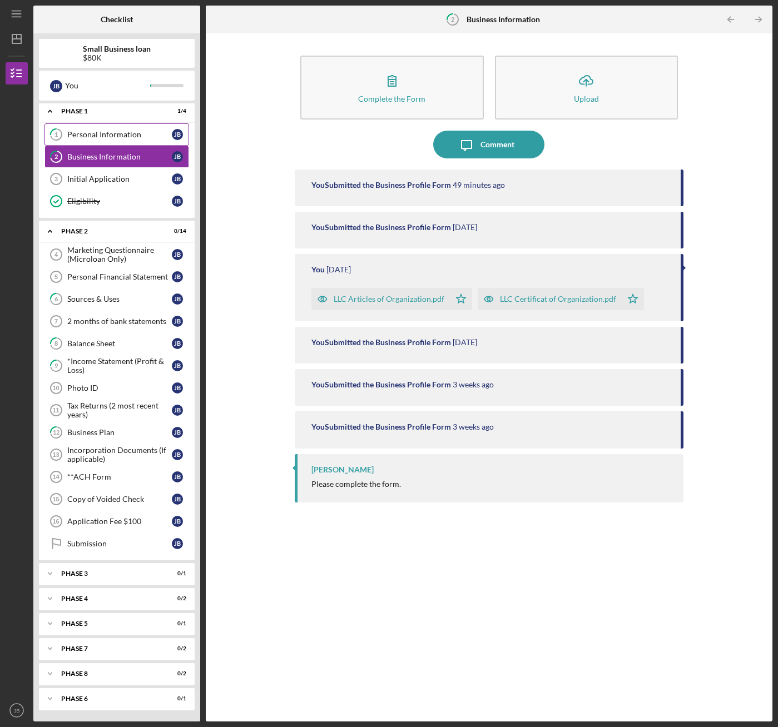
click at [110, 133] on div "Personal Information" at bounding box center [119, 134] width 105 height 9
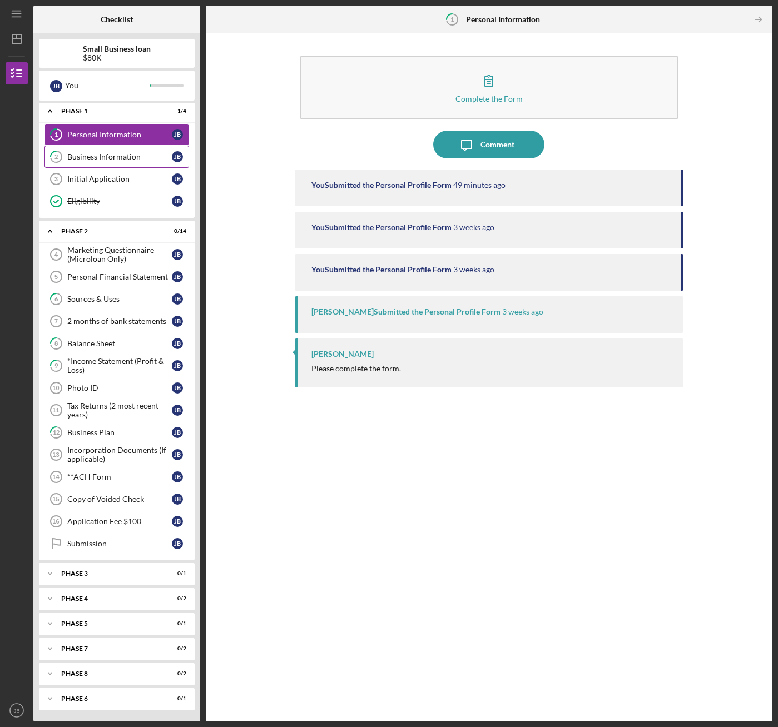
click at [102, 155] on div "Business Information" at bounding box center [119, 156] width 105 height 9
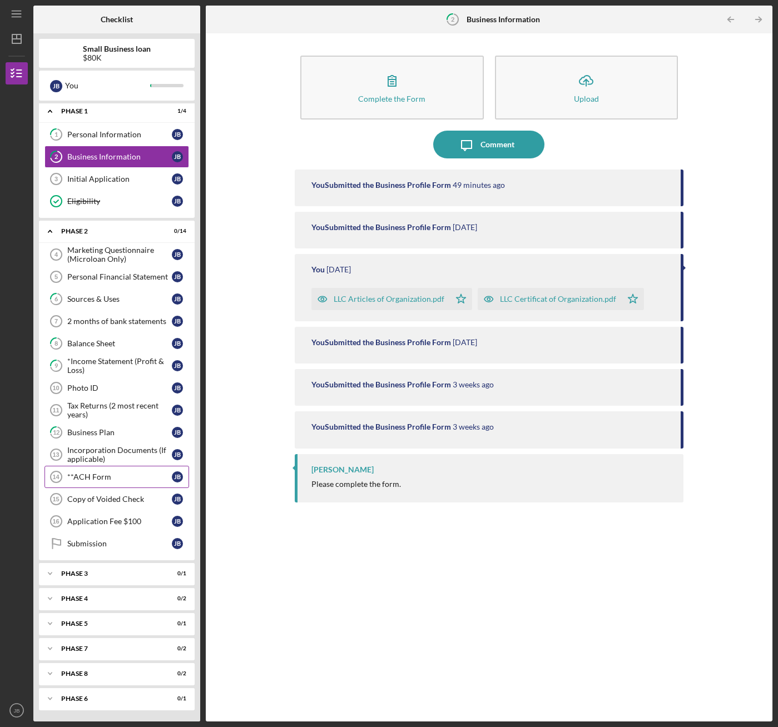
drag, startPoint x: 107, startPoint y: 457, endPoint x: 112, endPoint y: 471, distance: 15.0
click at [112, 471] on div "Marketing Questionnaire (Microloan Only) 4 Marketing Questionnaire (Microloan O…" at bounding box center [117, 401] width 156 height 317
click at [111, 452] on div "Incorporation Documents (If applicable)" at bounding box center [119, 455] width 105 height 18
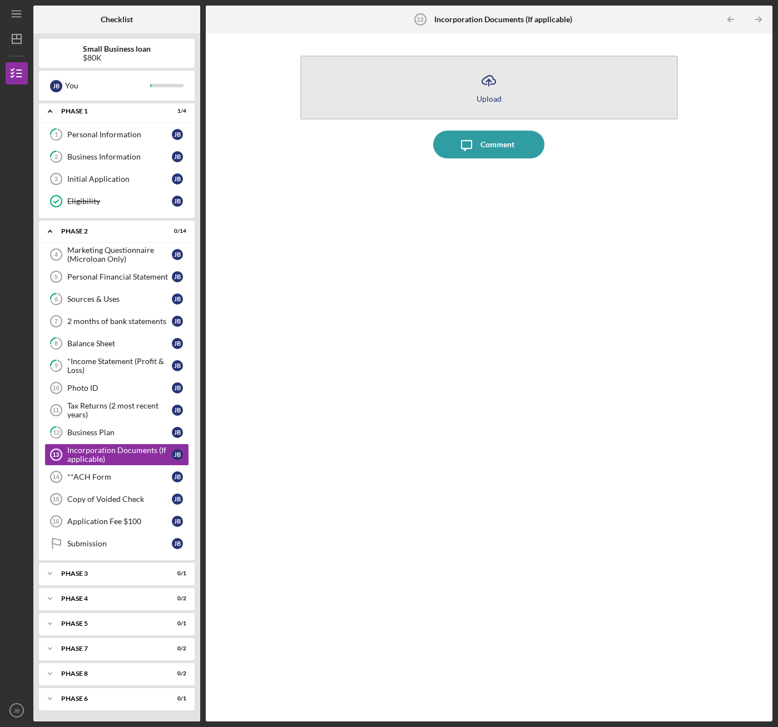
click at [396, 82] on button "Icon/Upload Upload" at bounding box center [488, 88] width 377 height 64
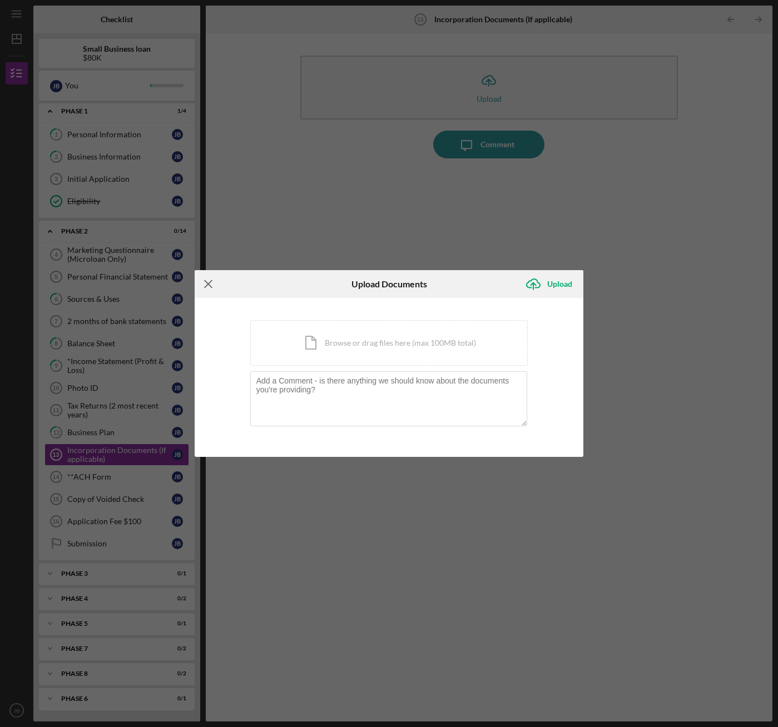
click at [211, 289] on icon "Icon/Menu Close" at bounding box center [209, 284] width 28 height 28
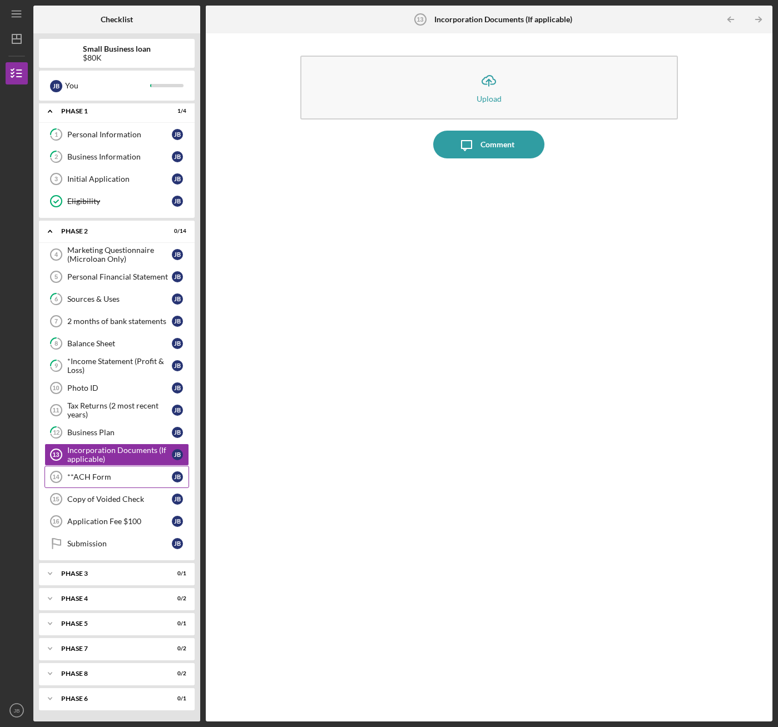
click at [112, 478] on div "**ACH Form" at bounding box center [119, 477] width 105 height 9
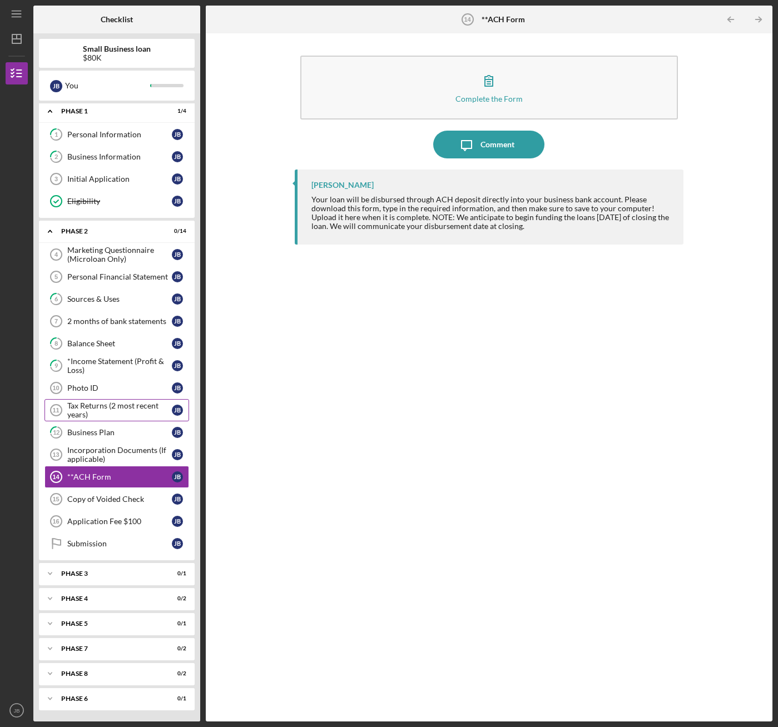
click at [106, 414] on div "Tax Returns (2 most recent years)" at bounding box center [119, 410] width 105 height 18
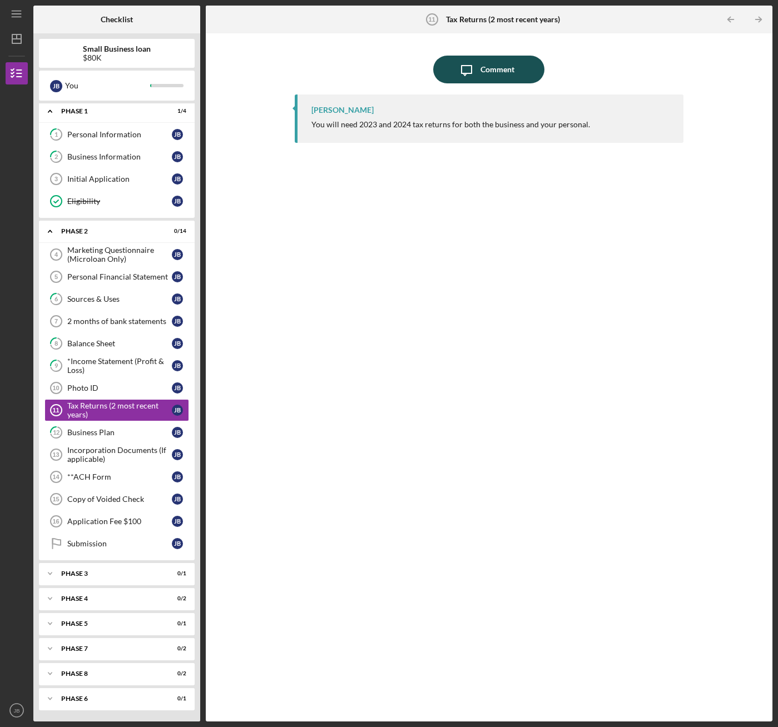
click at [468, 73] on icon "button" at bounding box center [466, 71] width 10 height 10
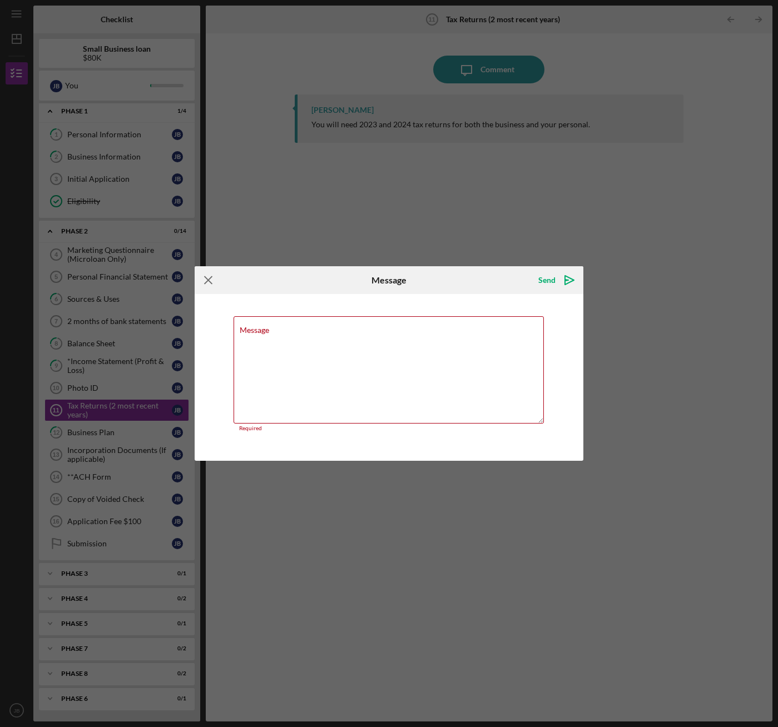
click at [212, 283] on icon "Icon/Menu Close" at bounding box center [209, 280] width 28 height 28
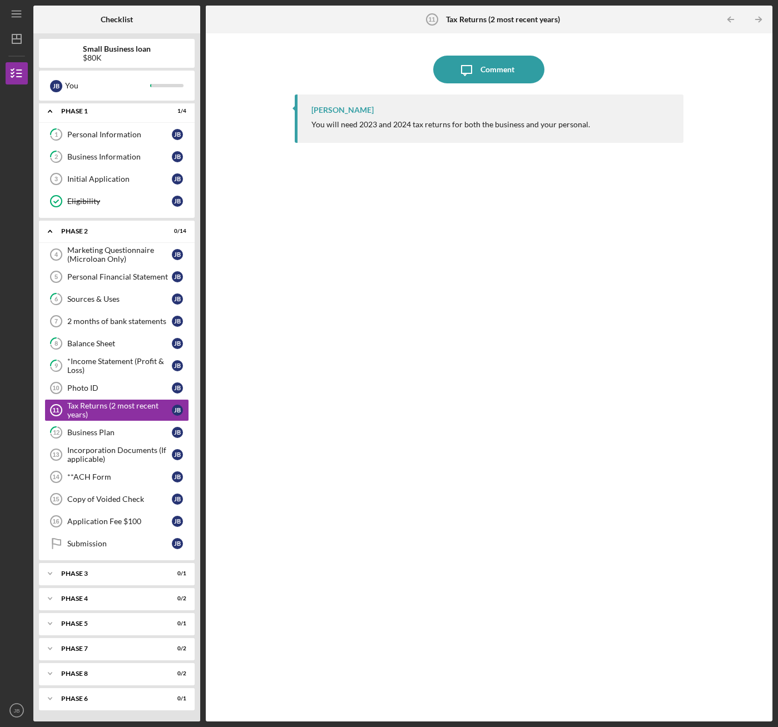
click at [399, 116] on div "[PERSON_NAME] You will need 2023 and 2024 tax returns for both the business and…" at bounding box center [489, 119] width 389 height 48
click at [398, 117] on div "[PERSON_NAME] You will need 2023 and 2024 tax returns for both the business and…" at bounding box center [489, 119] width 389 height 48
click at [397, 120] on div "[PERSON_NAME] You will need 2023 and 2024 tax returns for both the business and…" at bounding box center [489, 119] width 389 height 48
drag, startPoint x: 397, startPoint y: 120, endPoint x: 400, endPoint y: 248, distance: 128.4
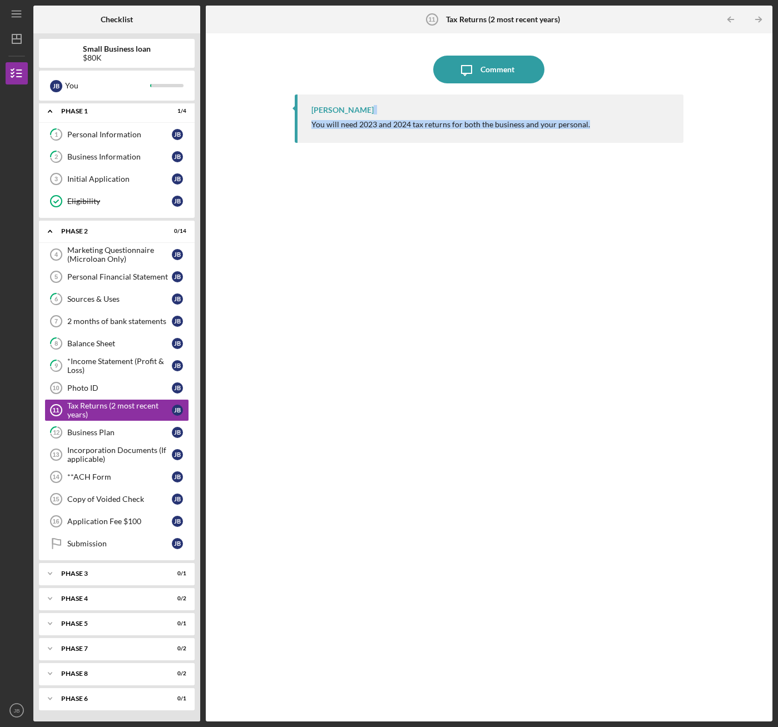
click at [400, 248] on div "[PERSON_NAME] You will need 2023 and 2024 tax returns for both the business and…" at bounding box center [489, 400] width 389 height 610
drag, startPoint x: 400, startPoint y: 248, endPoint x: 390, endPoint y: 250, distance: 10.7
click at [390, 250] on div "[PERSON_NAME] You will need 2023 and 2024 tax returns for both the business and…" at bounding box center [489, 400] width 389 height 610
drag, startPoint x: 390, startPoint y: 250, endPoint x: 356, endPoint y: 240, distance: 34.8
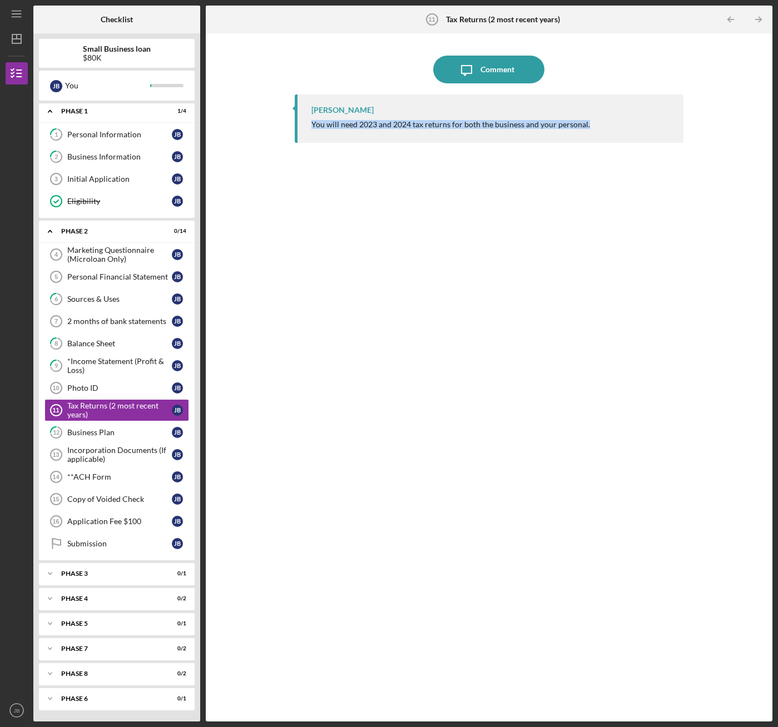
click at [357, 240] on div "[PERSON_NAME] You will need 2023 and 2024 tax returns for both the business and…" at bounding box center [489, 400] width 389 height 610
click at [384, 175] on div "[PERSON_NAME] You will need 2023 and 2024 tax returns for both the business and…" at bounding box center [489, 400] width 389 height 610
click at [384, 174] on div "[PERSON_NAME] You will need 2023 and 2024 tax returns for both the business and…" at bounding box center [489, 400] width 389 height 610
click at [94, 386] on div "Photo ID" at bounding box center [119, 388] width 105 height 9
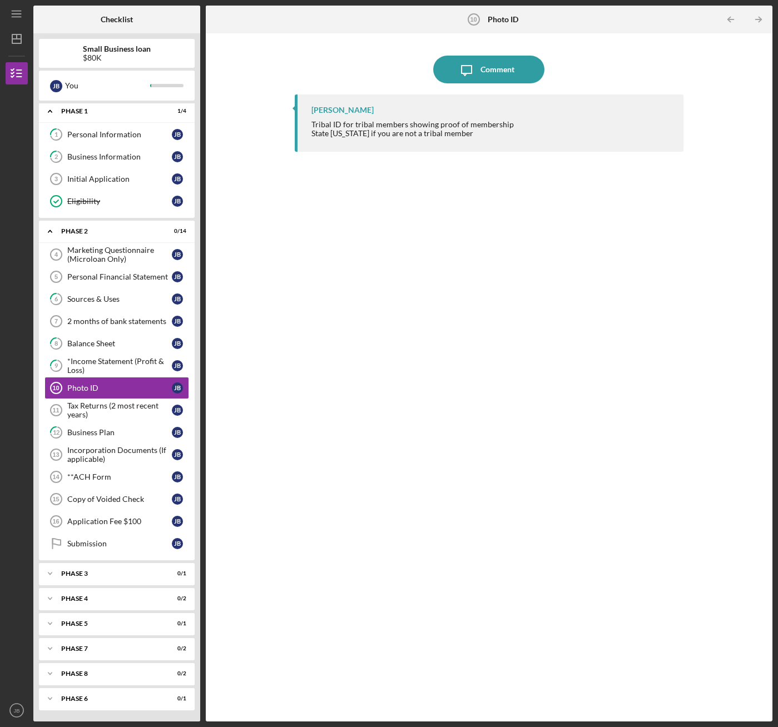
click at [297, 299] on div "[PERSON_NAME] Tribal ID for tribal members showing proof of membership State [U…" at bounding box center [489, 400] width 389 height 610
click at [96, 370] on div "*Income Statement (Profit & Loss)" at bounding box center [119, 366] width 105 height 18
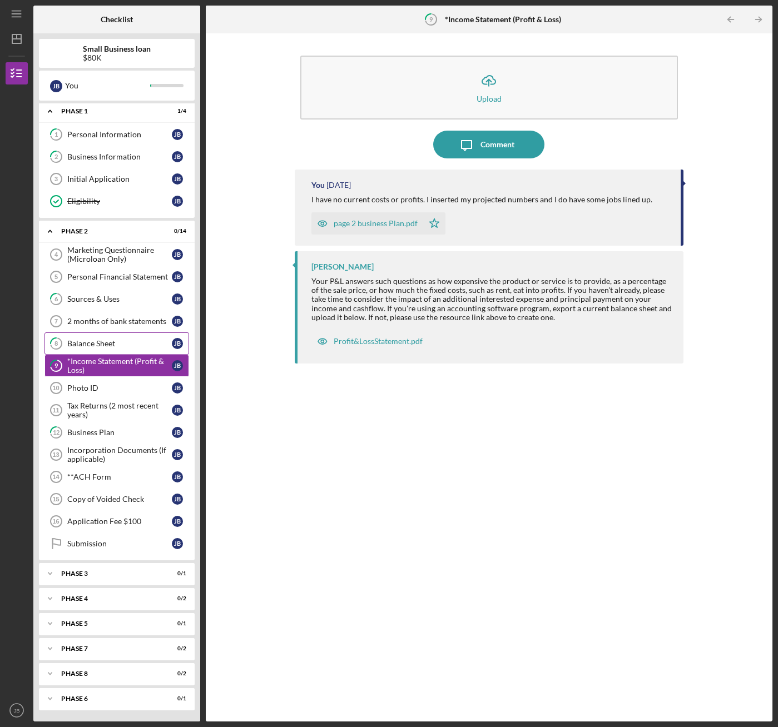
click at [115, 347] on div "Balance Sheet" at bounding box center [119, 343] width 105 height 9
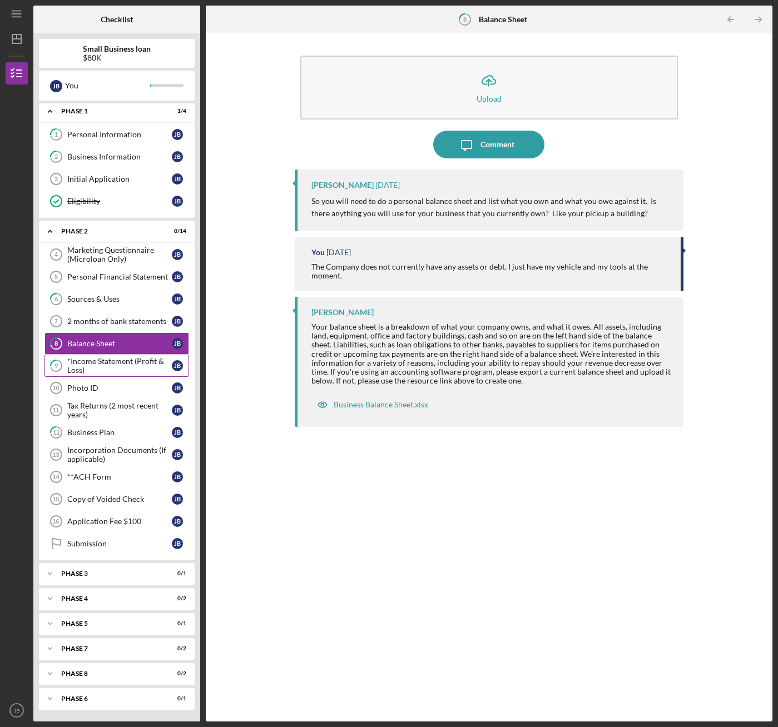
click at [108, 360] on div "*Income Statement (Profit & Loss)" at bounding box center [119, 366] width 105 height 18
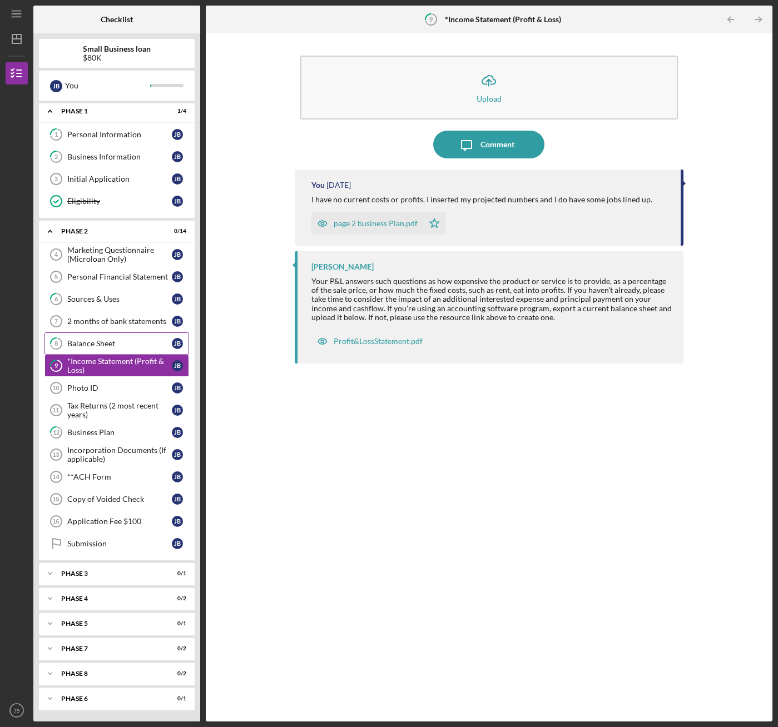
click at [111, 347] on div "Balance Sheet" at bounding box center [119, 343] width 105 height 9
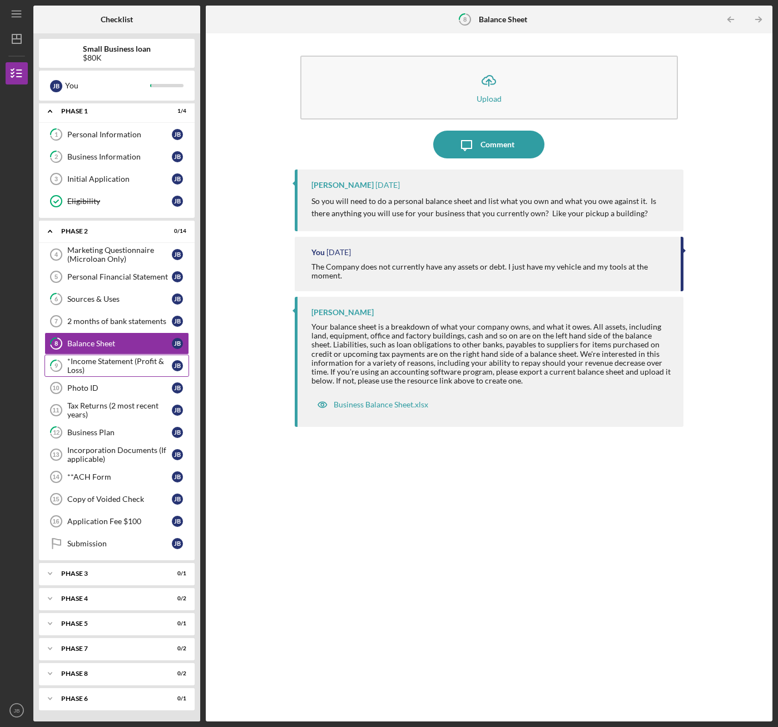
click at [110, 361] on div "*Income Statement (Profit & Loss)" at bounding box center [119, 366] width 105 height 18
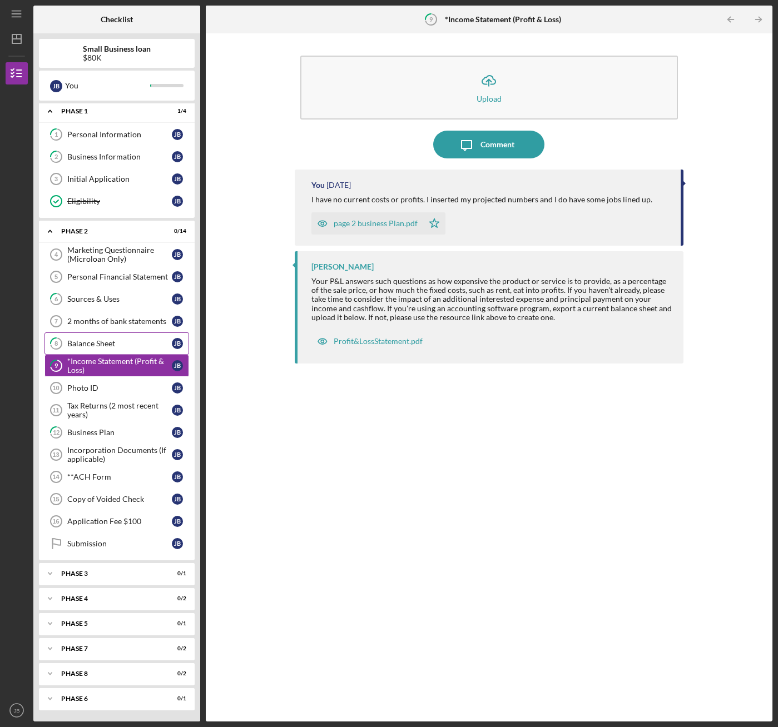
click at [106, 342] on div "Balance Sheet" at bounding box center [119, 343] width 105 height 9
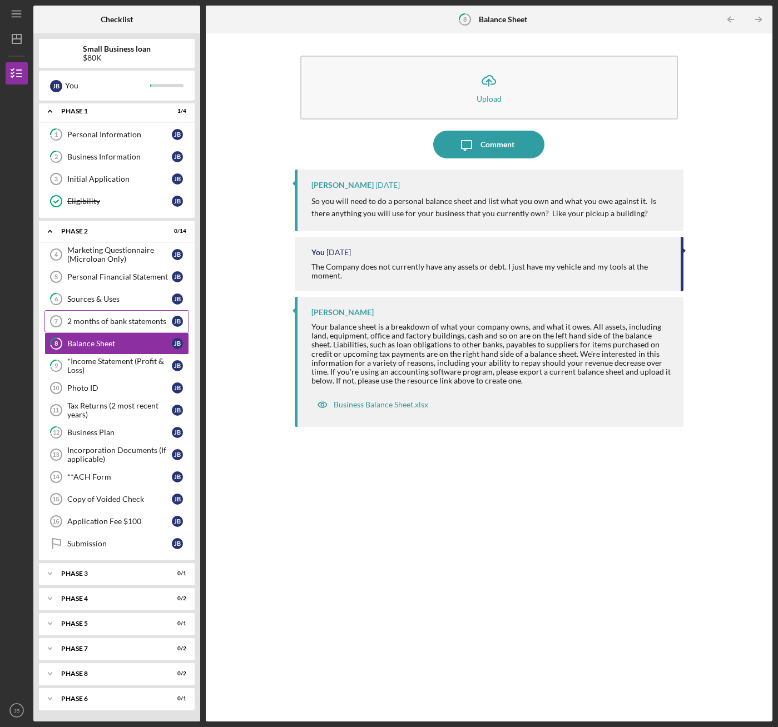
click at [108, 324] on div "2 months of bank statements" at bounding box center [119, 321] width 105 height 9
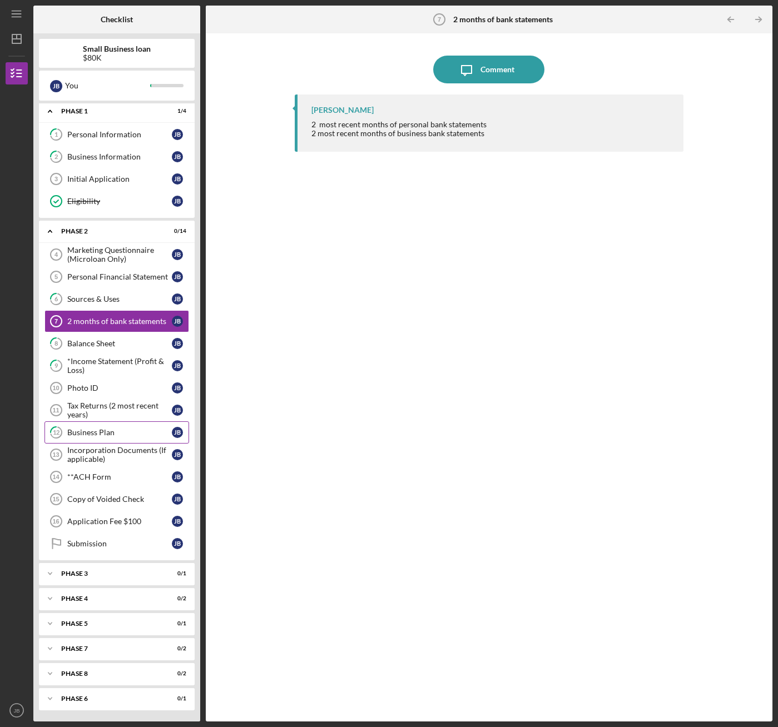
click at [93, 426] on link "12 Business Plan [PERSON_NAME]" at bounding box center [116, 432] width 145 height 22
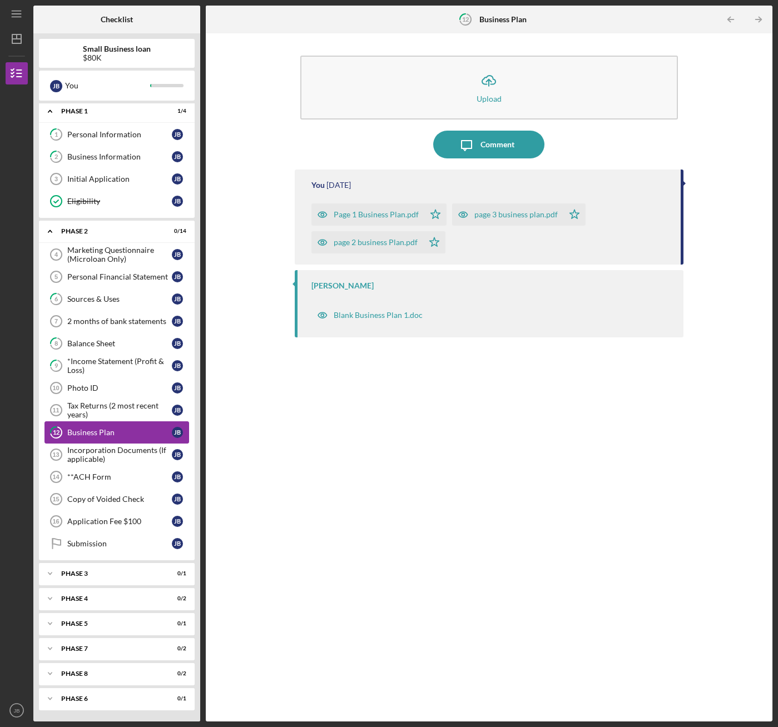
click at [102, 431] on div "Business Plan" at bounding box center [119, 432] width 105 height 9
click at [88, 405] on div "Tax Returns (2 most recent years)" at bounding box center [119, 410] width 105 height 18
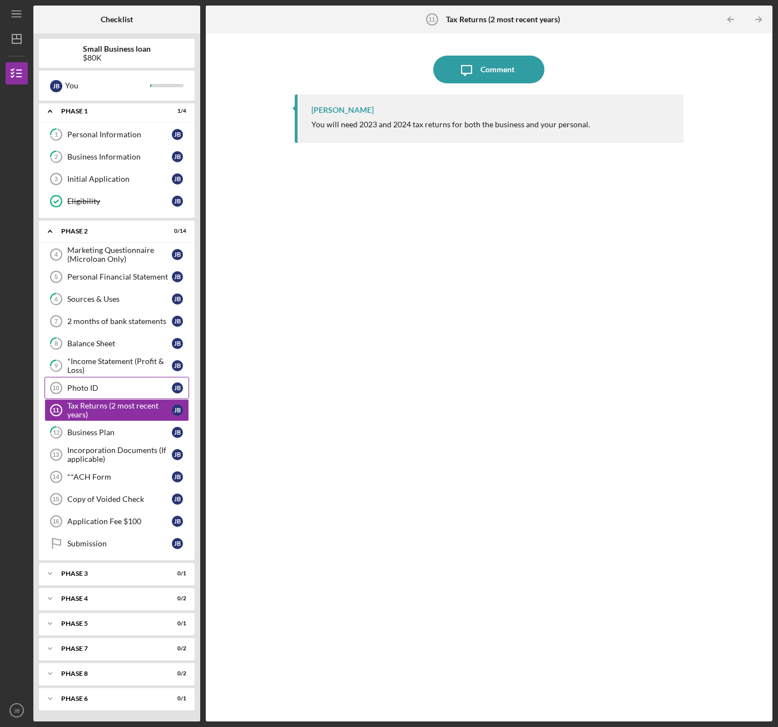
click at [86, 385] on div "Photo ID" at bounding box center [119, 388] width 105 height 9
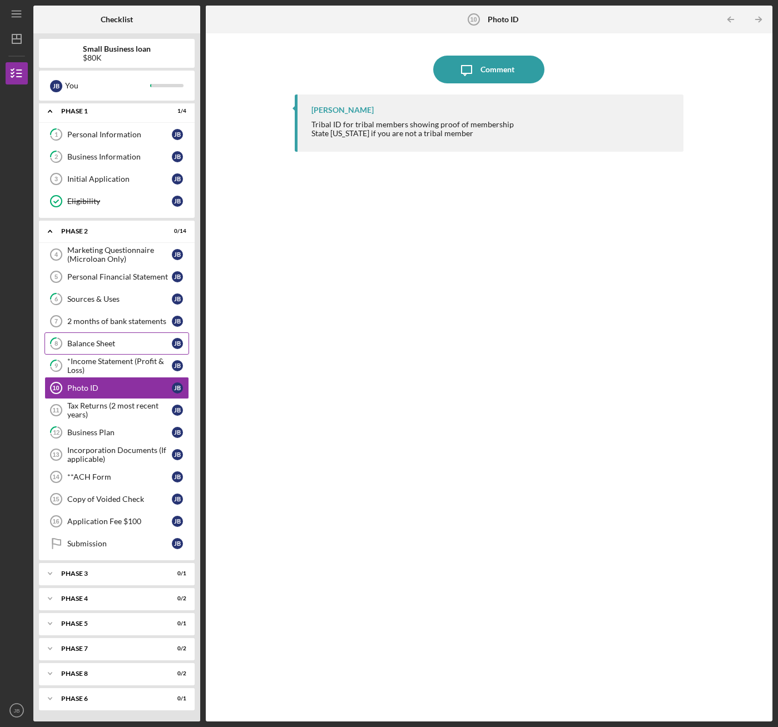
click at [72, 338] on link "8 Balance Sheet [PERSON_NAME]" at bounding box center [116, 343] width 145 height 22
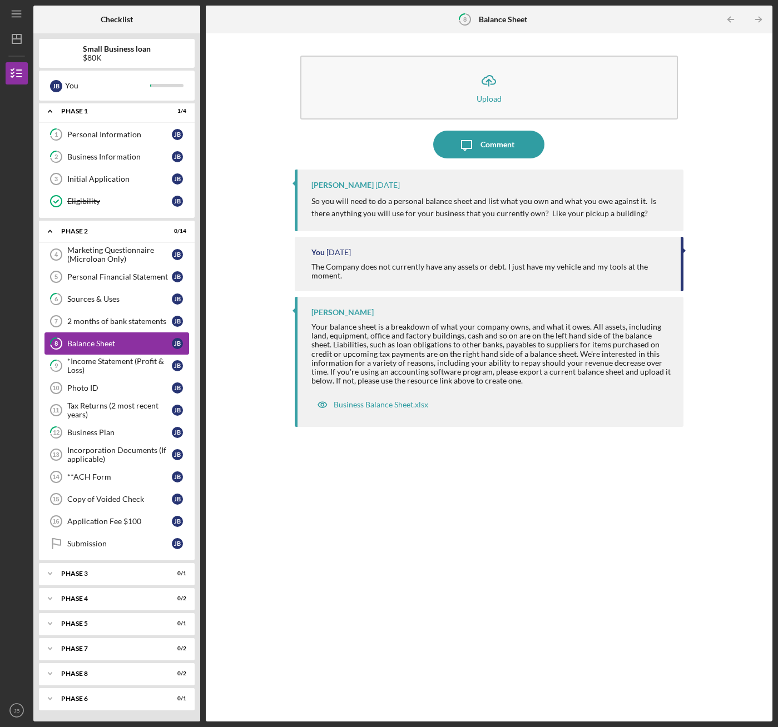
click at [102, 342] on div "Balance Sheet" at bounding box center [119, 343] width 105 height 9
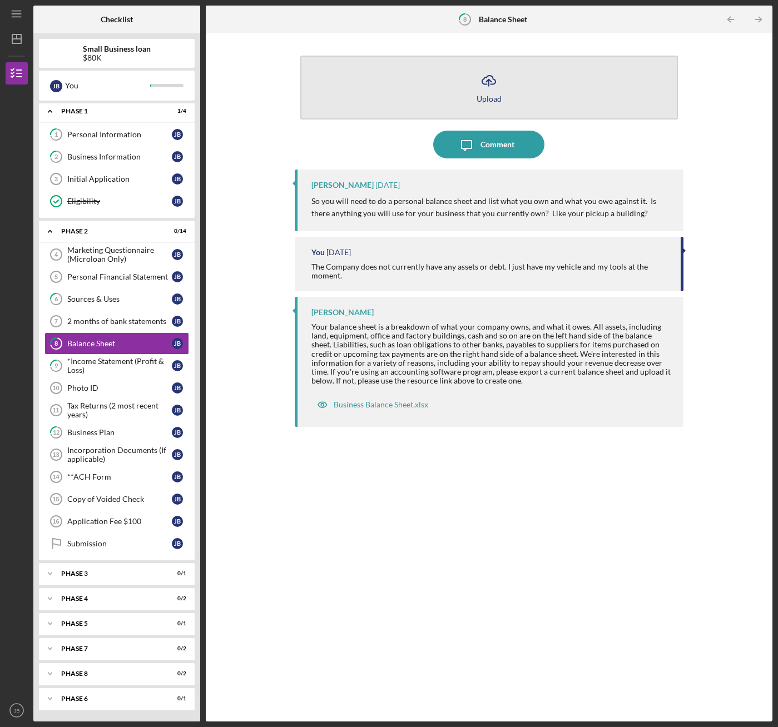
click at [378, 96] on button "Icon/Upload Upload" at bounding box center [488, 88] width 377 height 64
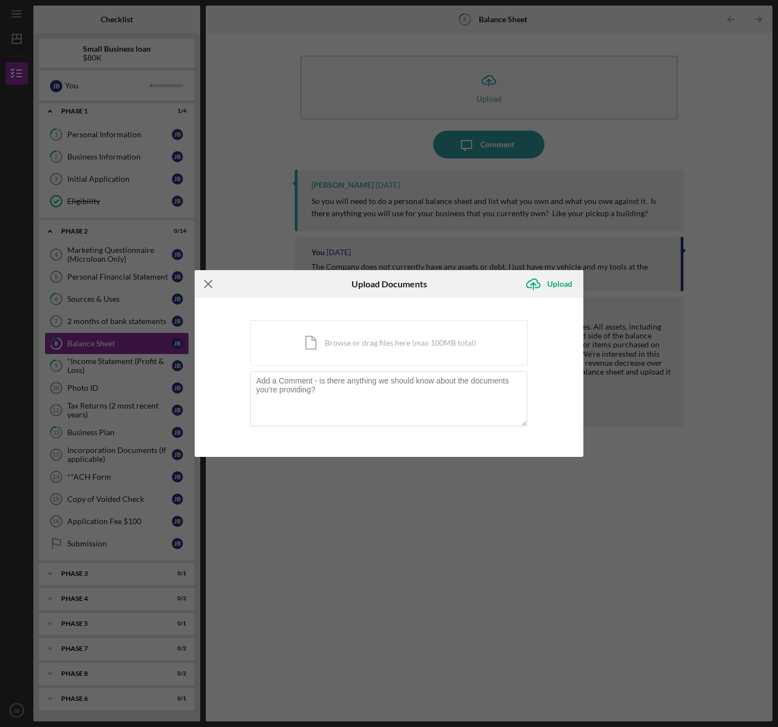
click at [210, 281] on icon "Icon/Menu Close" at bounding box center [209, 284] width 28 height 28
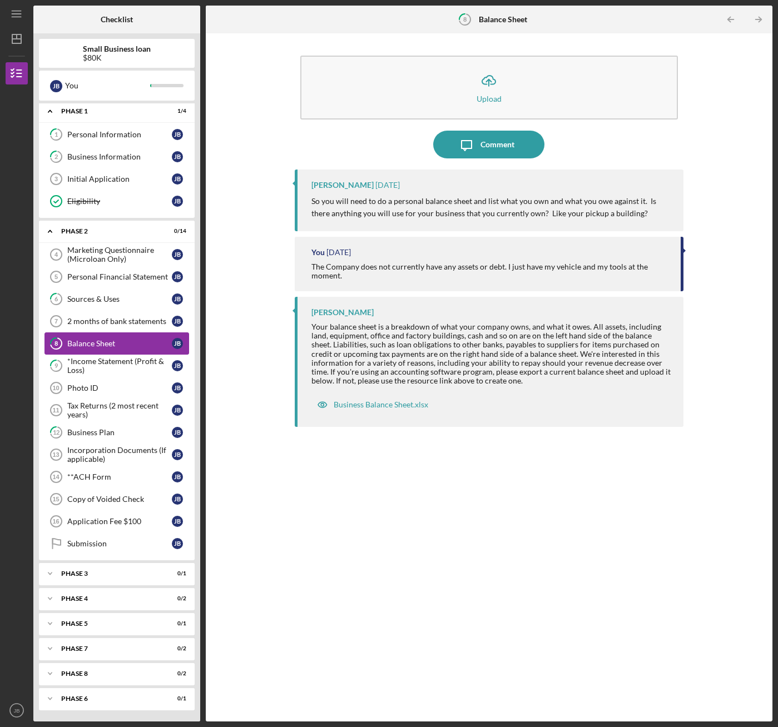
click at [106, 345] on div "Balance Sheet" at bounding box center [119, 343] width 105 height 9
click at [451, 329] on div "Your balance sheet is a breakdown of what your company owns, and what it owes. …" at bounding box center [491, 353] width 361 height 63
click at [266, 245] on div "Icon/Upload Upload Icon/Message Comment [PERSON_NAME] [DATE] So you will need t…" at bounding box center [488, 377] width 555 height 677
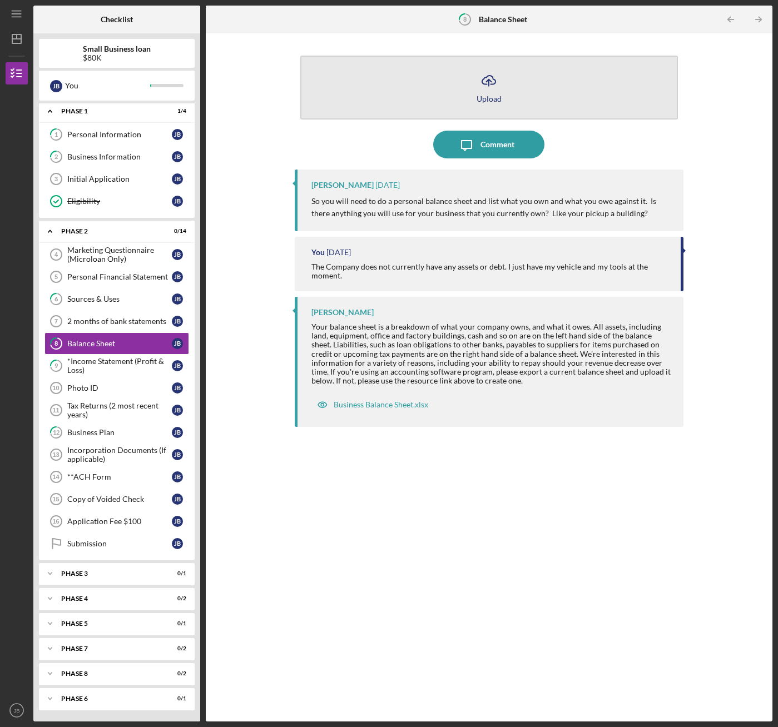
click at [394, 73] on button "Icon/Upload Upload" at bounding box center [488, 88] width 377 height 64
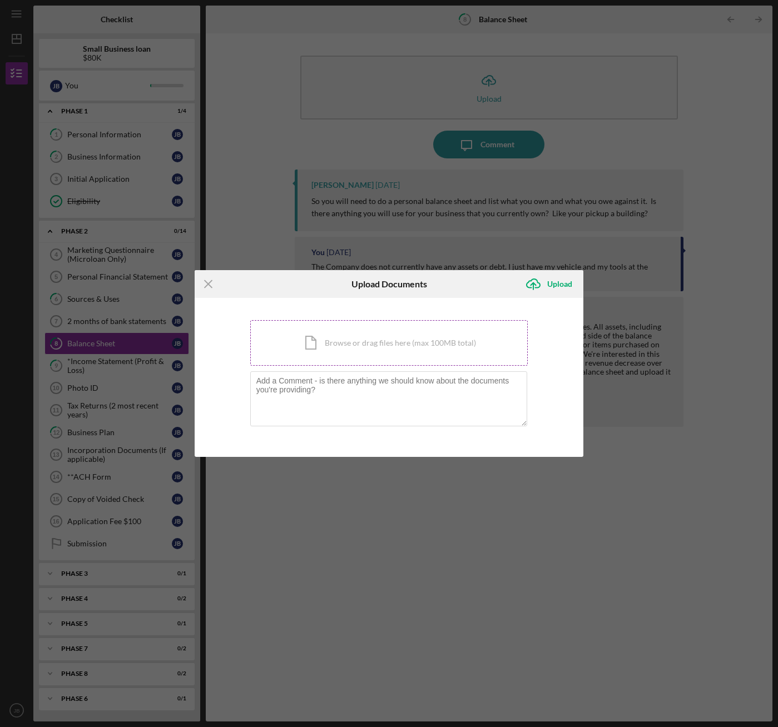
click at [305, 352] on div "Icon/Document Browse or drag files here (max 100MB total) Tap to choose files o…" at bounding box center [389, 343] width 278 height 46
click at [210, 284] on icon "Icon/Menu Close" at bounding box center [209, 284] width 28 height 28
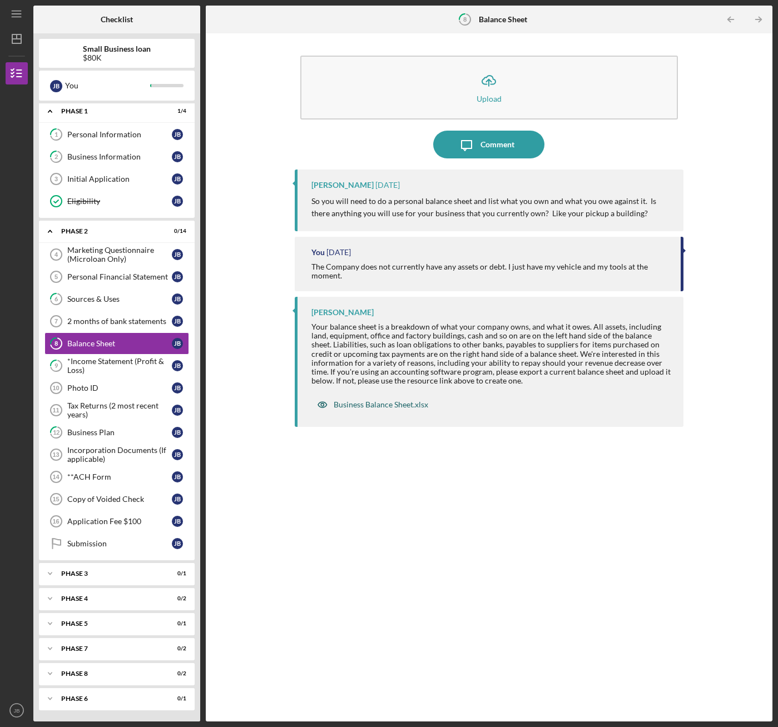
click at [386, 405] on div "Business Balance Sheet.xlsx" at bounding box center [381, 404] width 95 height 9
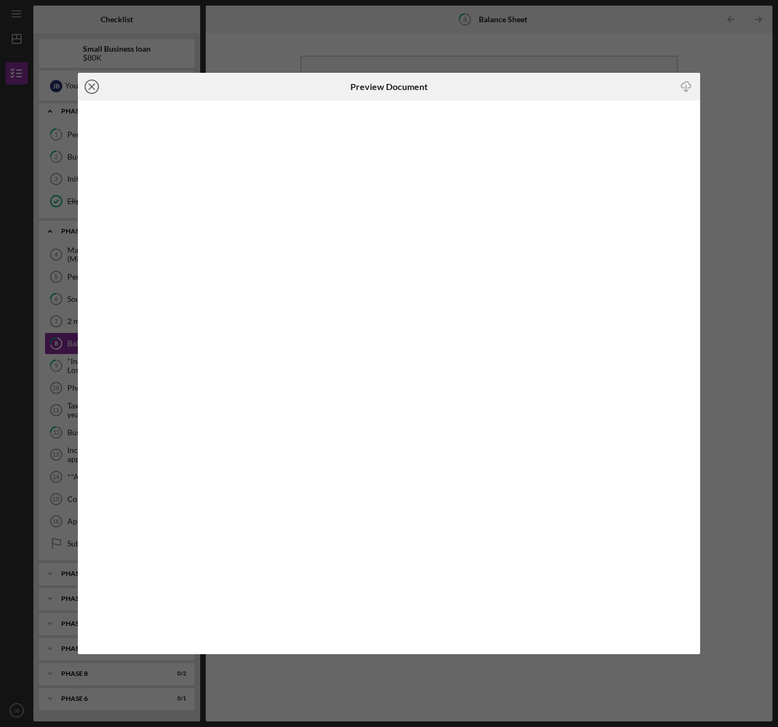
click at [95, 87] on icon "Icon/Close" at bounding box center [92, 87] width 28 height 28
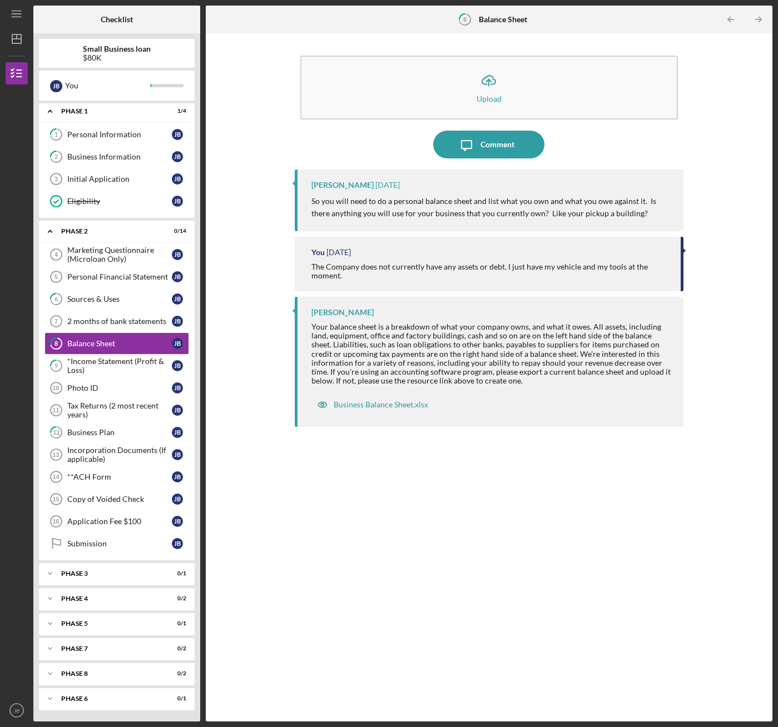
click at [236, 96] on div "Icon/Upload Upload Icon/Message Comment [PERSON_NAME] [DATE] So you will need t…" at bounding box center [488, 377] width 555 height 677
click at [95, 325] on div "2 months of bank statements" at bounding box center [119, 321] width 105 height 9
